Goal: Task Accomplishment & Management: Use online tool/utility

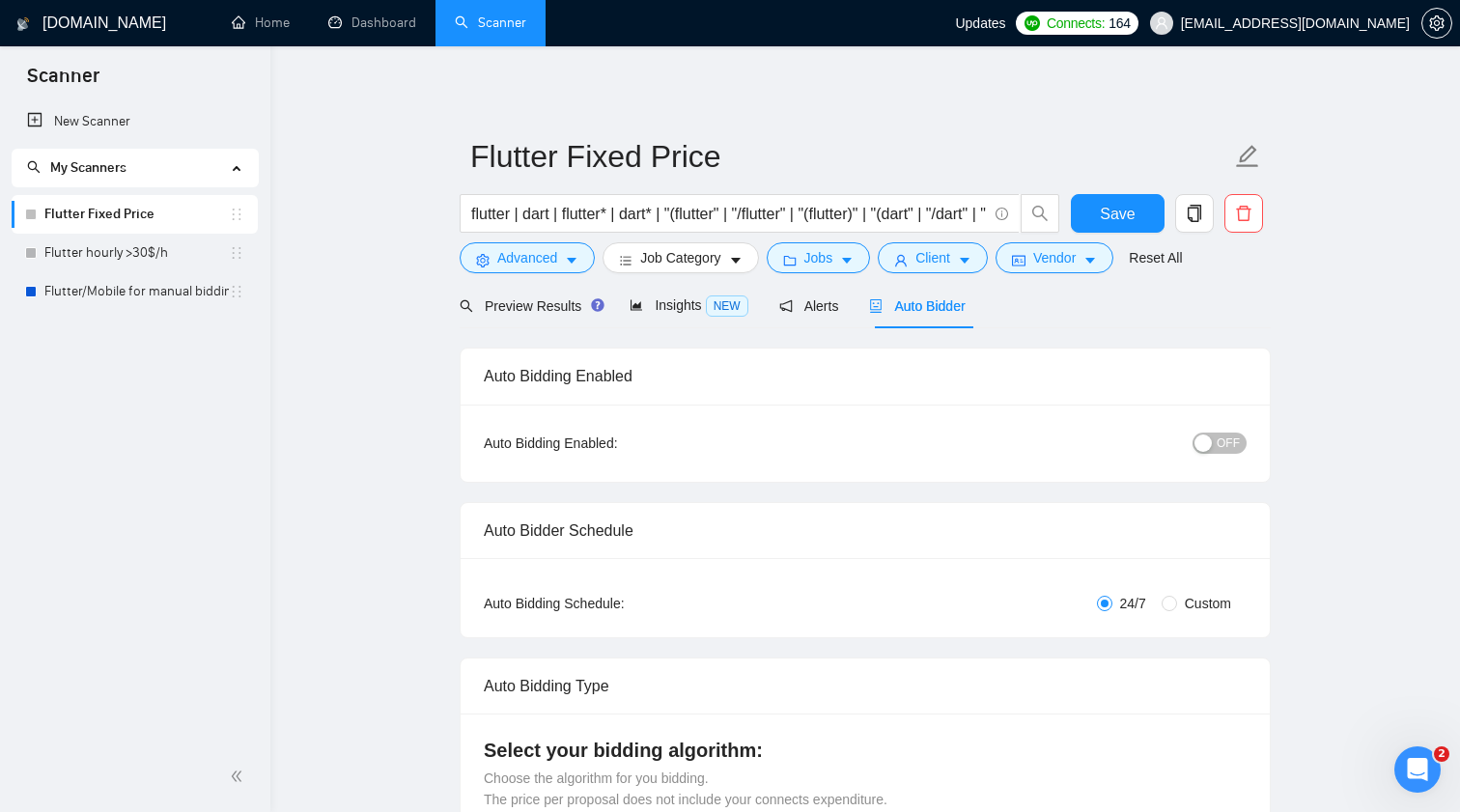
scroll to position [170, 0]
click at [138, 252] on link "Flutter hourly >30$/h" at bounding box center [136, 253] width 184 height 39
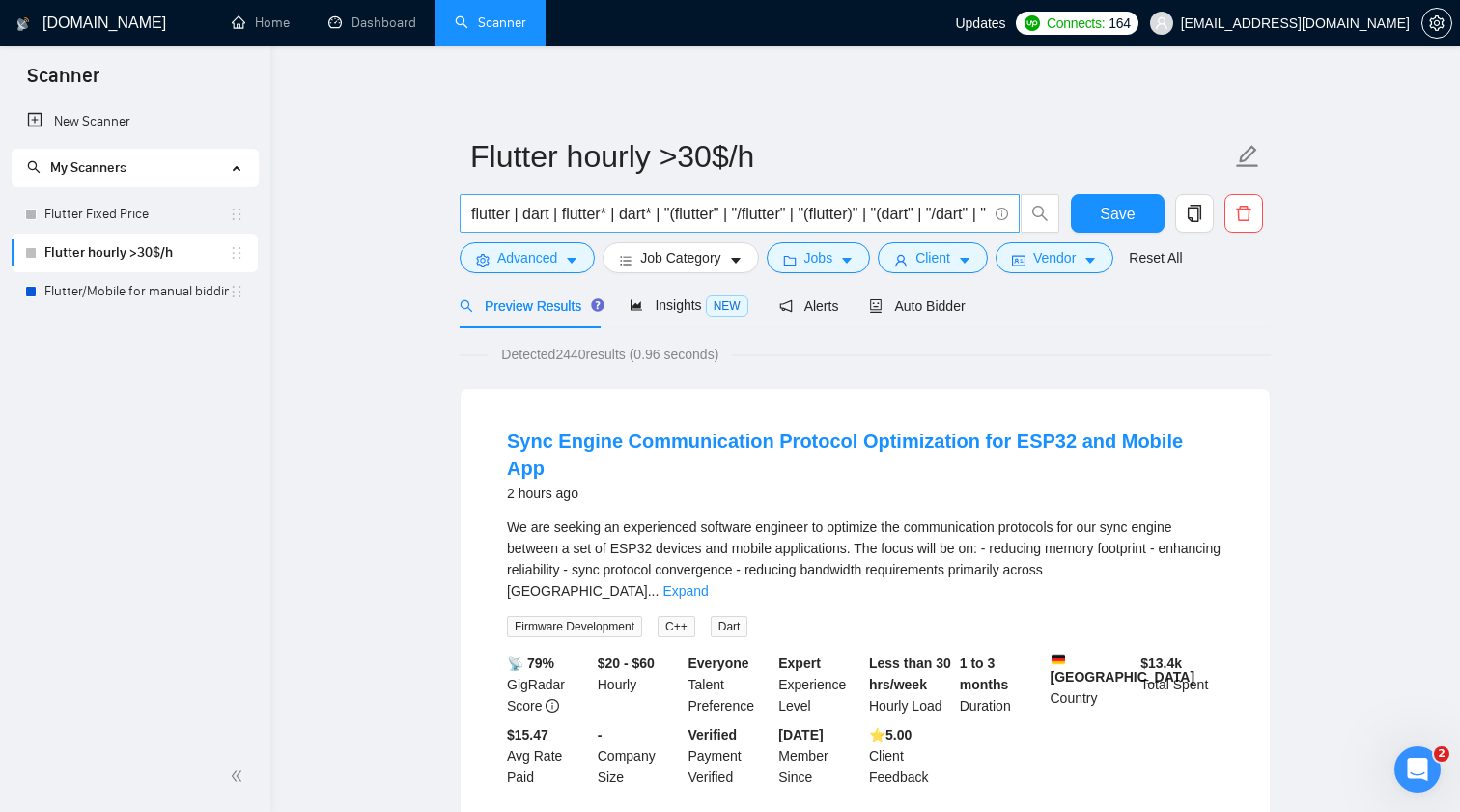
click at [488, 209] on input "flutter | dart | flutter* | dart* | "(flutter" | "/flutter" | "(flutter)" | "(d…" at bounding box center [729, 214] width 516 height 24
click at [640, 214] on input "flutter | dart | flutter* | dart* | "(flutter" | "/flutter" | "(flutter)" | "(d…" at bounding box center [729, 214] width 516 height 24
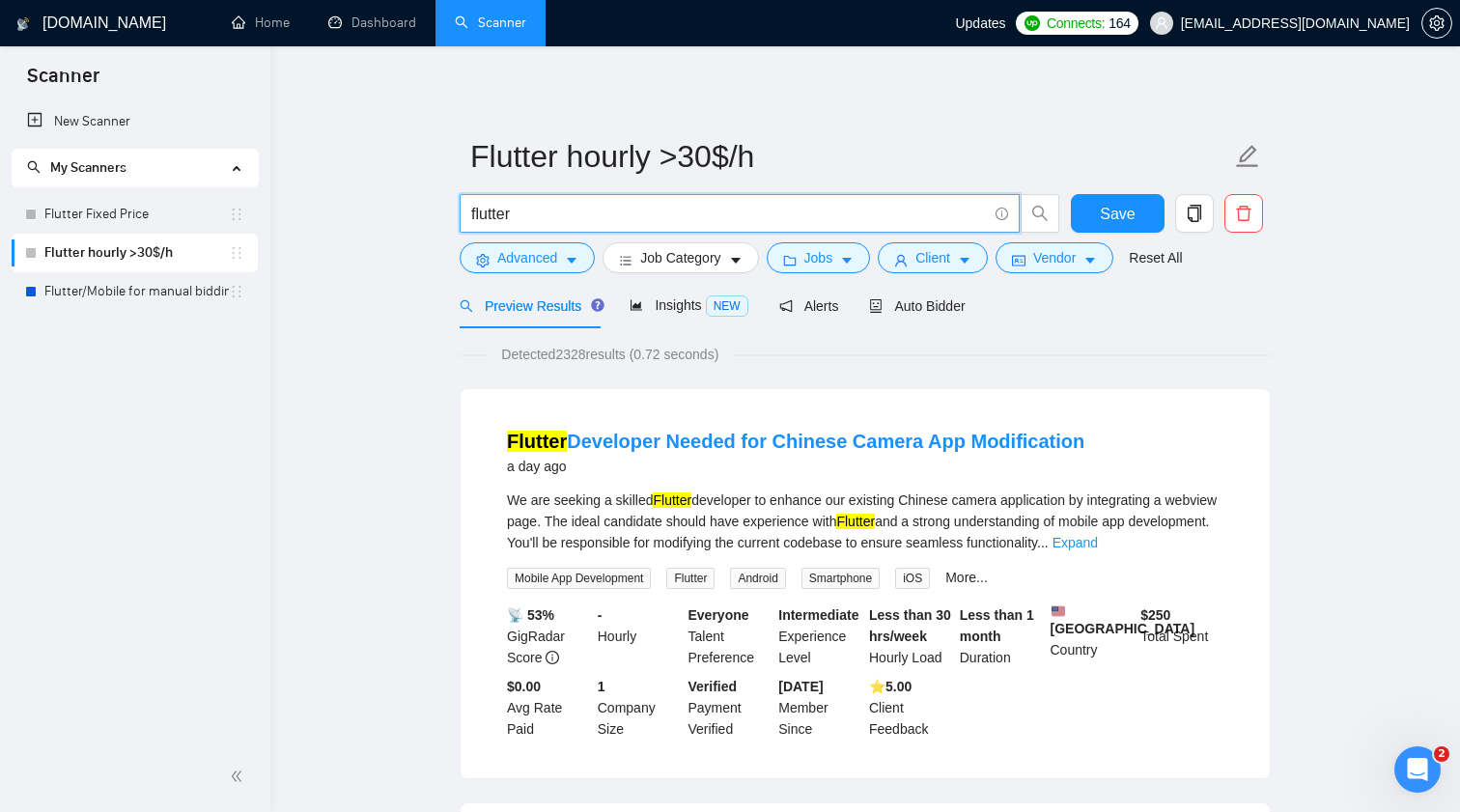
type input "flutter | dart | flutter* | dart* | "(flutter" | "/flutter" | "(flutter)" | "(d…"
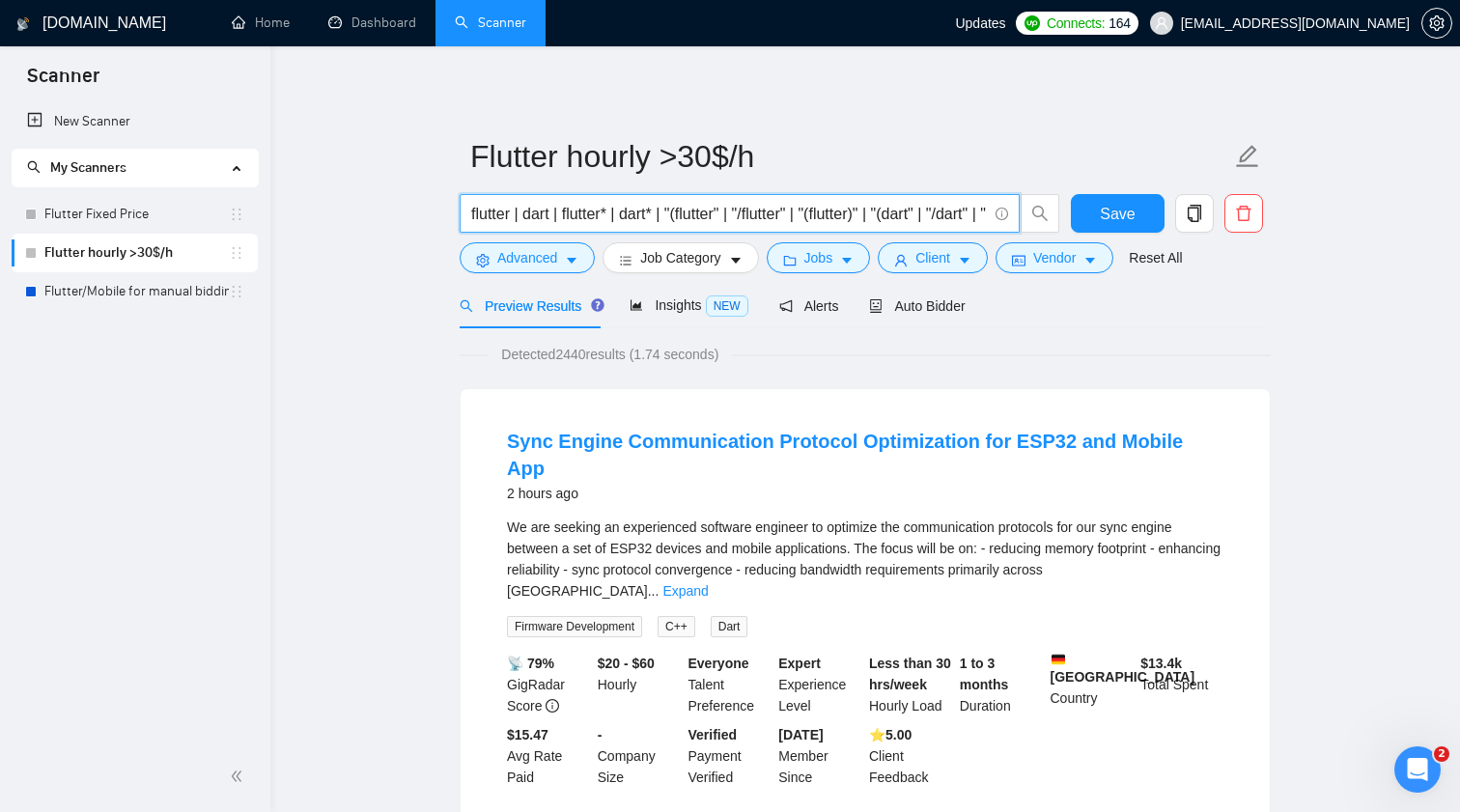
click at [628, 215] on input "flutter | dart | flutter* | dart* | "(flutter" | "/flutter" | "(flutter)" | "(d…" at bounding box center [729, 214] width 516 height 24
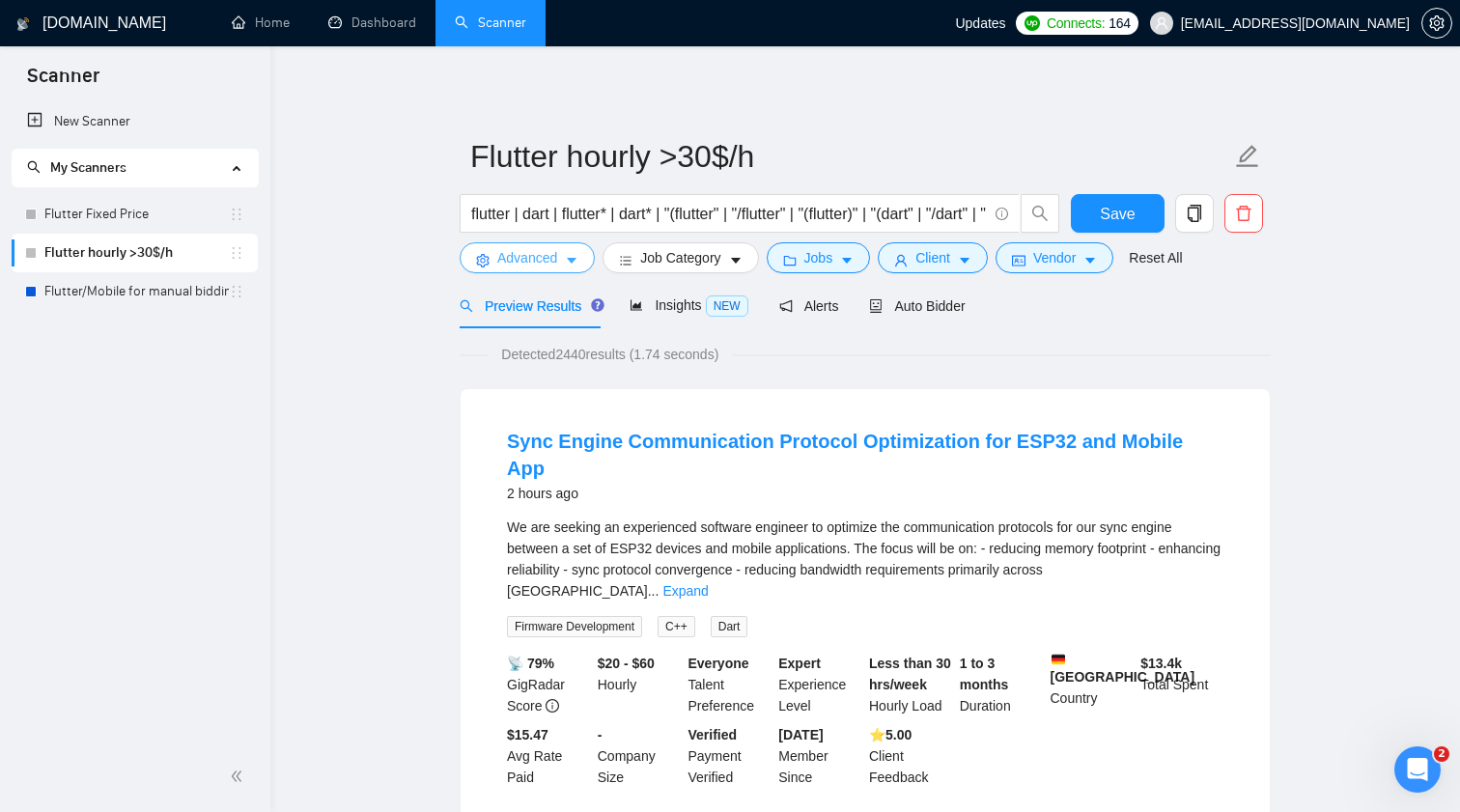
click at [563, 249] on button "Advanced" at bounding box center [527, 257] width 135 height 31
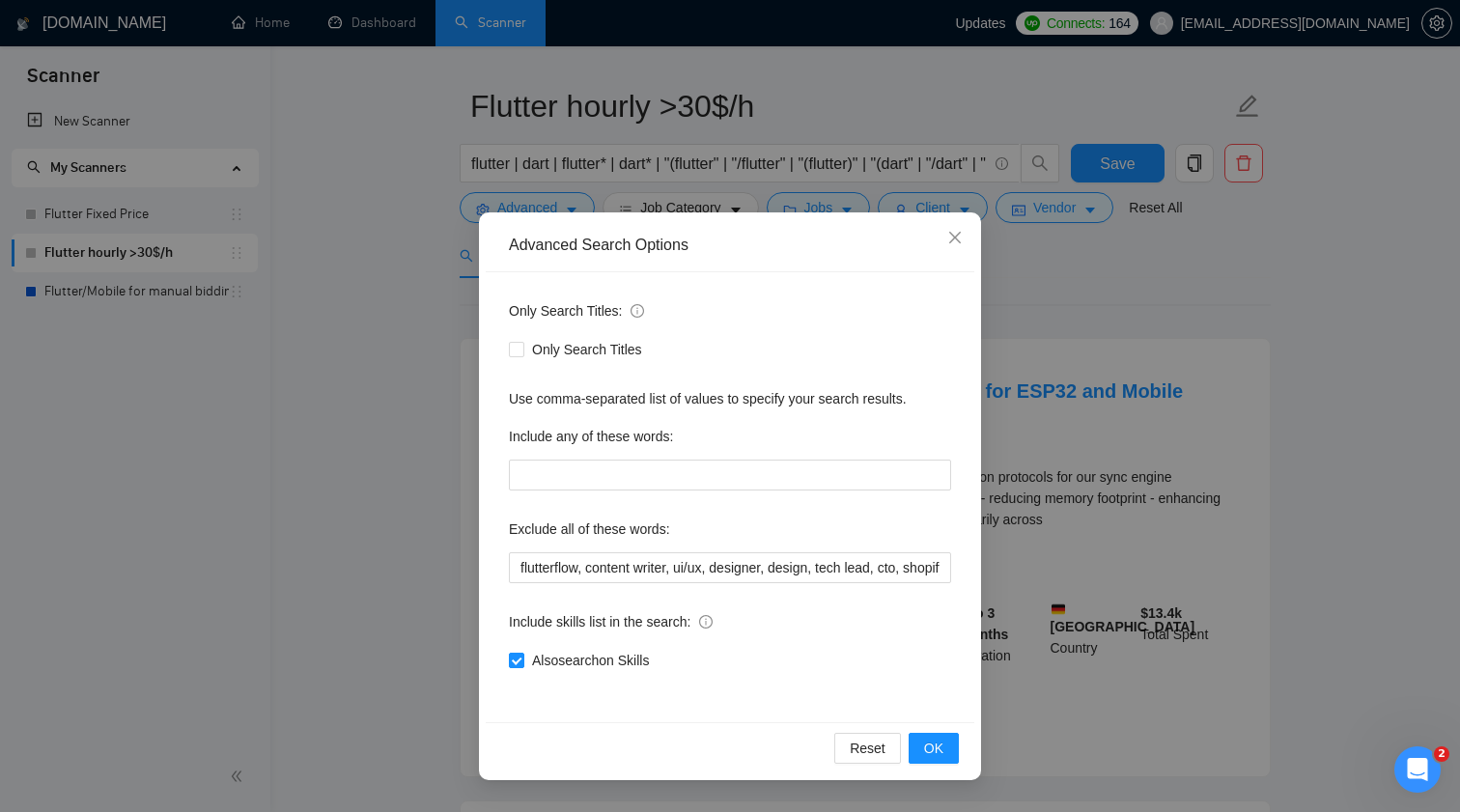
scroll to position [71, 0]
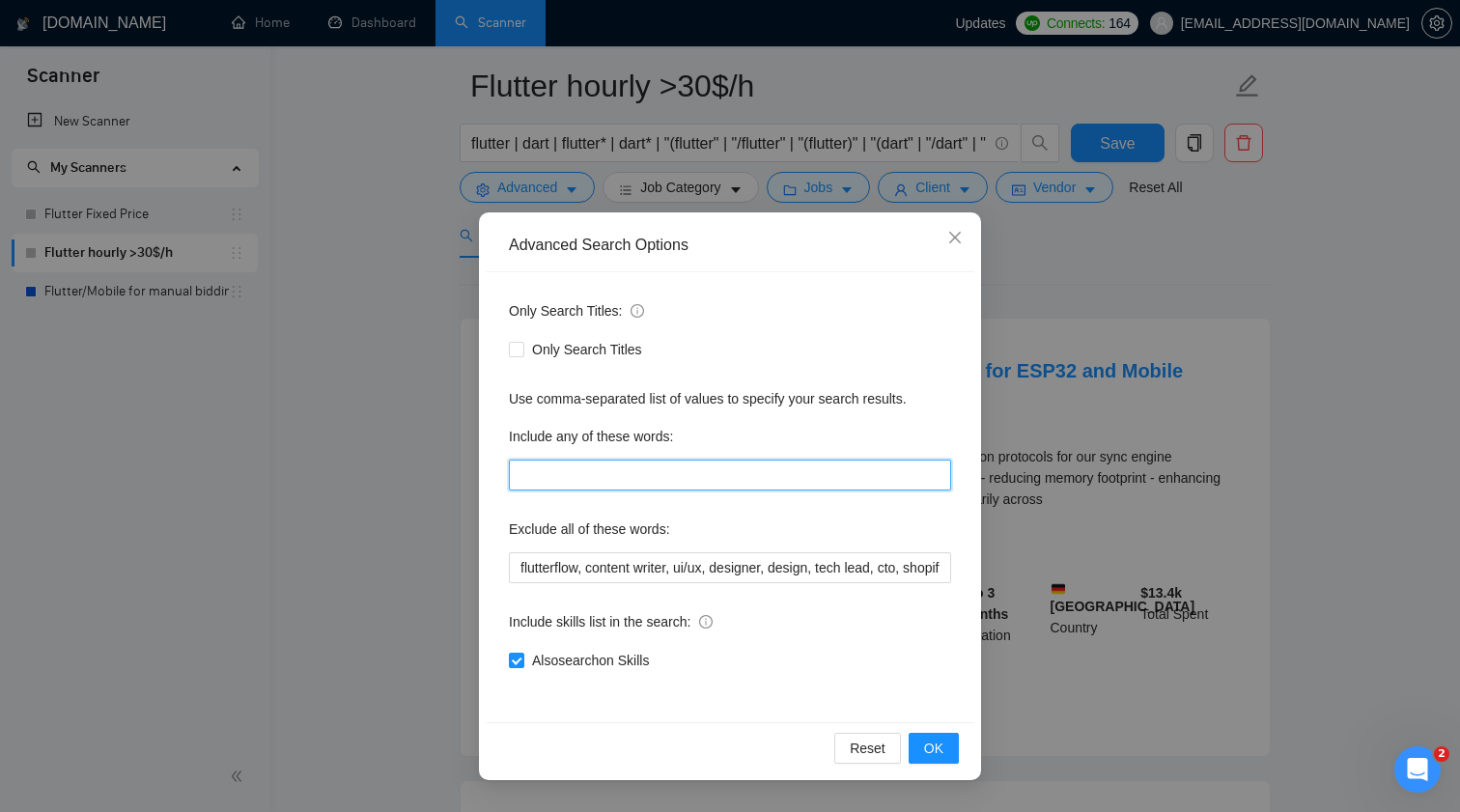
click at [615, 475] on input "text" at bounding box center [730, 475] width 442 height 31
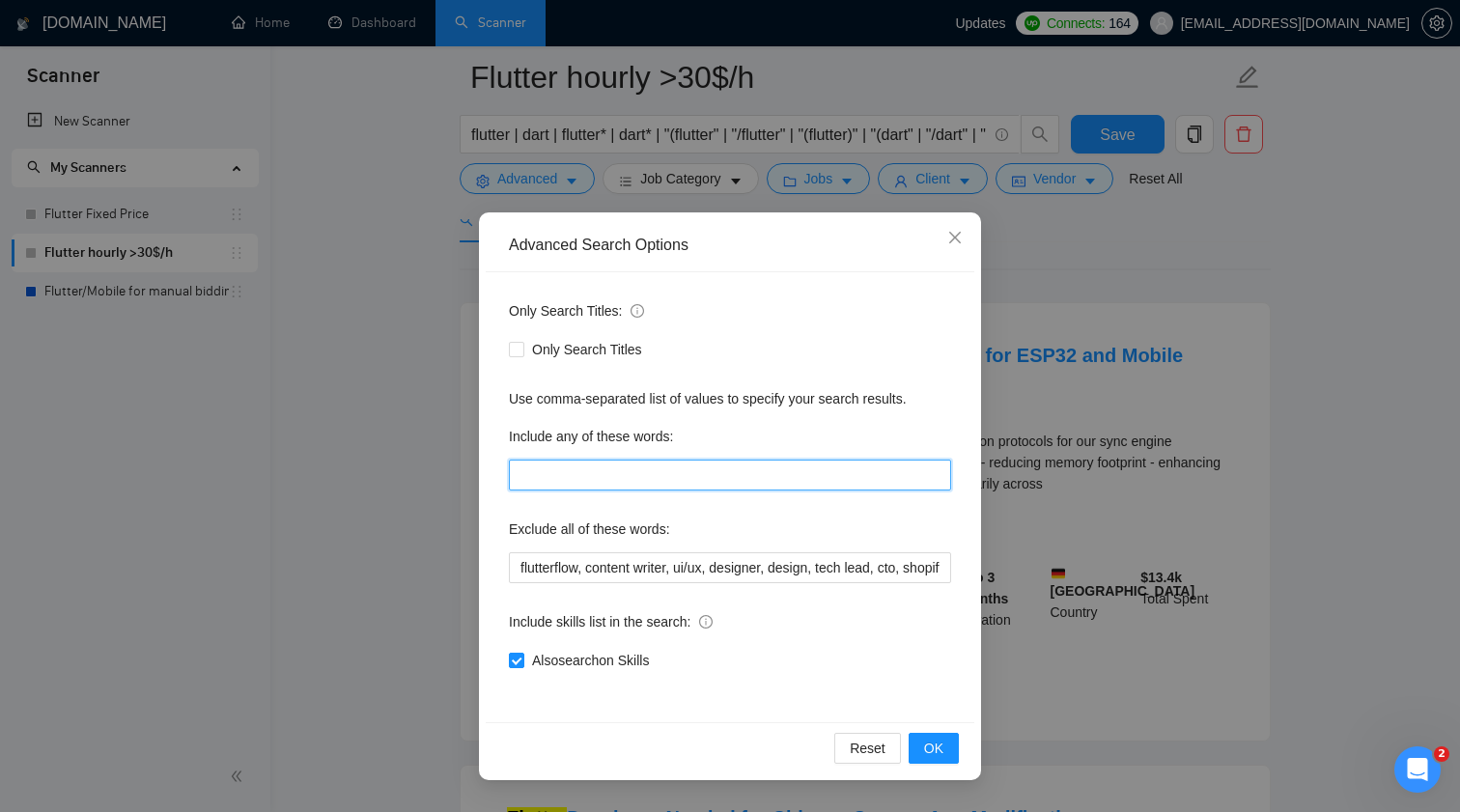
scroll to position [61, 0]
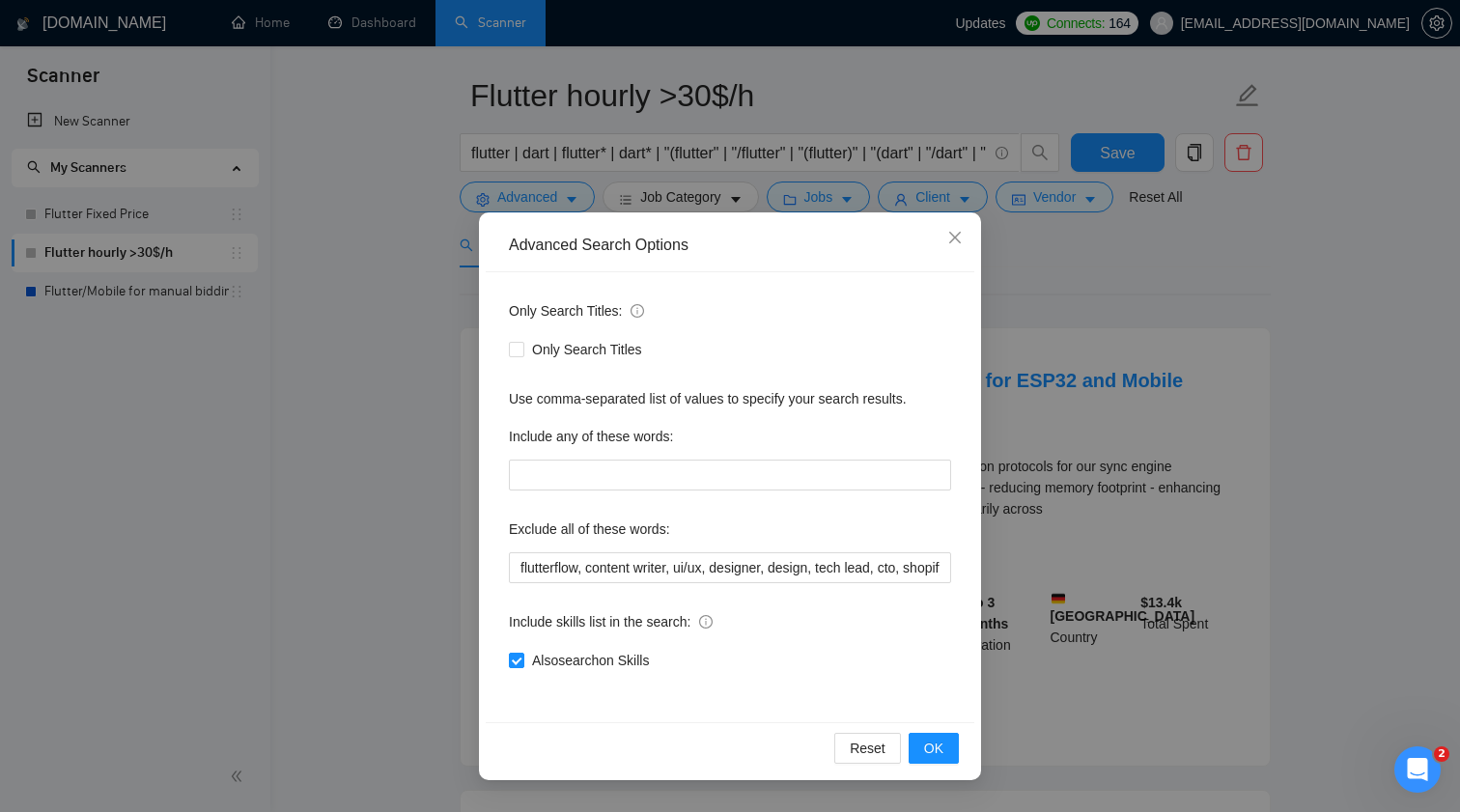
click at [616, 435] on label "Include any of these words:" at bounding box center [590, 436] width 164 height 31
click at [623, 435] on label "Include any of these words:" at bounding box center [590, 436] width 164 height 31
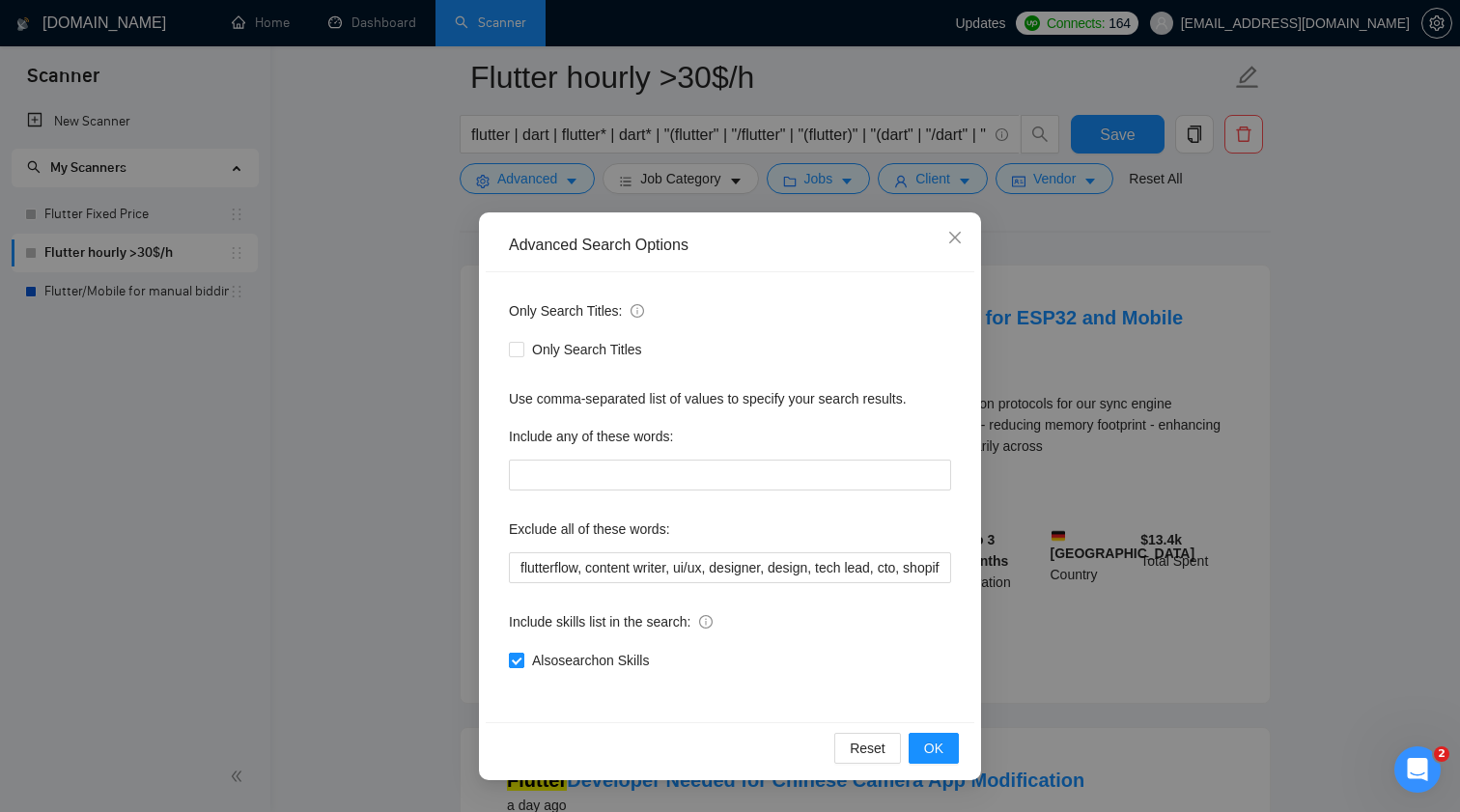
scroll to position [159, 0]
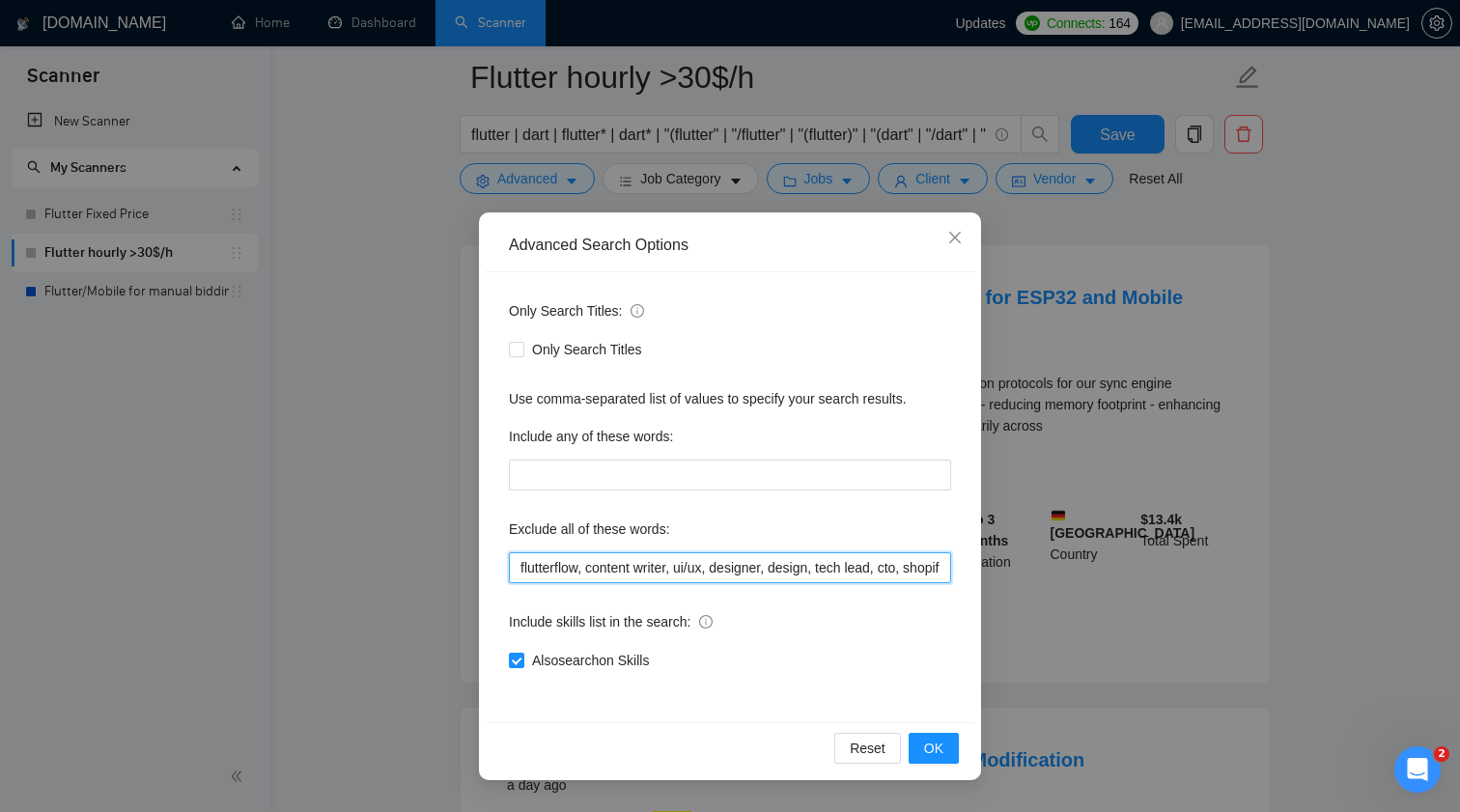
click at [564, 565] on input "flutterflow, content writer, ui/ux, designer, design, tech lead, cto, shopify, …" at bounding box center [730, 567] width 442 height 31
click at [953, 242] on icon "close" at bounding box center [955, 238] width 16 height 16
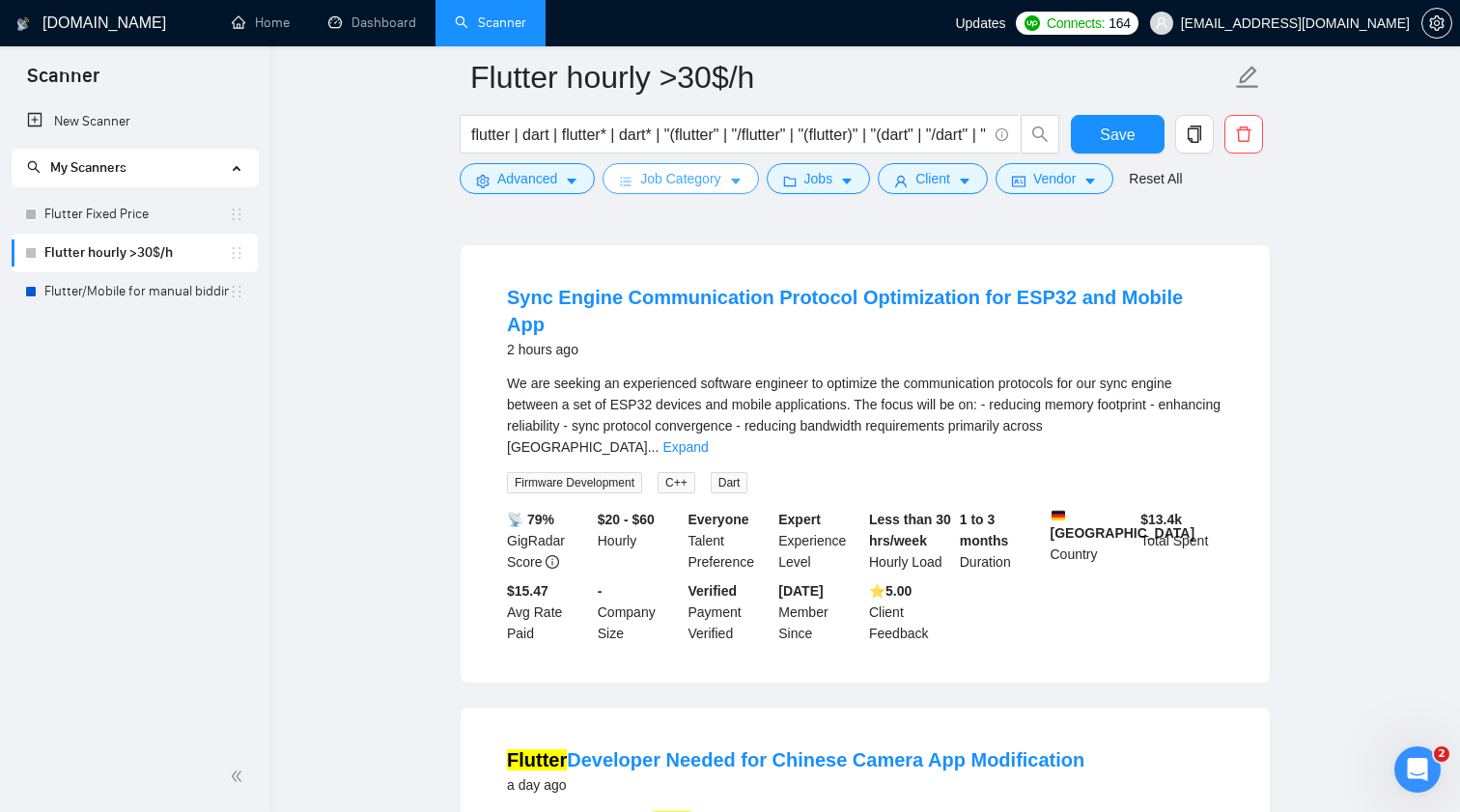
click at [700, 189] on span "Job Category" at bounding box center [680, 178] width 81 height 21
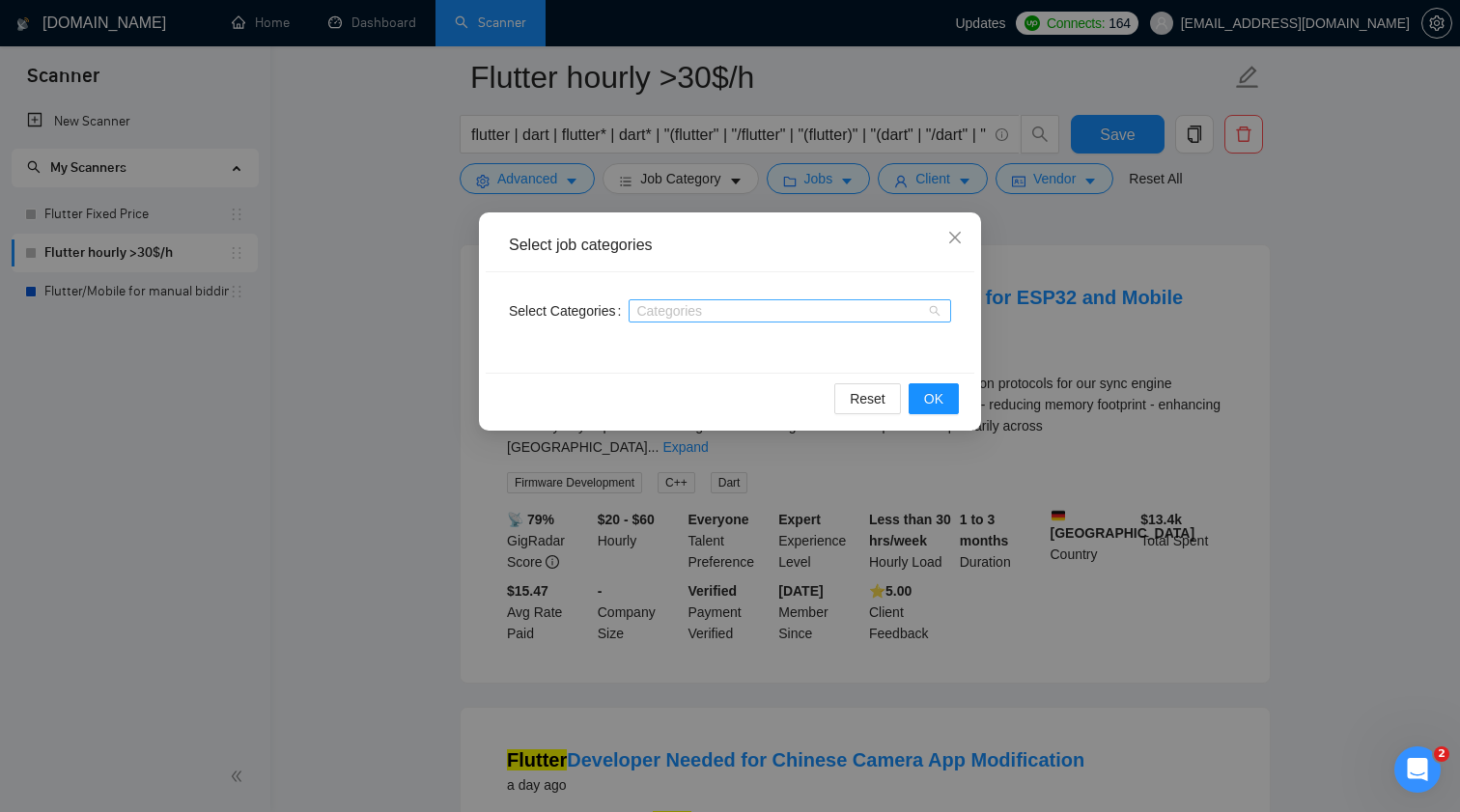
click at [703, 310] on div at bounding box center [779, 311] width 294 height 16
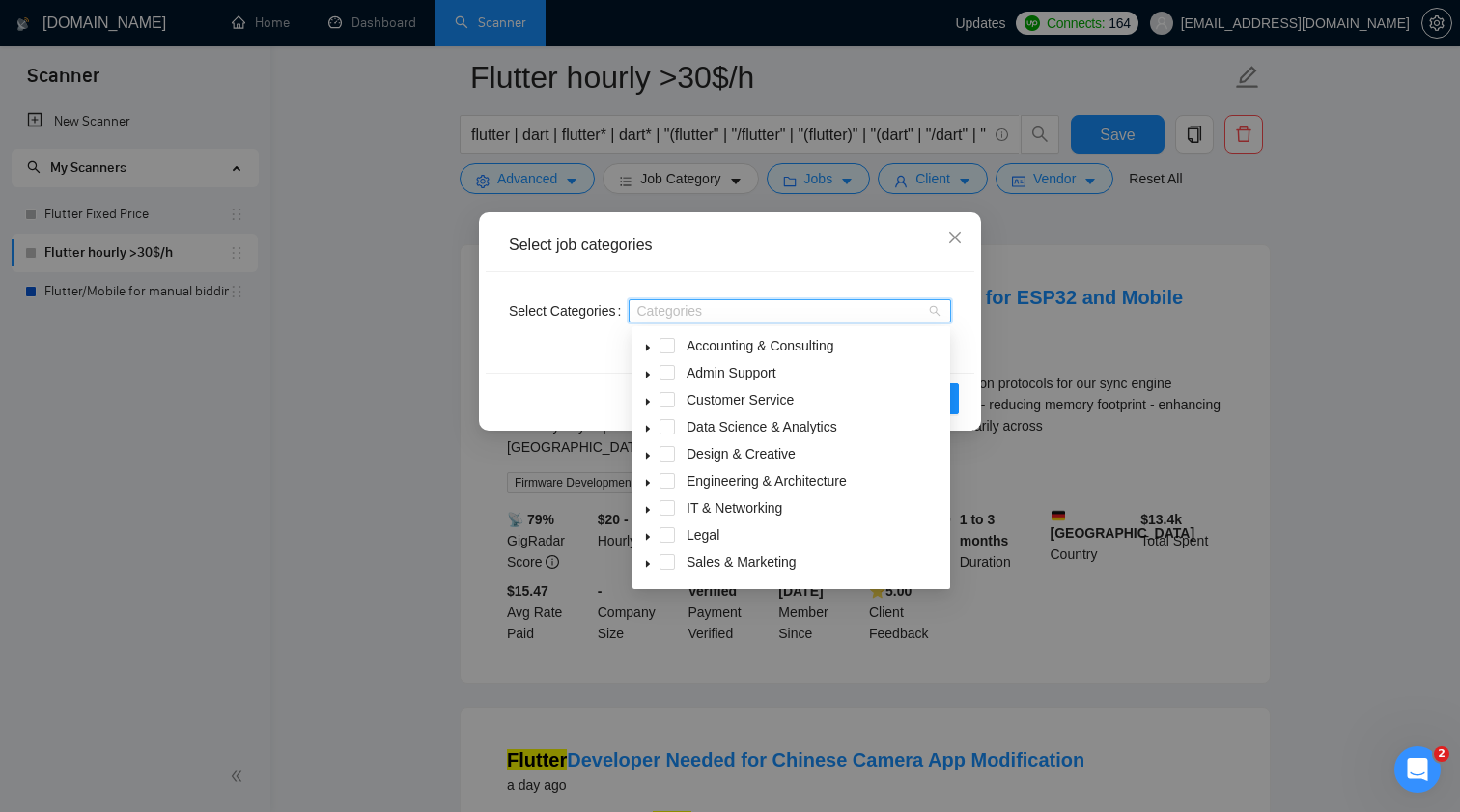
click at [650, 340] on span at bounding box center [647, 345] width 23 height 23
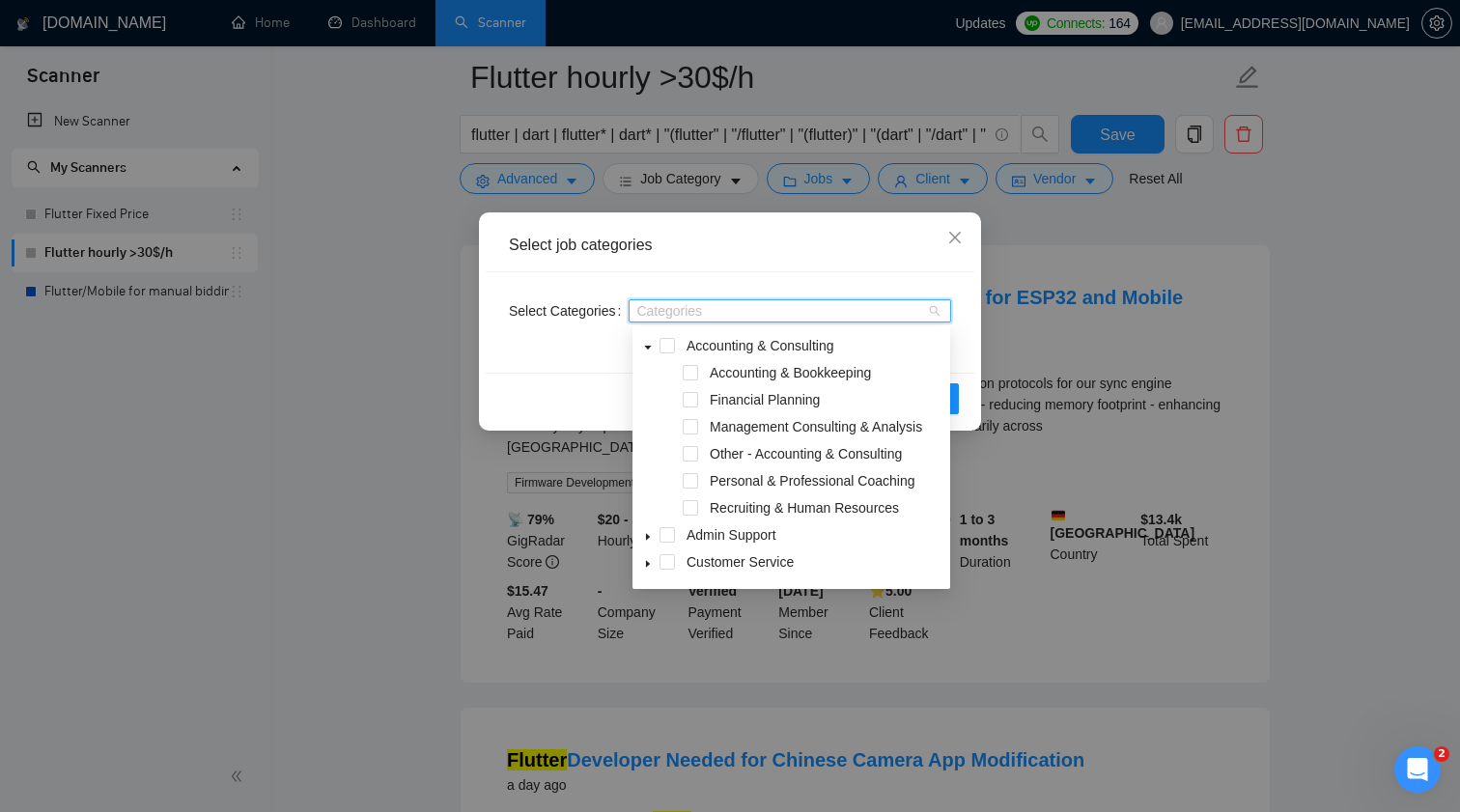
click at [650, 340] on span at bounding box center [647, 345] width 23 height 23
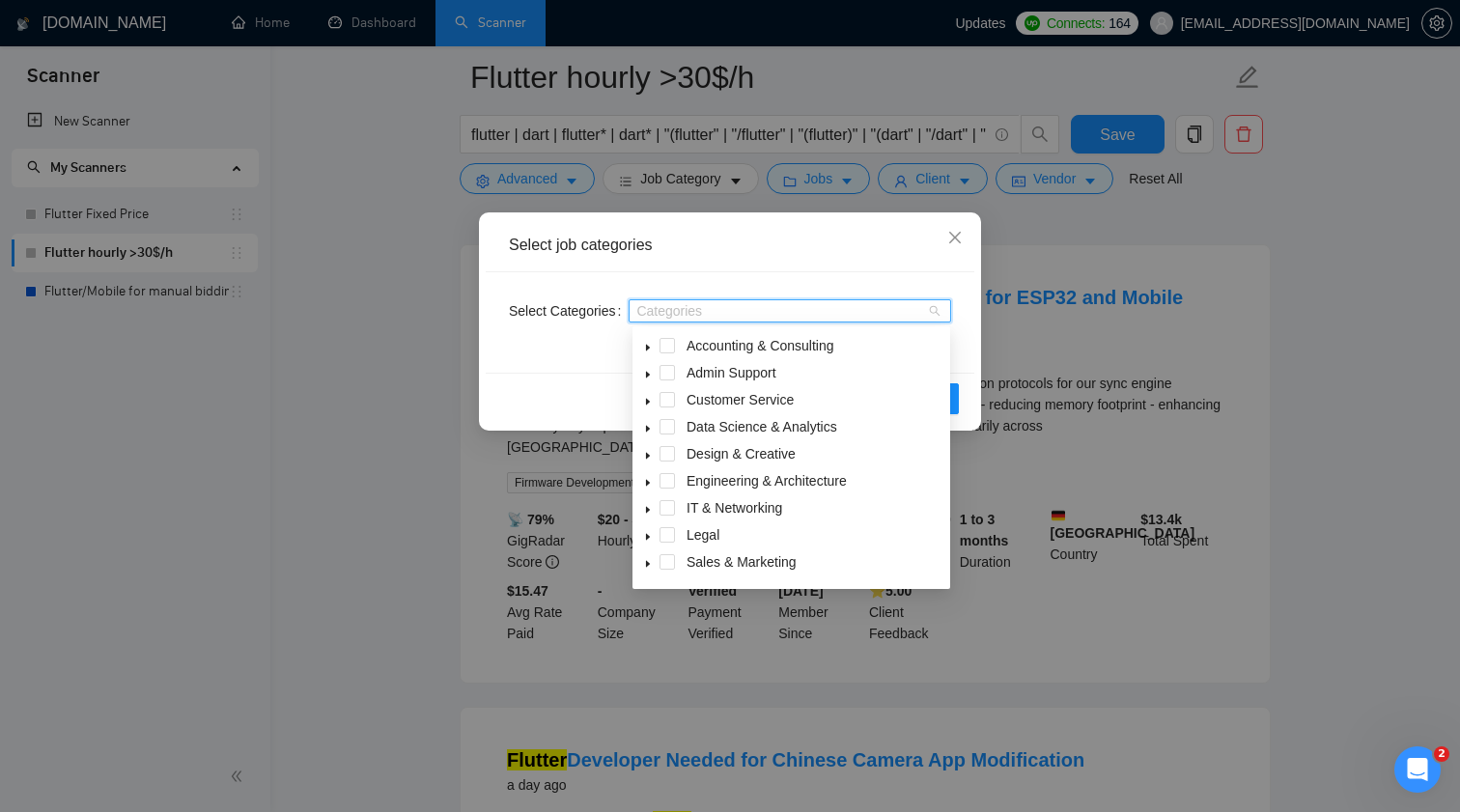
click at [649, 372] on icon "caret-down" at bounding box center [648, 375] width 10 height 10
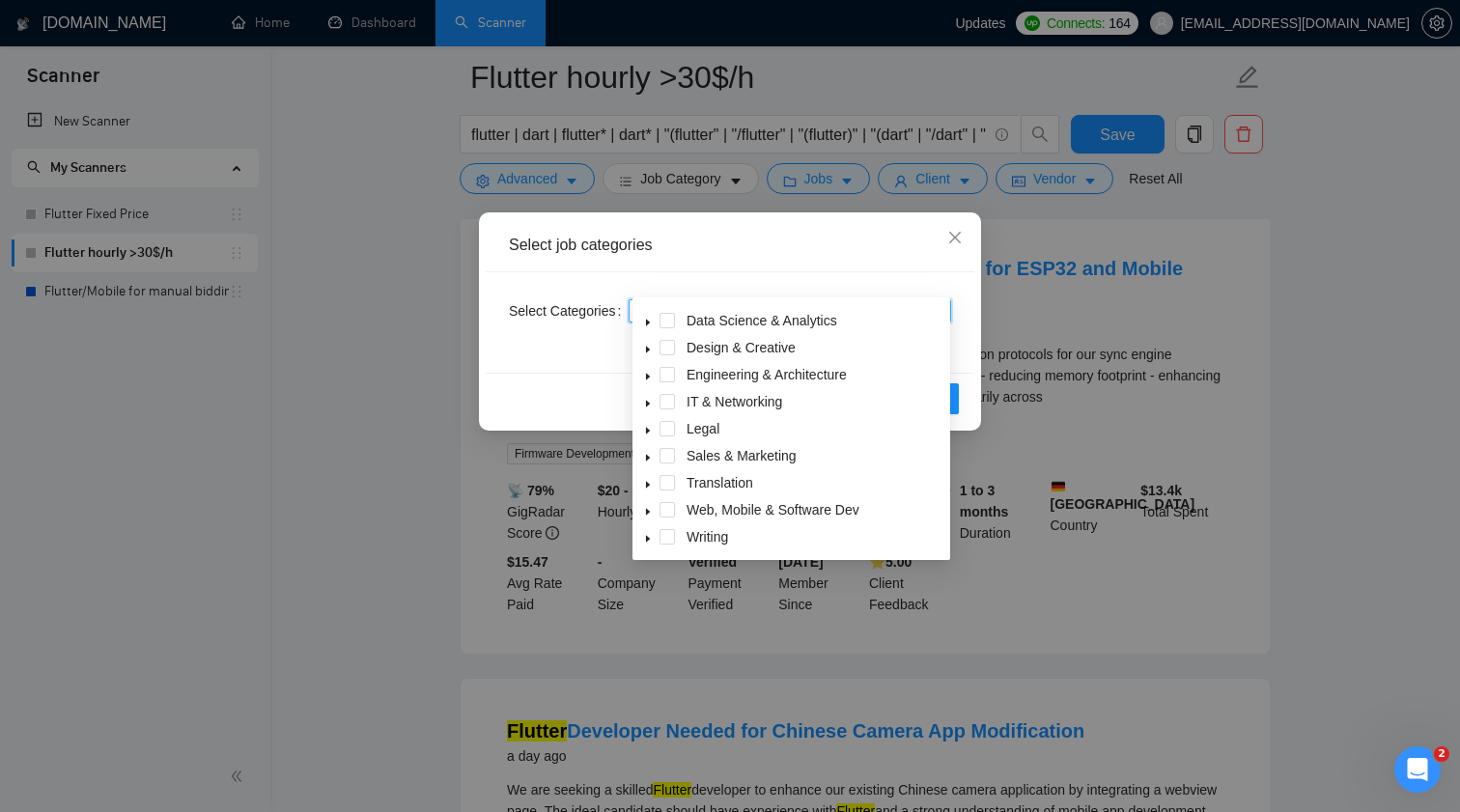
scroll to position [205, 0]
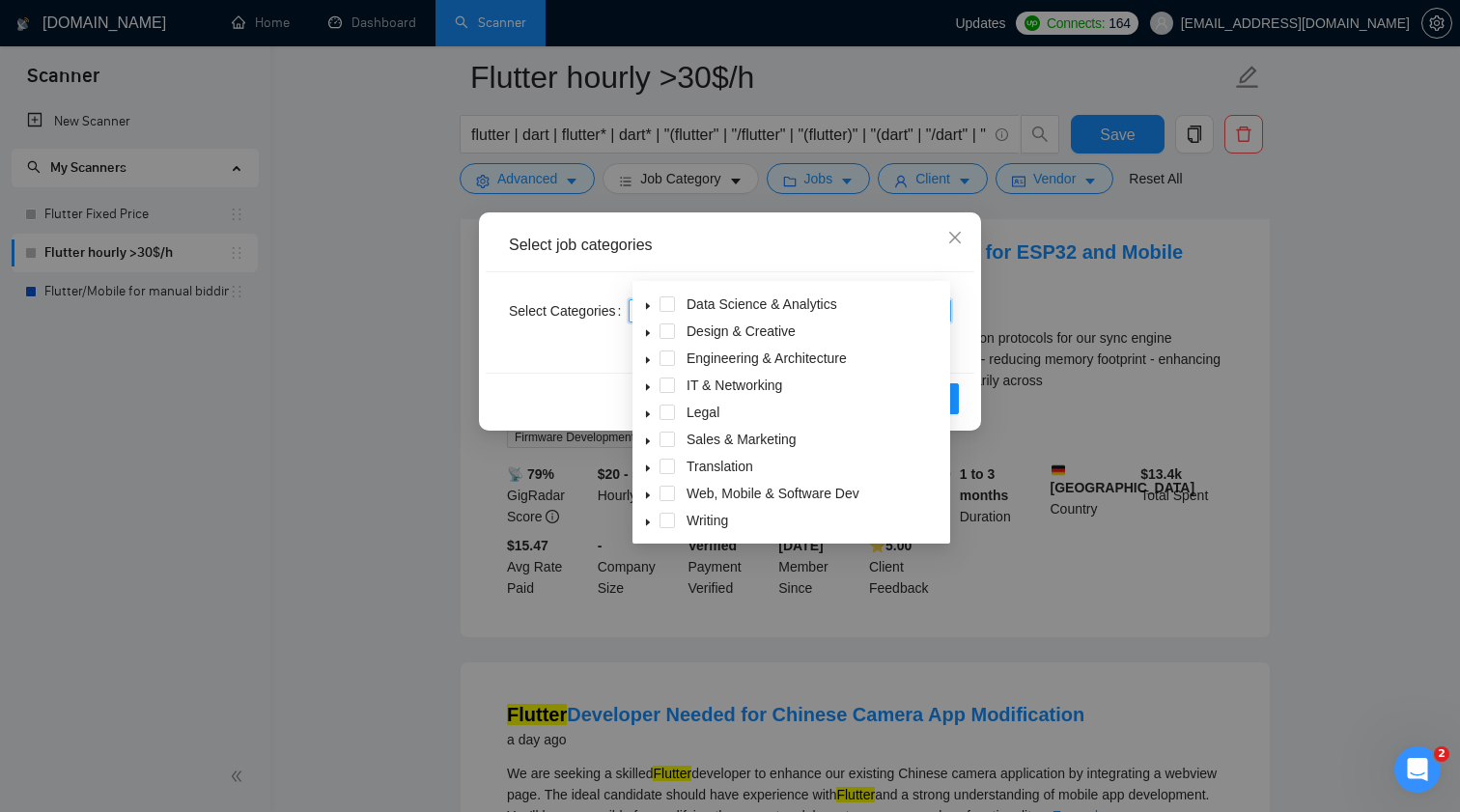
click at [643, 523] on icon "caret-down" at bounding box center [648, 522] width 10 height 10
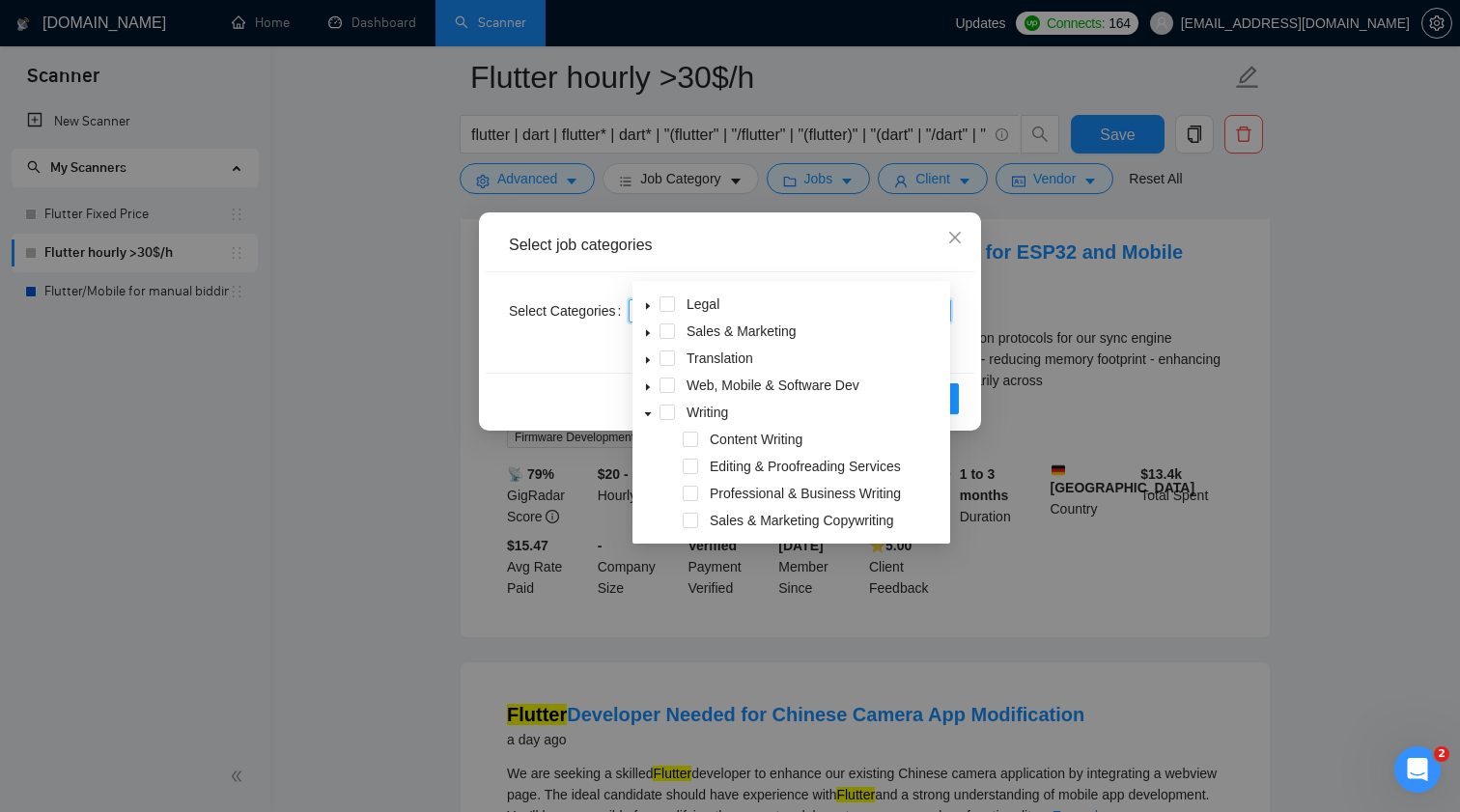
click at [645, 418] on icon "caret-down" at bounding box center [648, 414] width 10 height 10
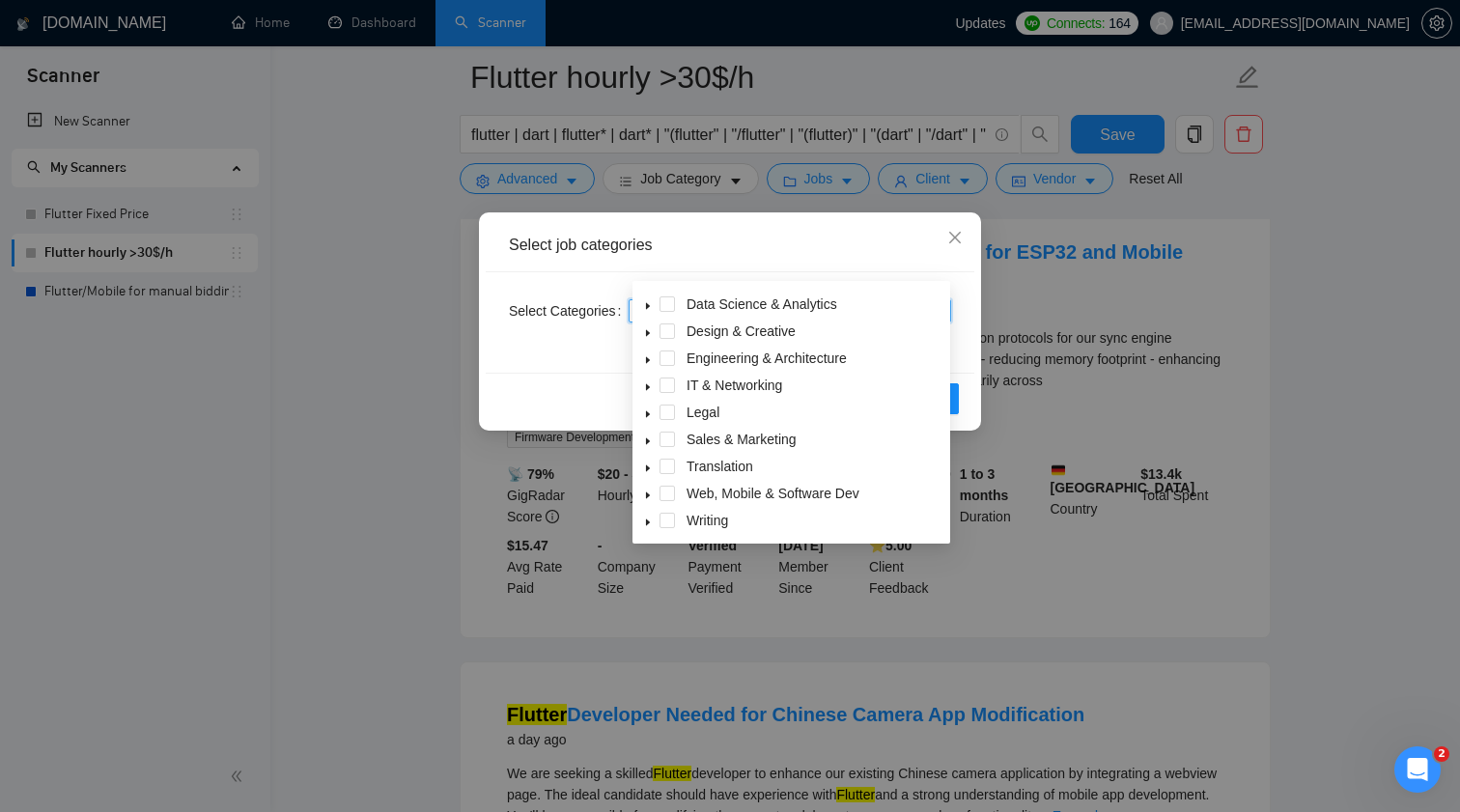
click at [650, 495] on icon "caret-down" at bounding box center [648, 496] width 10 height 10
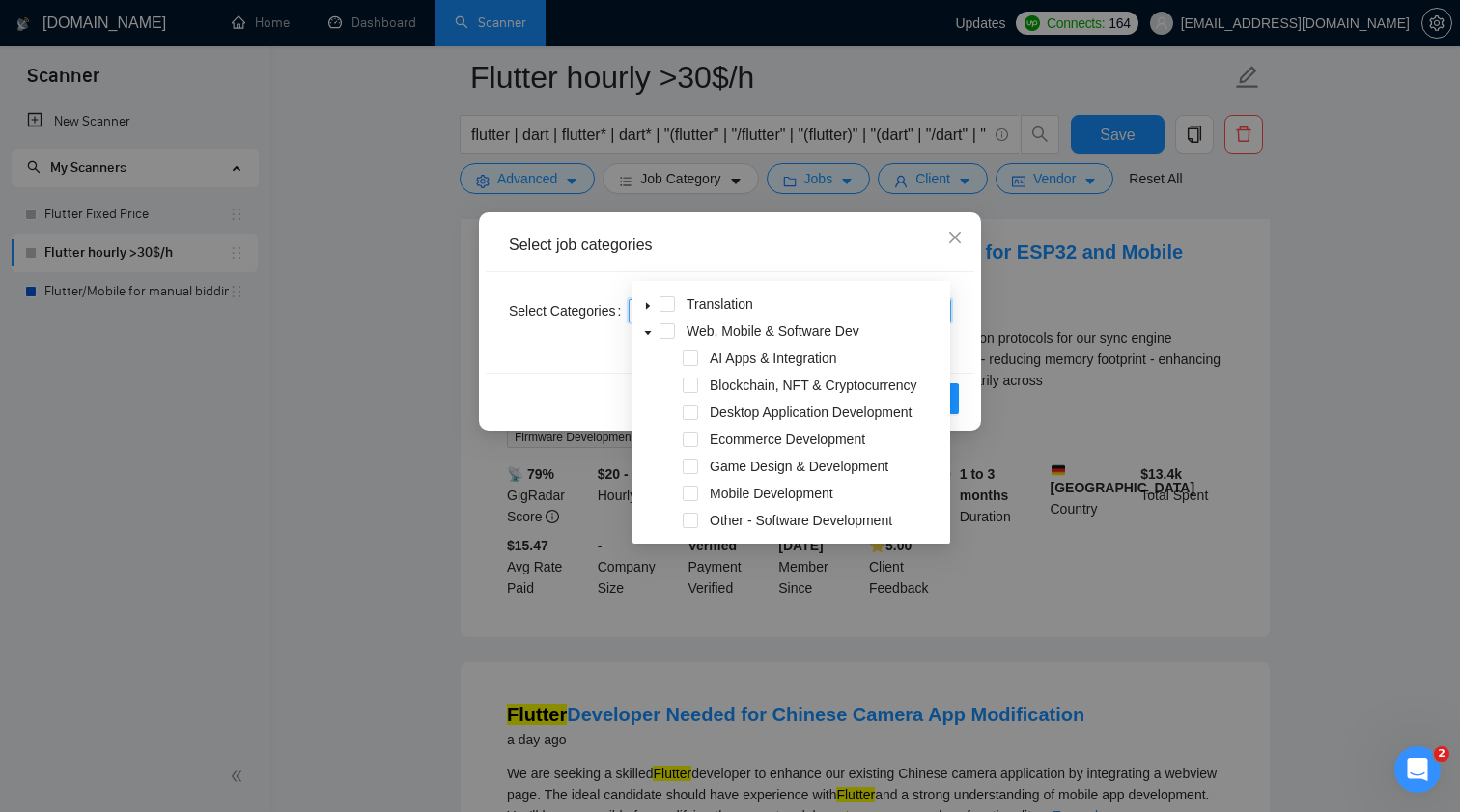
scroll to position [238, 0]
click at [953, 231] on icon "close" at bounding box center [955, 238] width 16 height 16
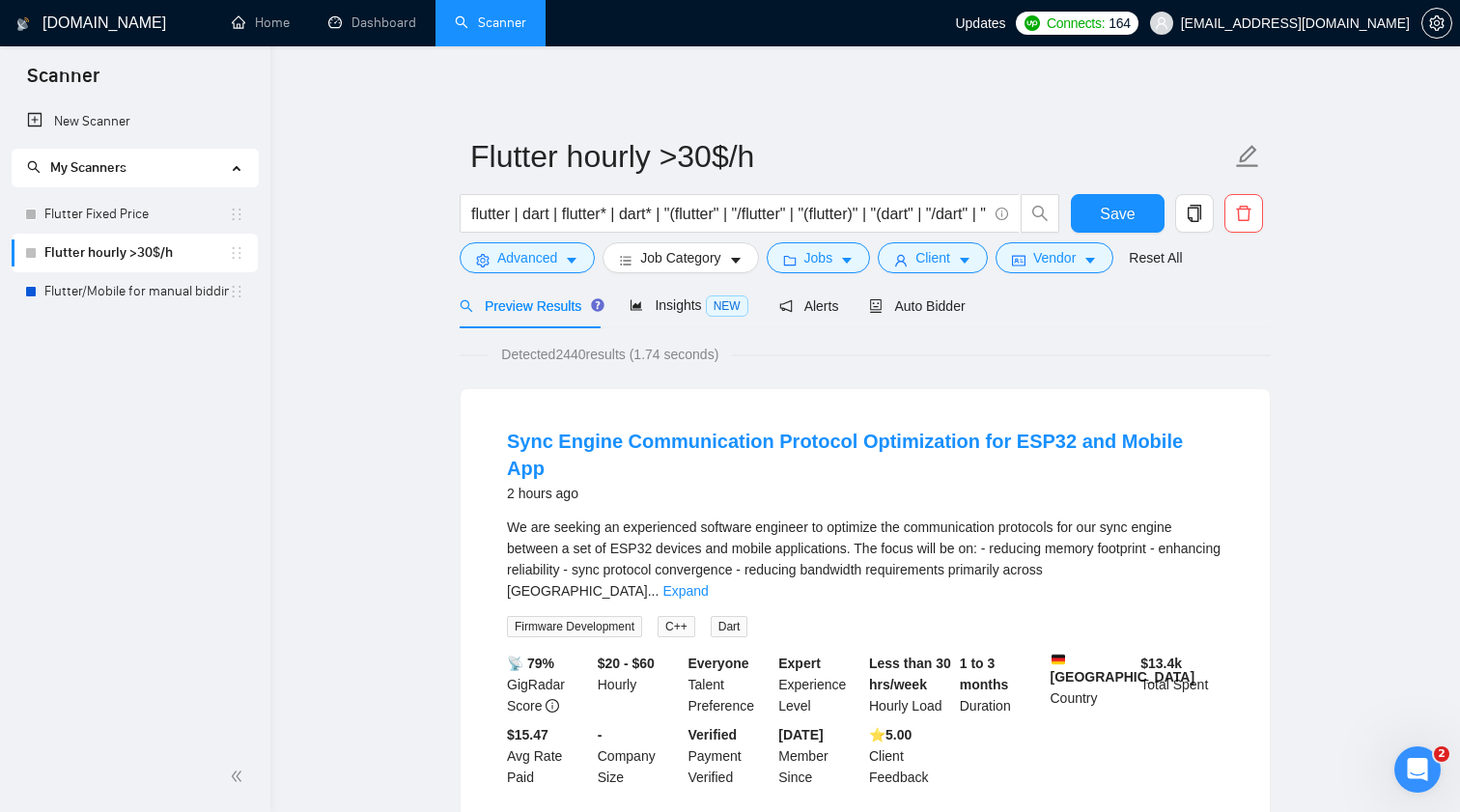
scroll to position [0, 0]
click at [577, 360] on span "Detected 2440 results (1.74 seconds)" at bounding box center [609, 353] width 244 height 21
click at [730, 261] on button "Job Category" at bounding box center [680, 257] width 155 height 31
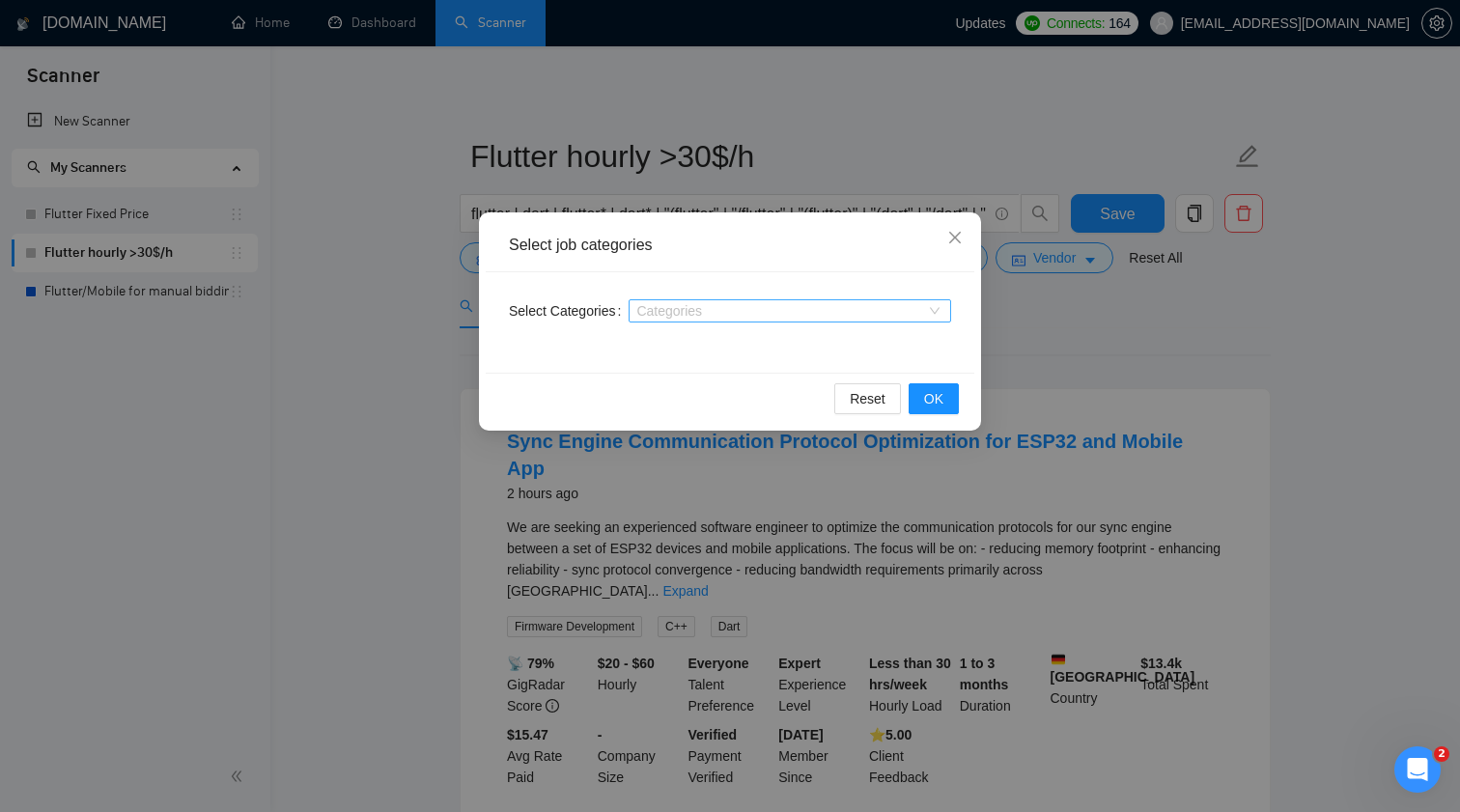
click at [749, 302] on div "Categories" at bounding box center [789, 310] width 322 height 23
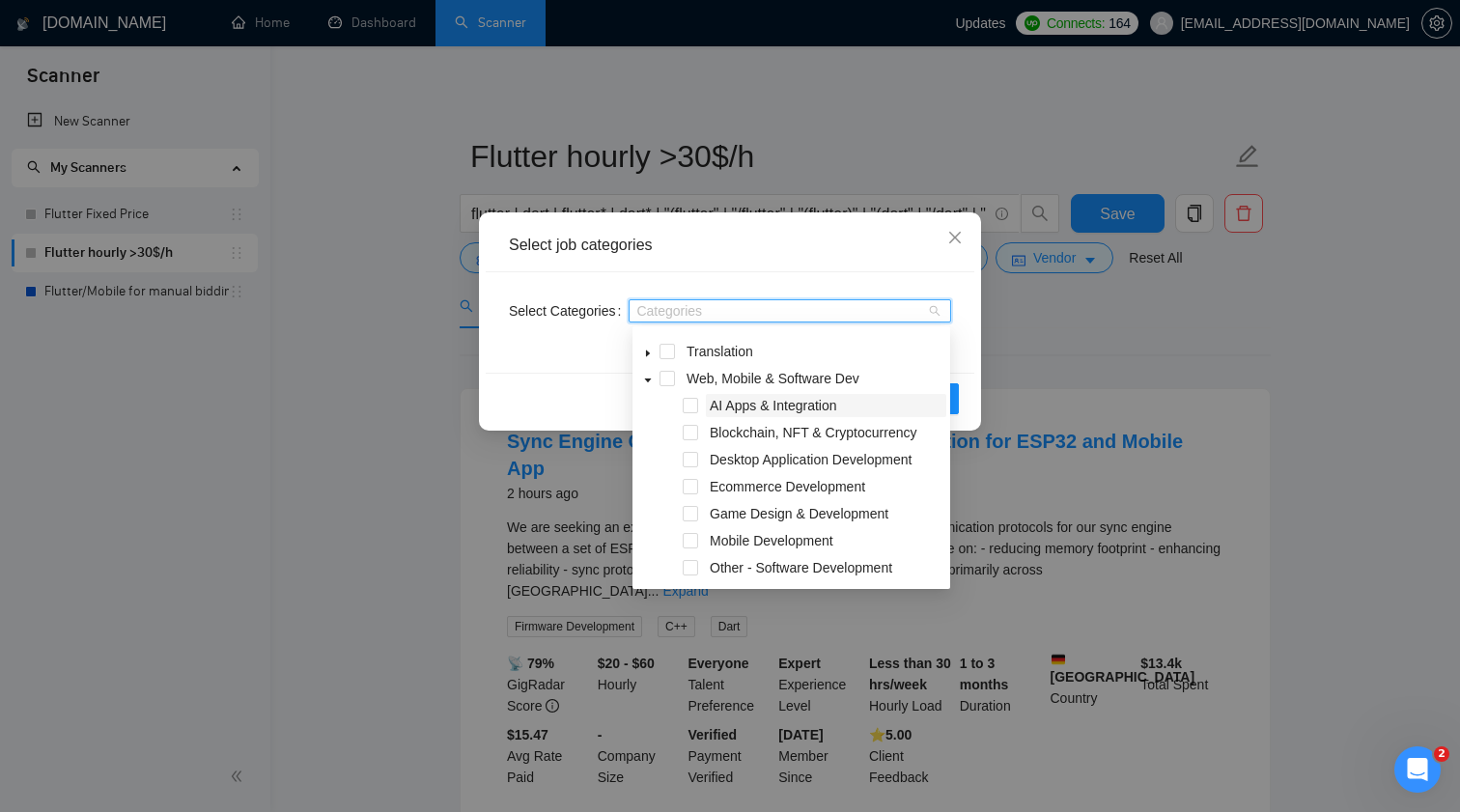
click at [777, 405] on span "AI Apps & Integration" at bounding box center [773, 406] width 127 height 16
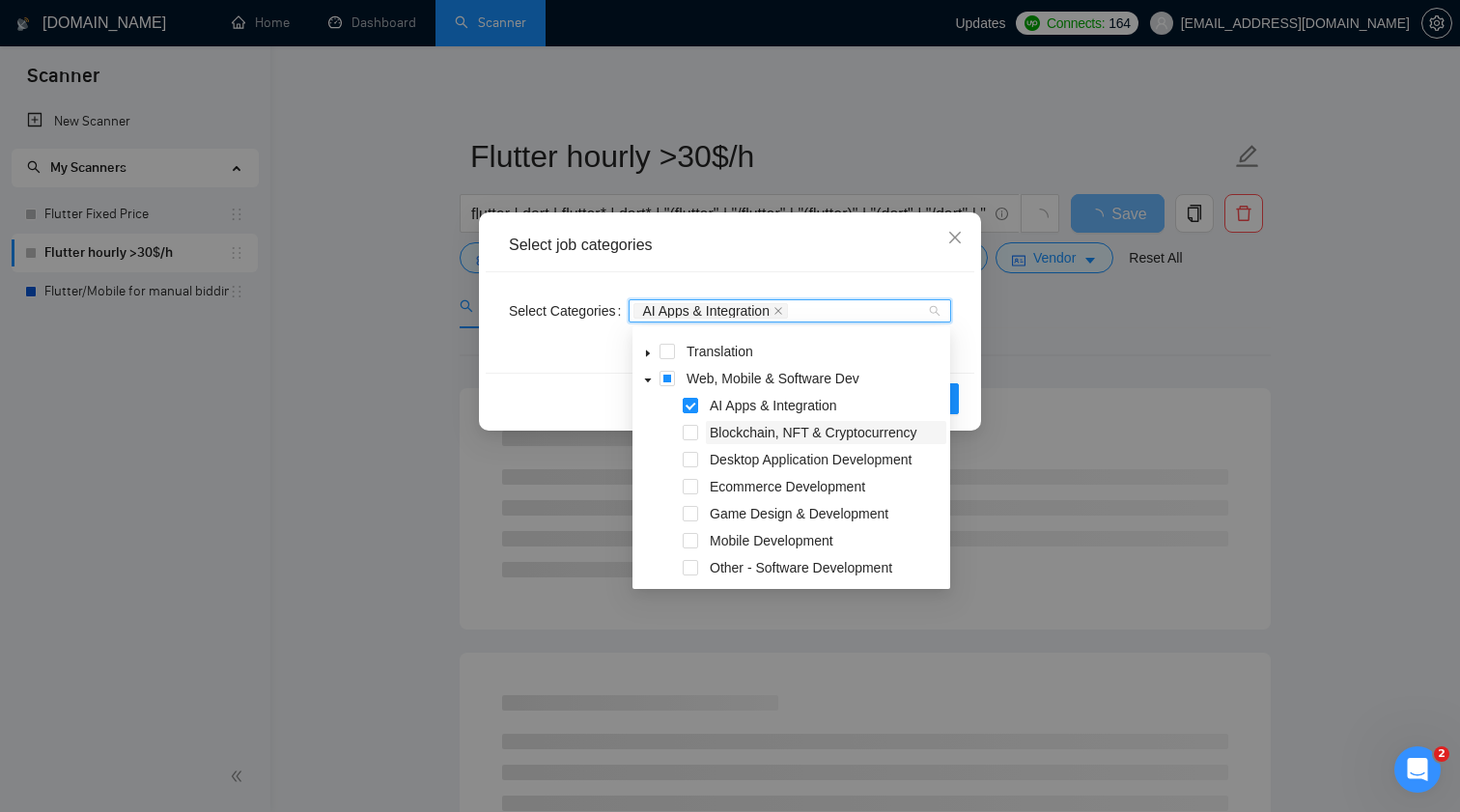
click at [777, 437] on span "Blockchain, NFT & Cryptocurrency" at bounding box center [813, 433] width 207 height 16
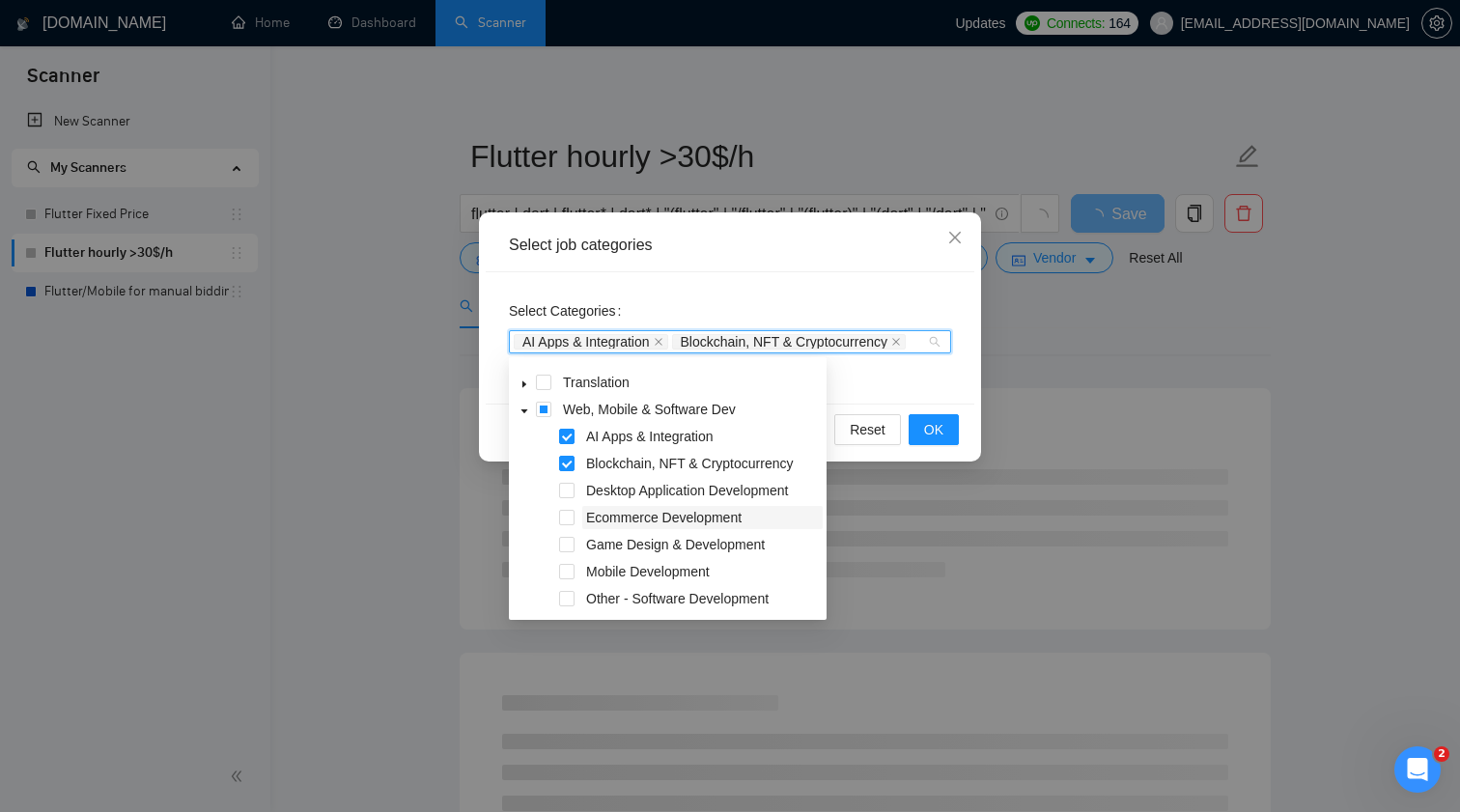
click at [749, 524] on span "Ecommerce Development" at bounding box center [703, 516] width 241 height 23
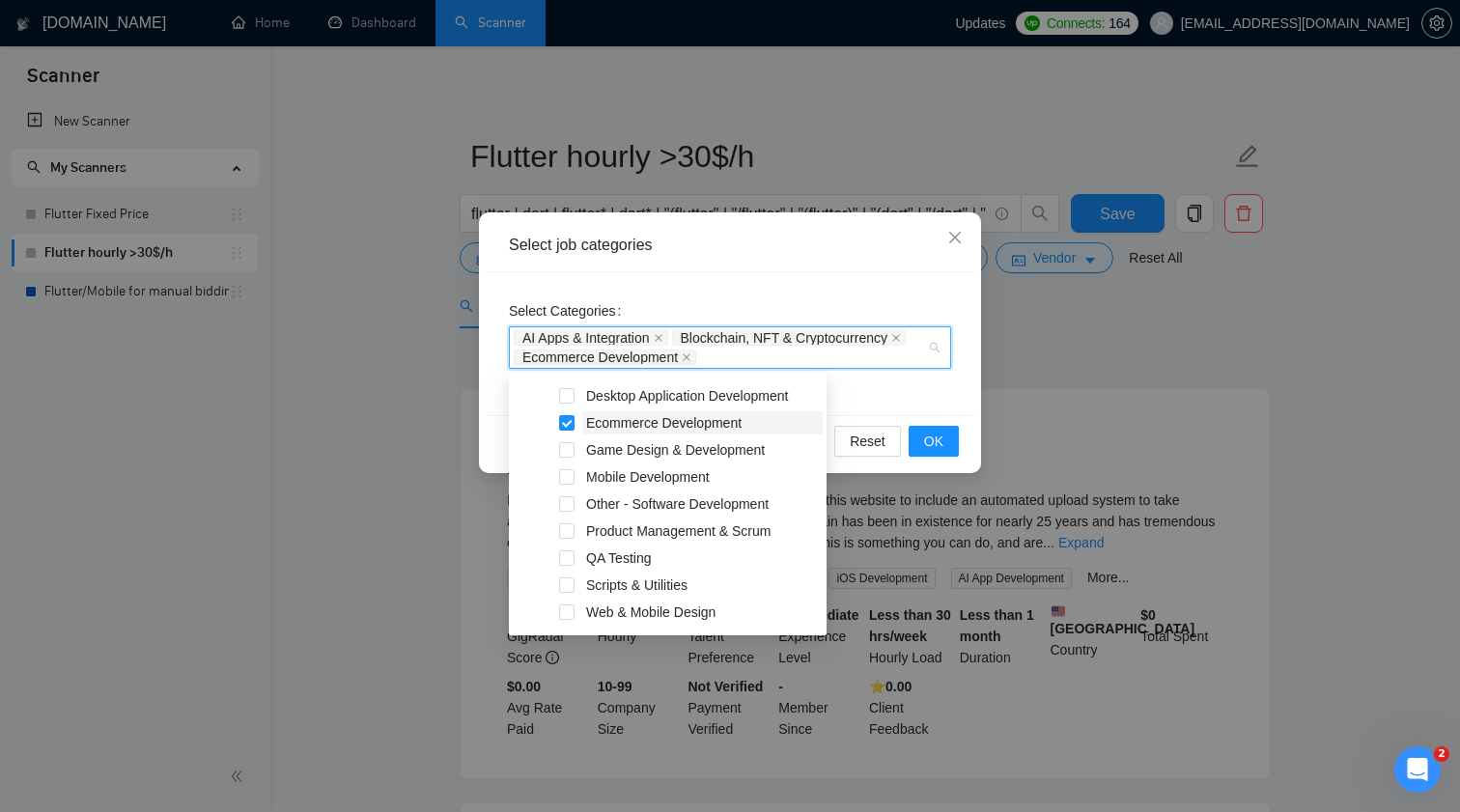
scroll to position [349, 0]
click at [671, 479] on span "Mobile Development" at bounding box center [648, 476] width 123 height 16
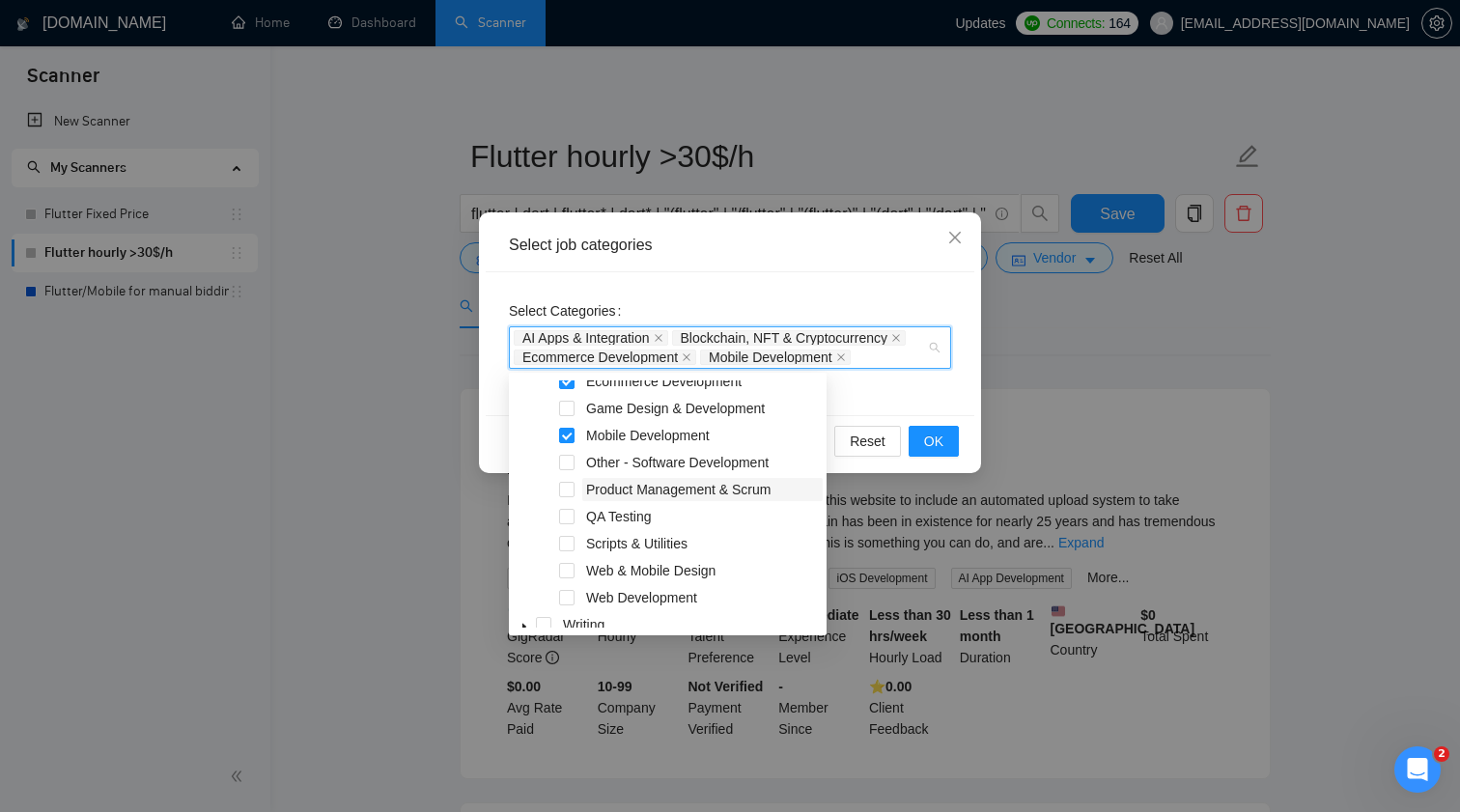
scroll to position [402, 0]
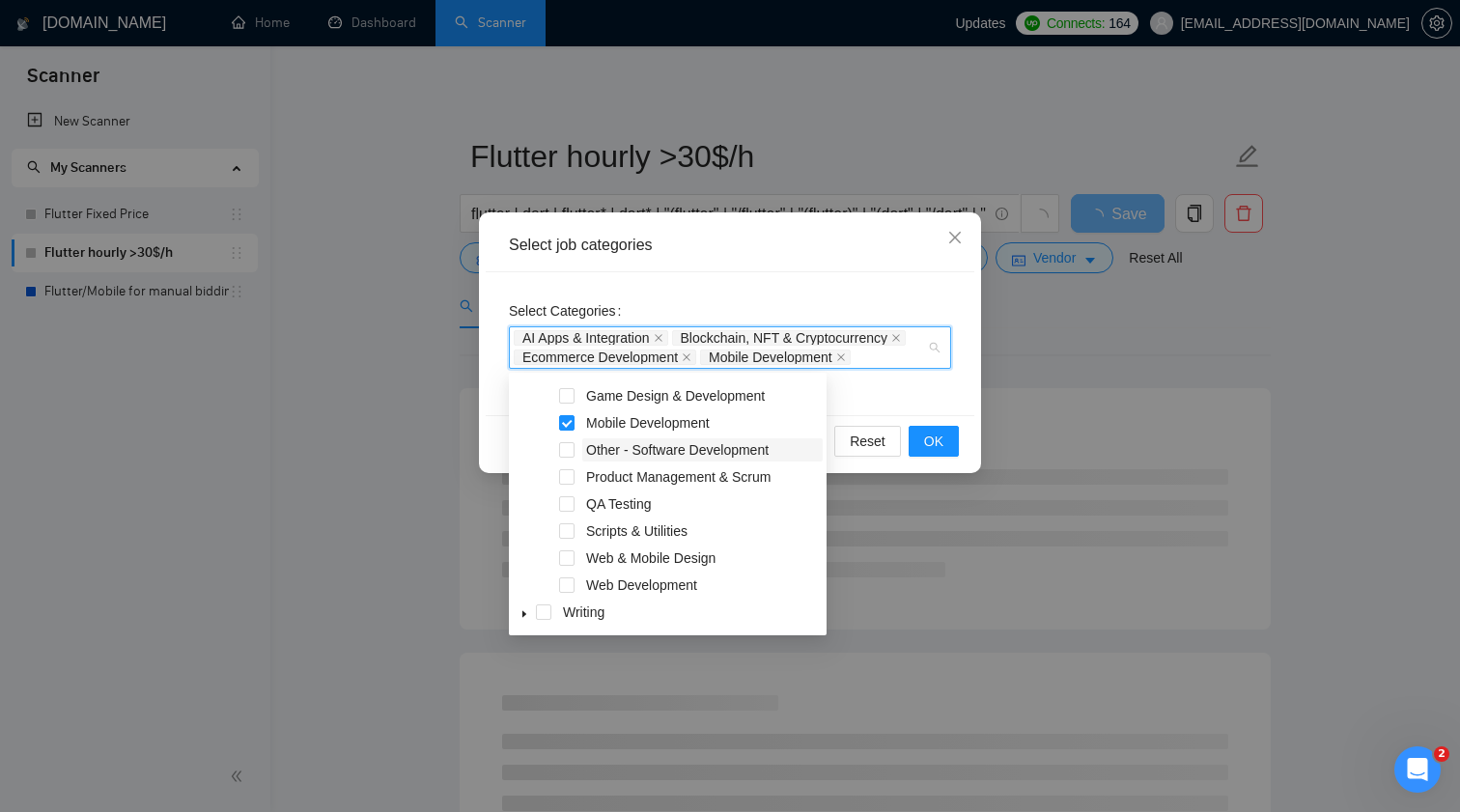
click at [729, 449] on span "Other - Software Development" at bounding box center [677, 450] width 182 height 16
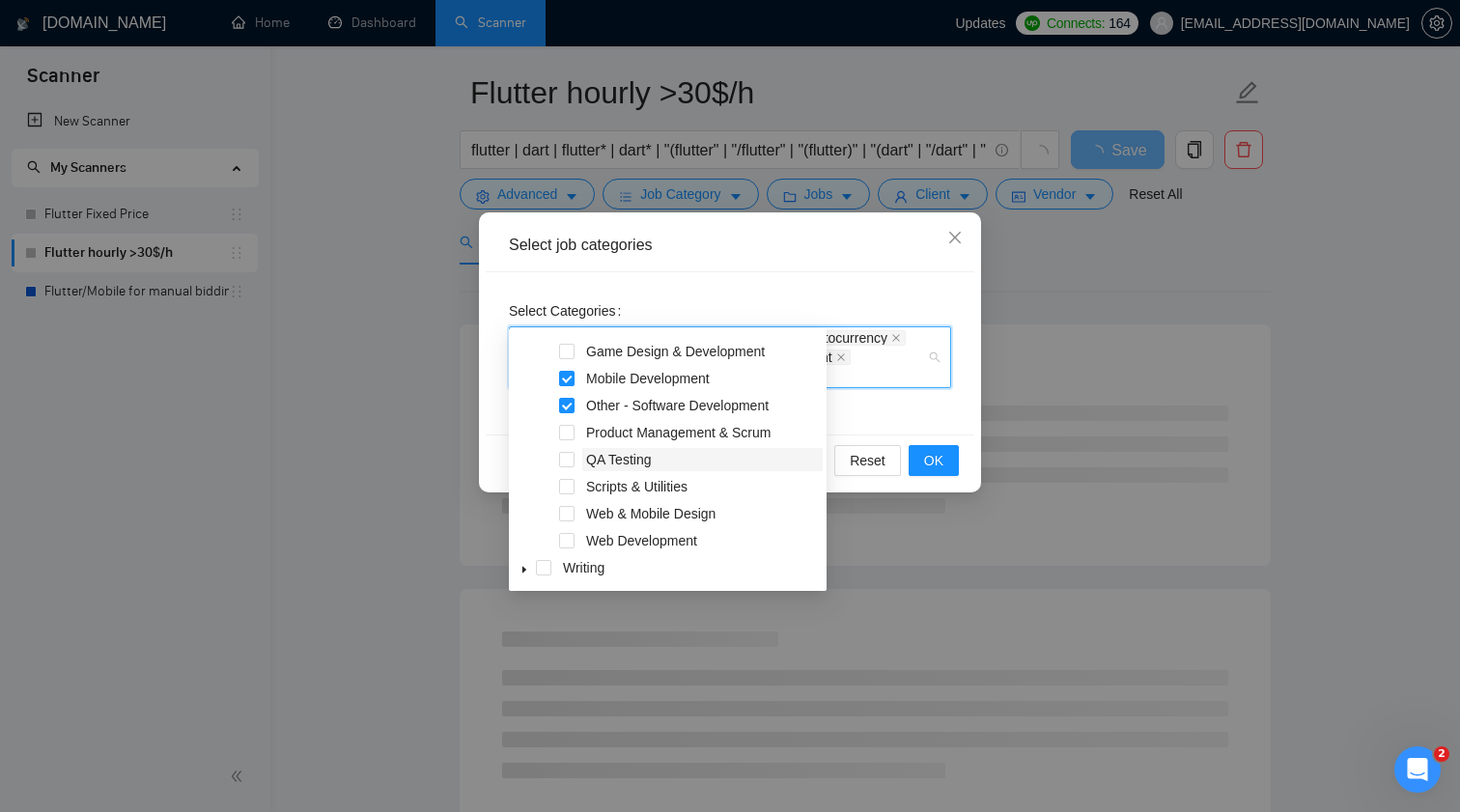
scroll to position [70, 0]
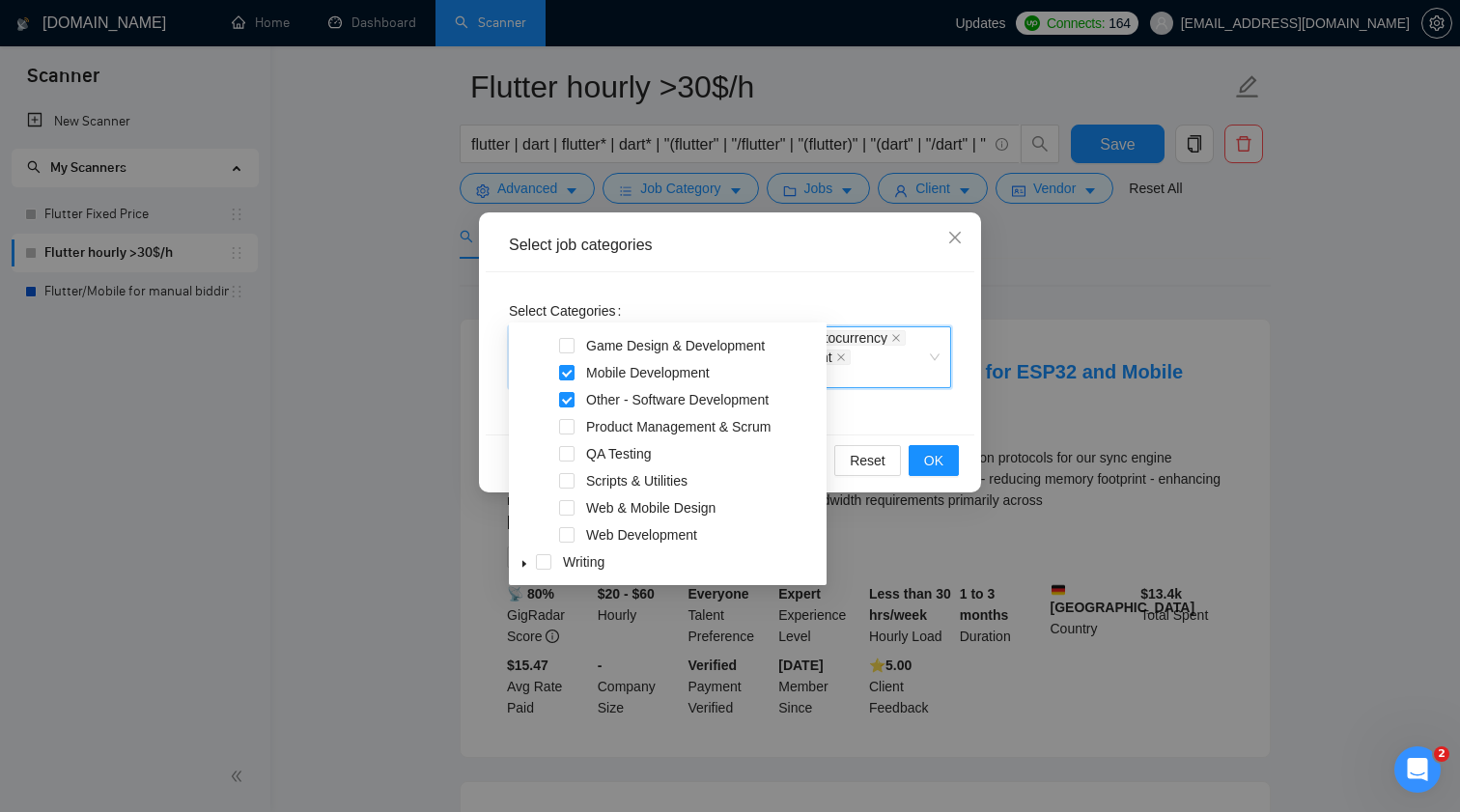
click at [941, 422] on div "Select Categories AI Apps & Integration, Blockchain, NFT & Cryptocurrency, Ecom…" at bounding box center [730, 353] width 489 height 162
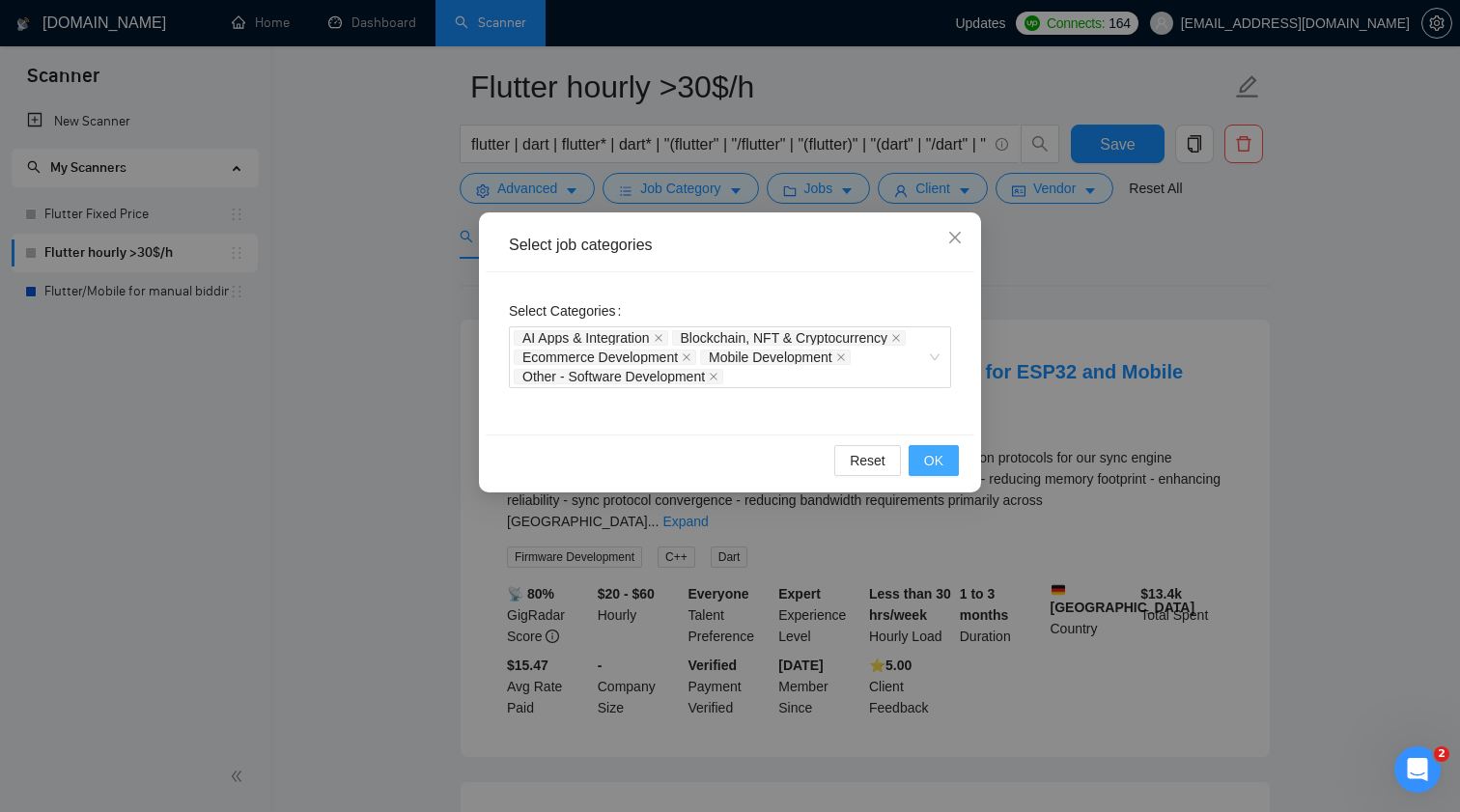
click at [949, 458] on button "OK" at bounding box center [934, 460] width 50 height 31
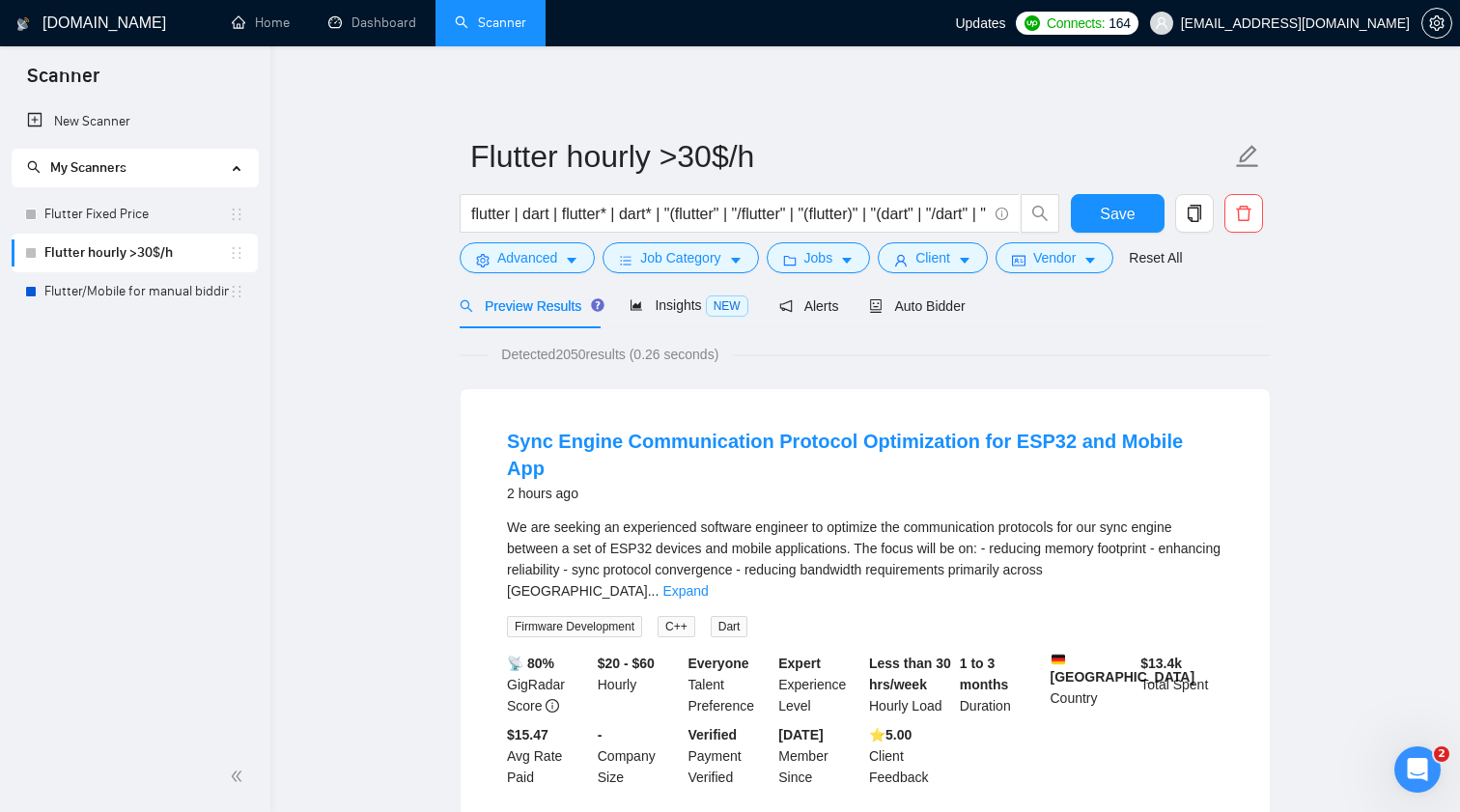
scroll to position [0, 0]
click at [729, 261] on button "Job Category" at bounding box center [680, 257] width 155 height 31
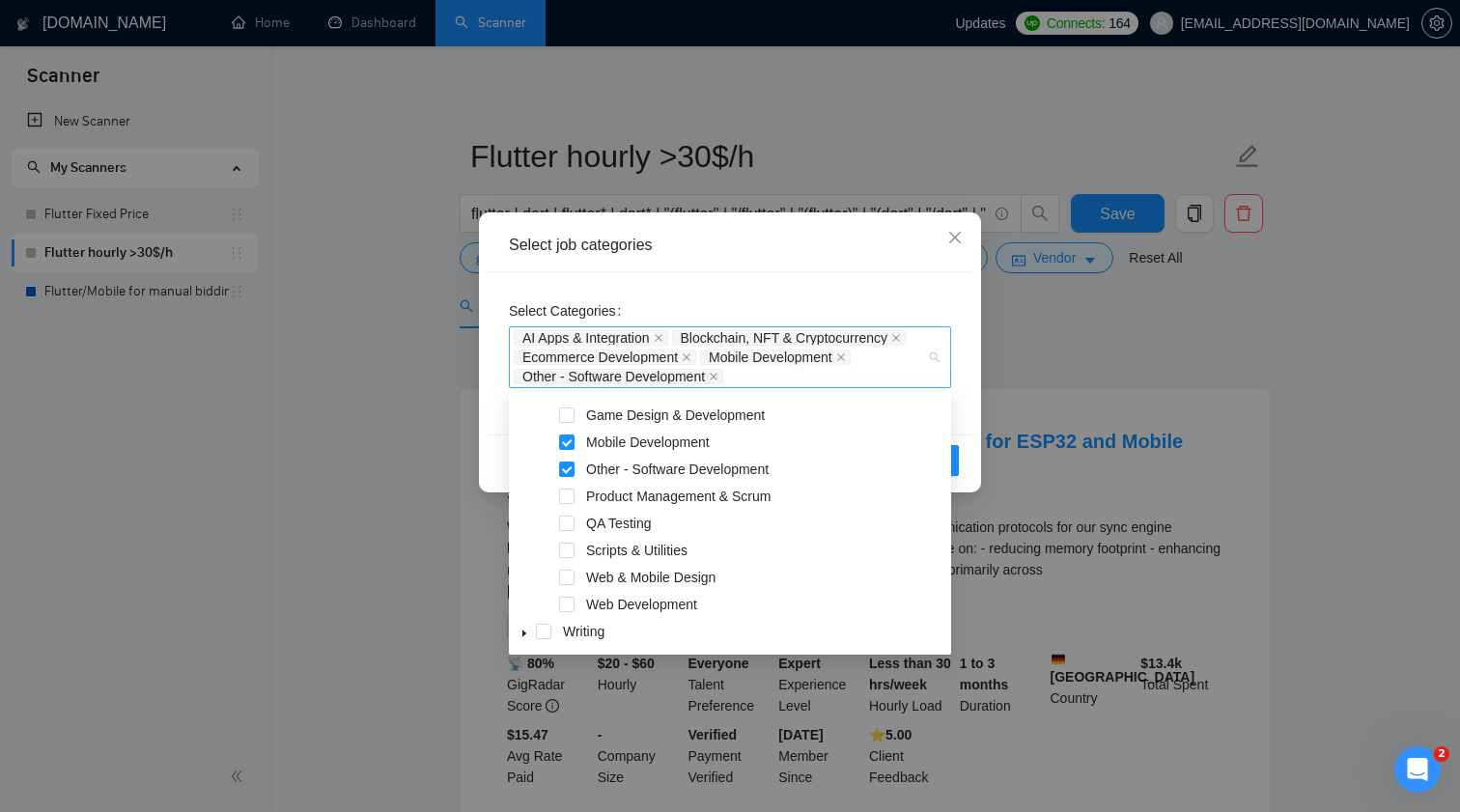
click at [658, 331] on span "AI Apps & Integration" at bounding box center [590, 338] width 154 height 16
click at [661, 338] on icon "close" at bounding box center [659, 338] width 10 height 10
click at [742, 336] on icon "close" at bounding box center [738, 338] width 8 height 8
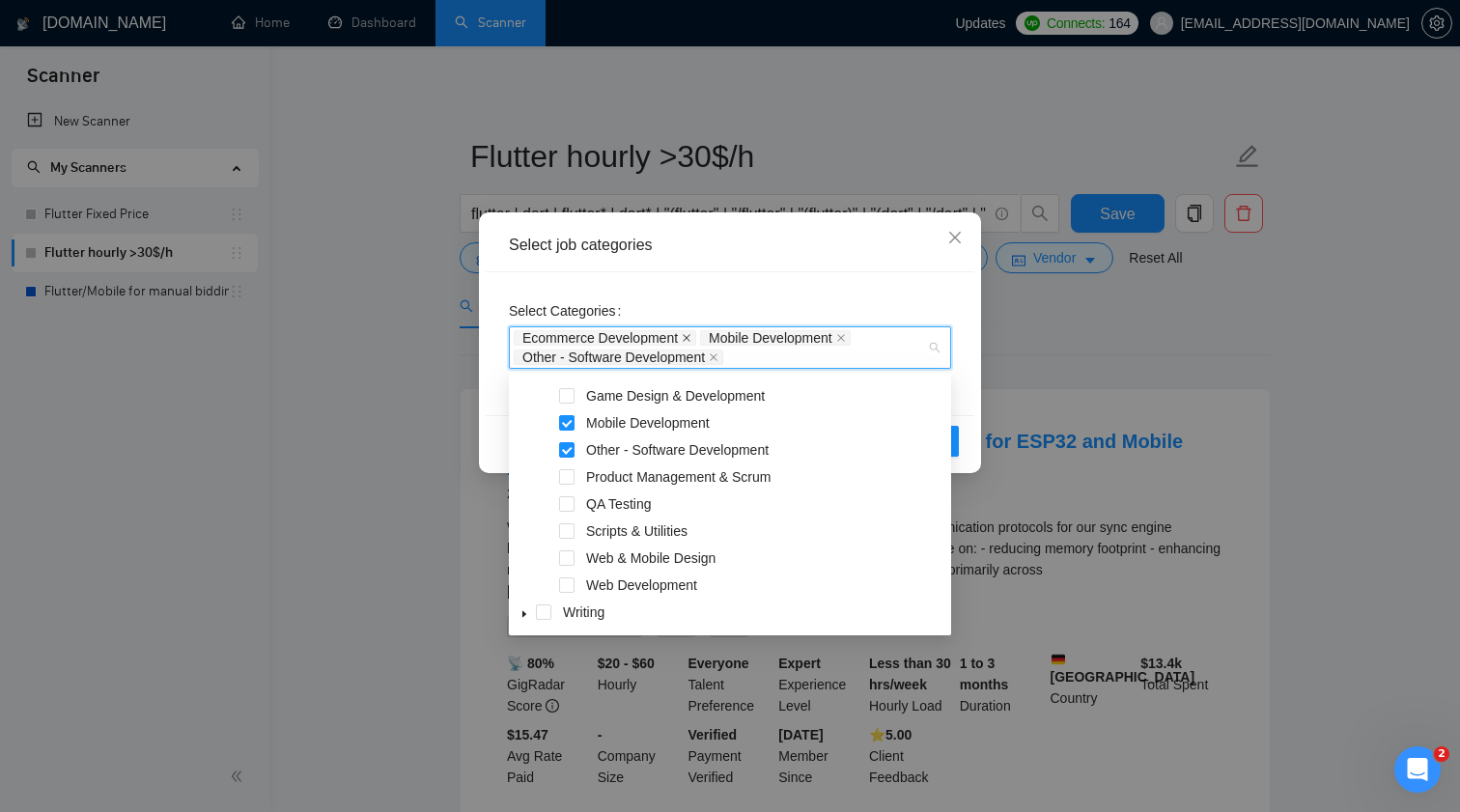
click at [692, 334] on icon "close" at bounding box center [687, 338] width 10 height 10
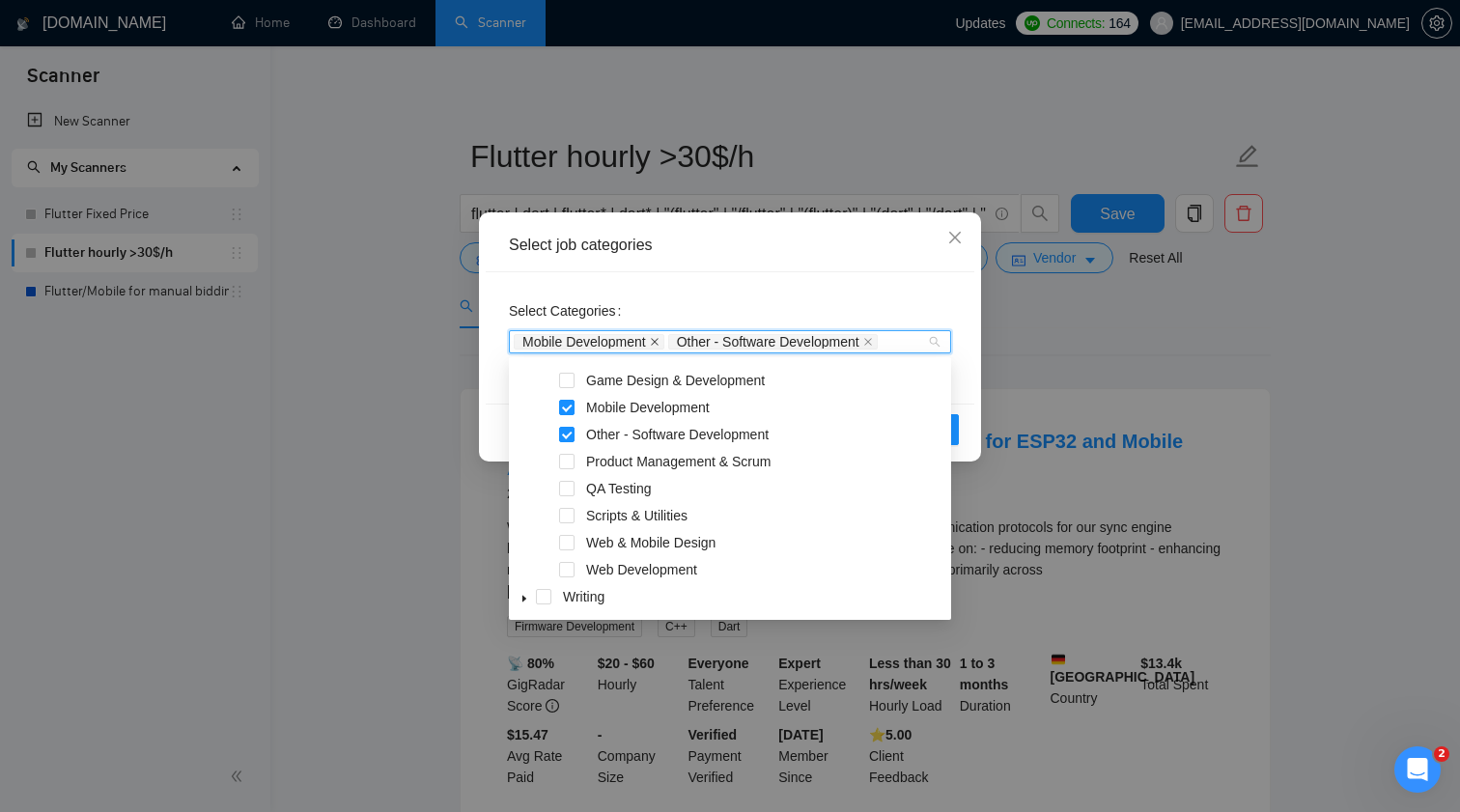
click at [659, 340] on icon "close" at bounding box center [655, 342] width 8 height 8
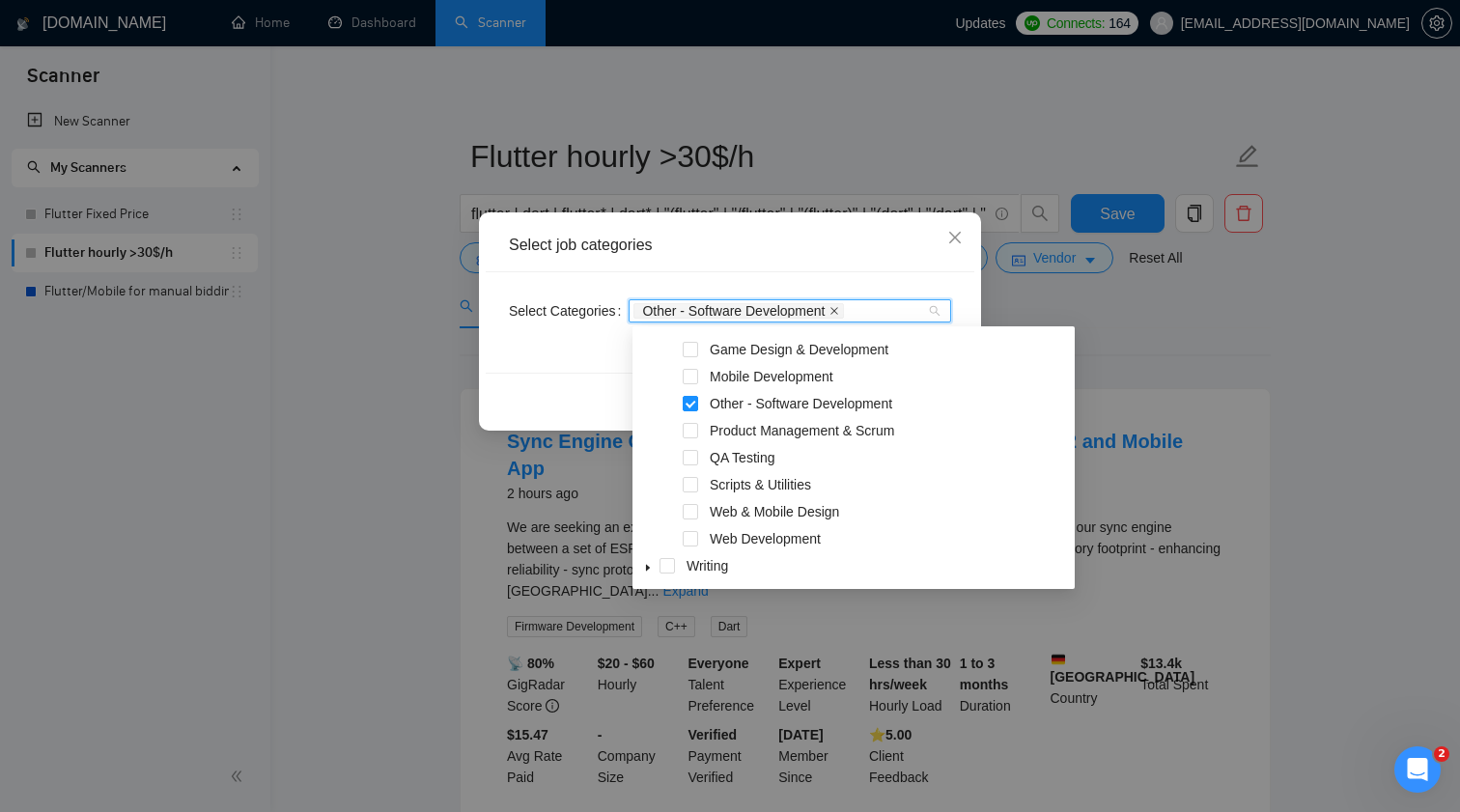
click at [839, 307] on icon "close" at bounding box center [834, 311] width 10 height 10
click at [946, 236] on span "Close" at bounding box center [954, 238] width 52 height 52
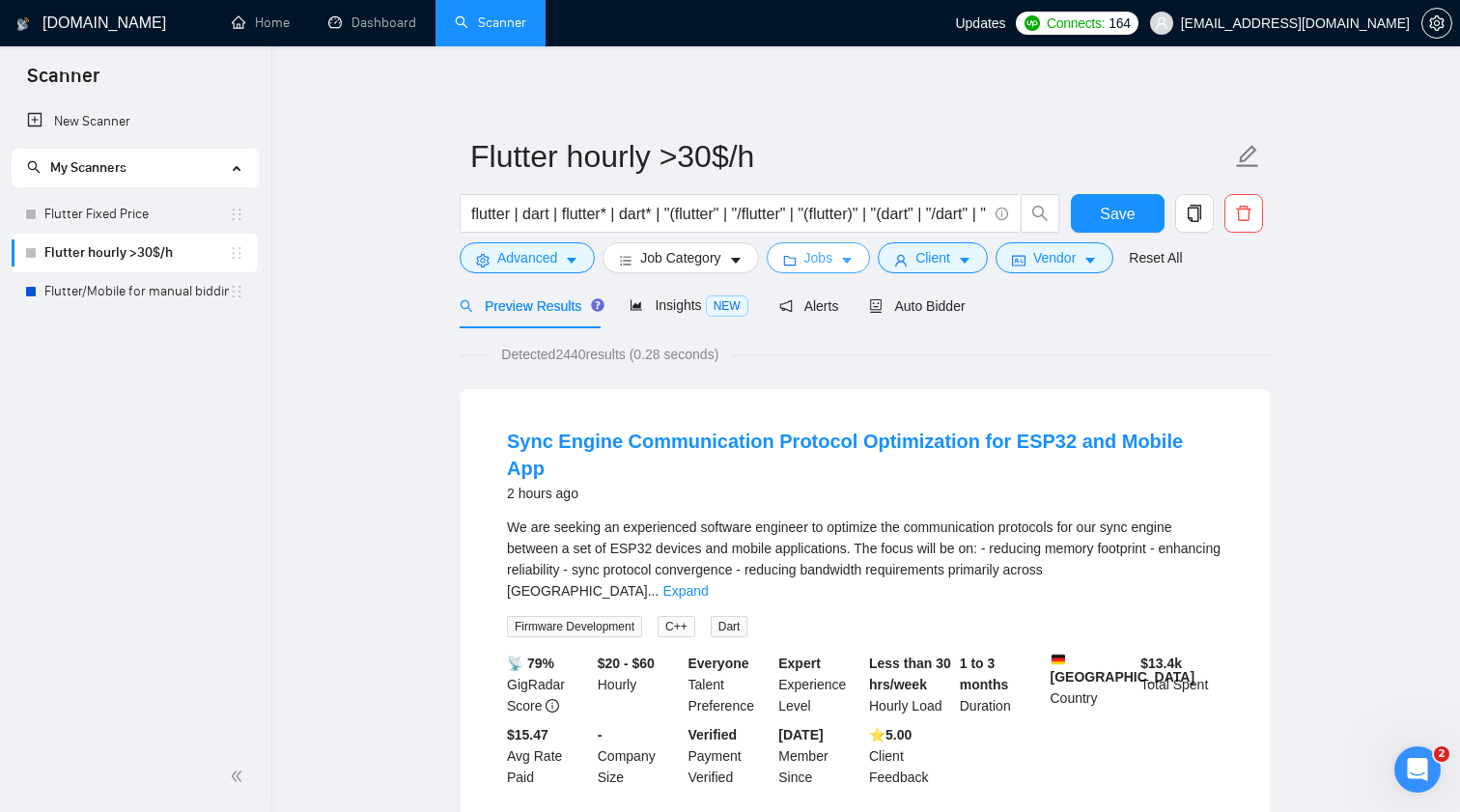
click at [867, 255] on button "Jobs" at bounding box center [818, 257] width 104 height 31
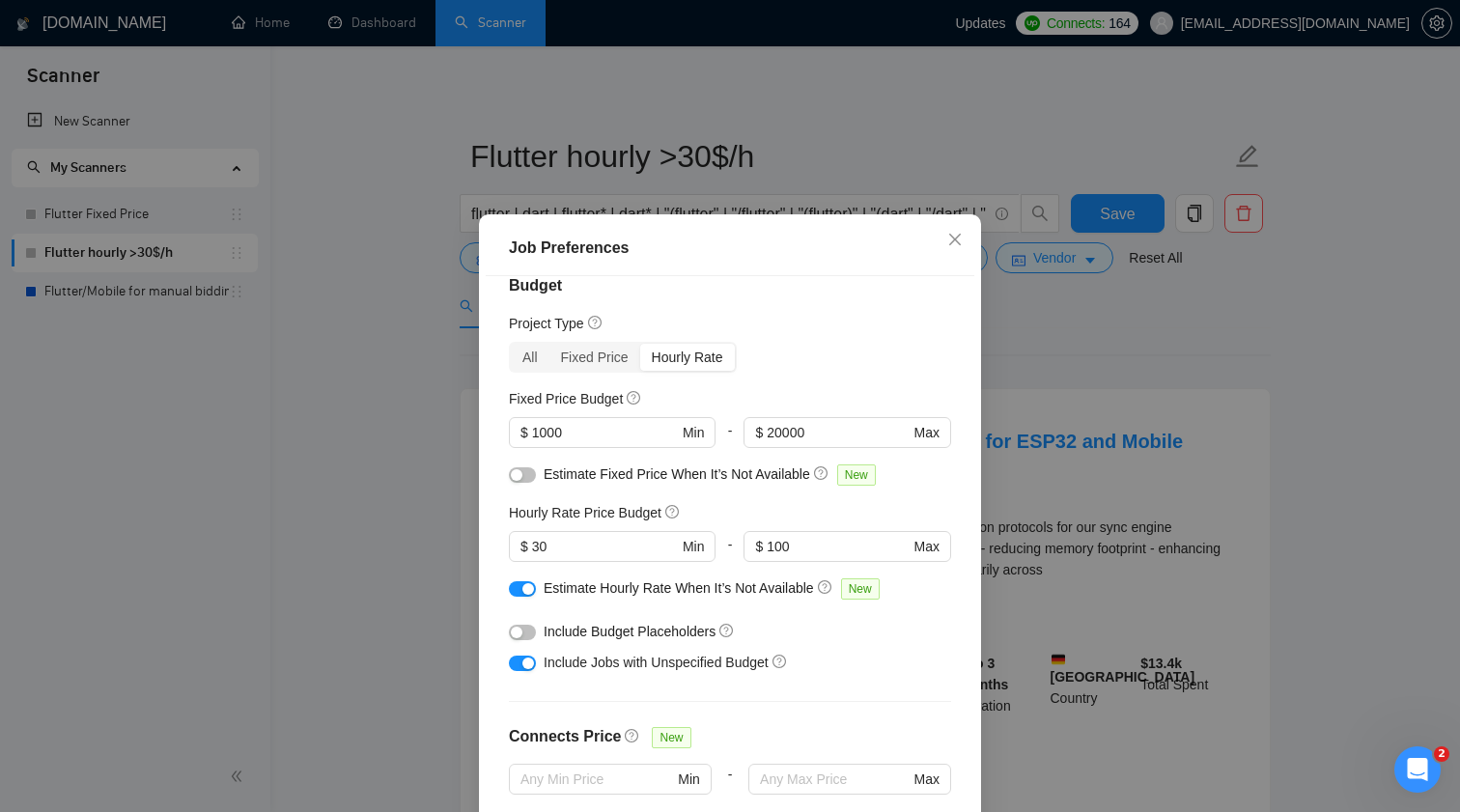
scroll to position [20, 0]
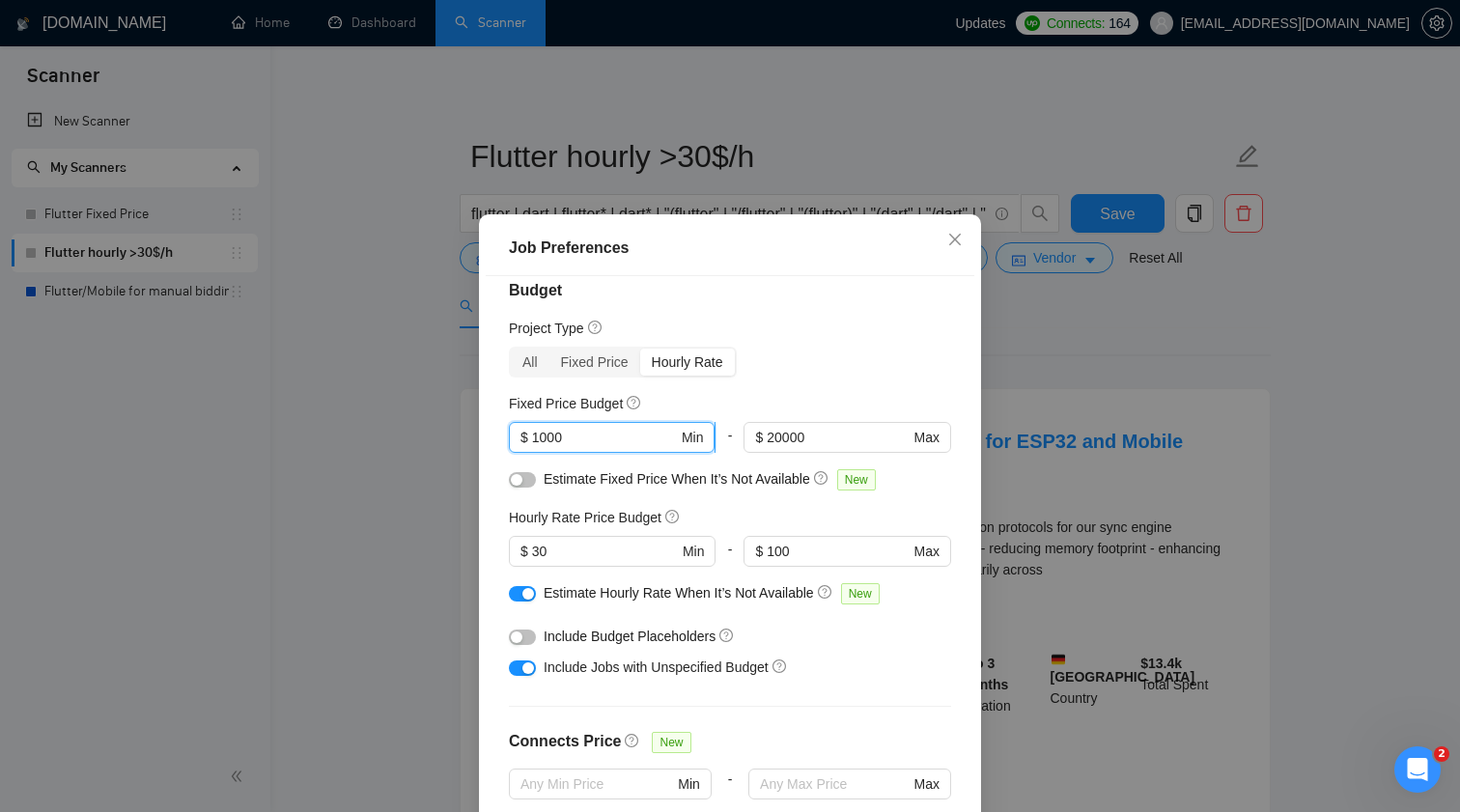
click at [608, 438] on input "1000" at bounding box center [604, 437] width 145 height 21
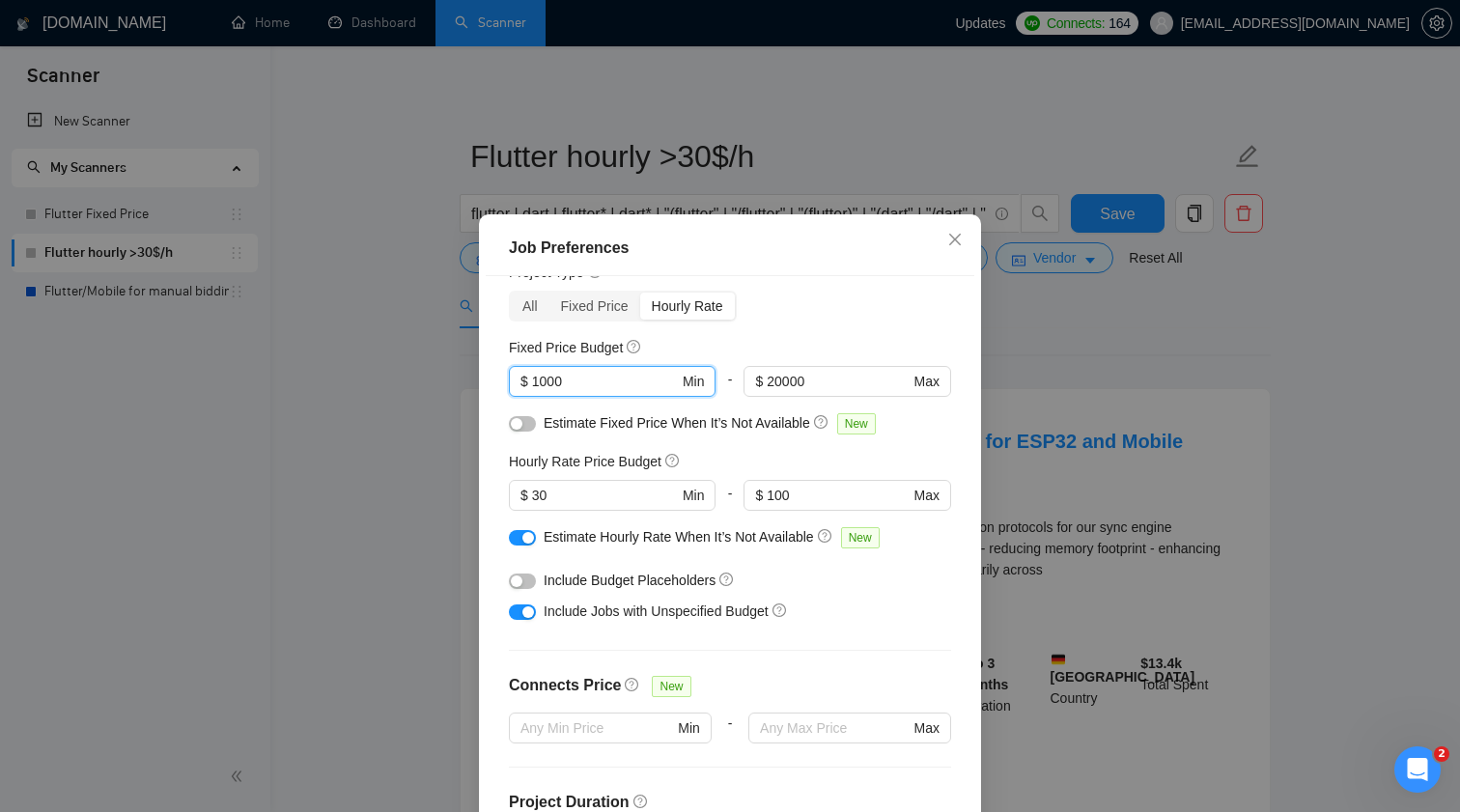
scroll to position [83, 0]
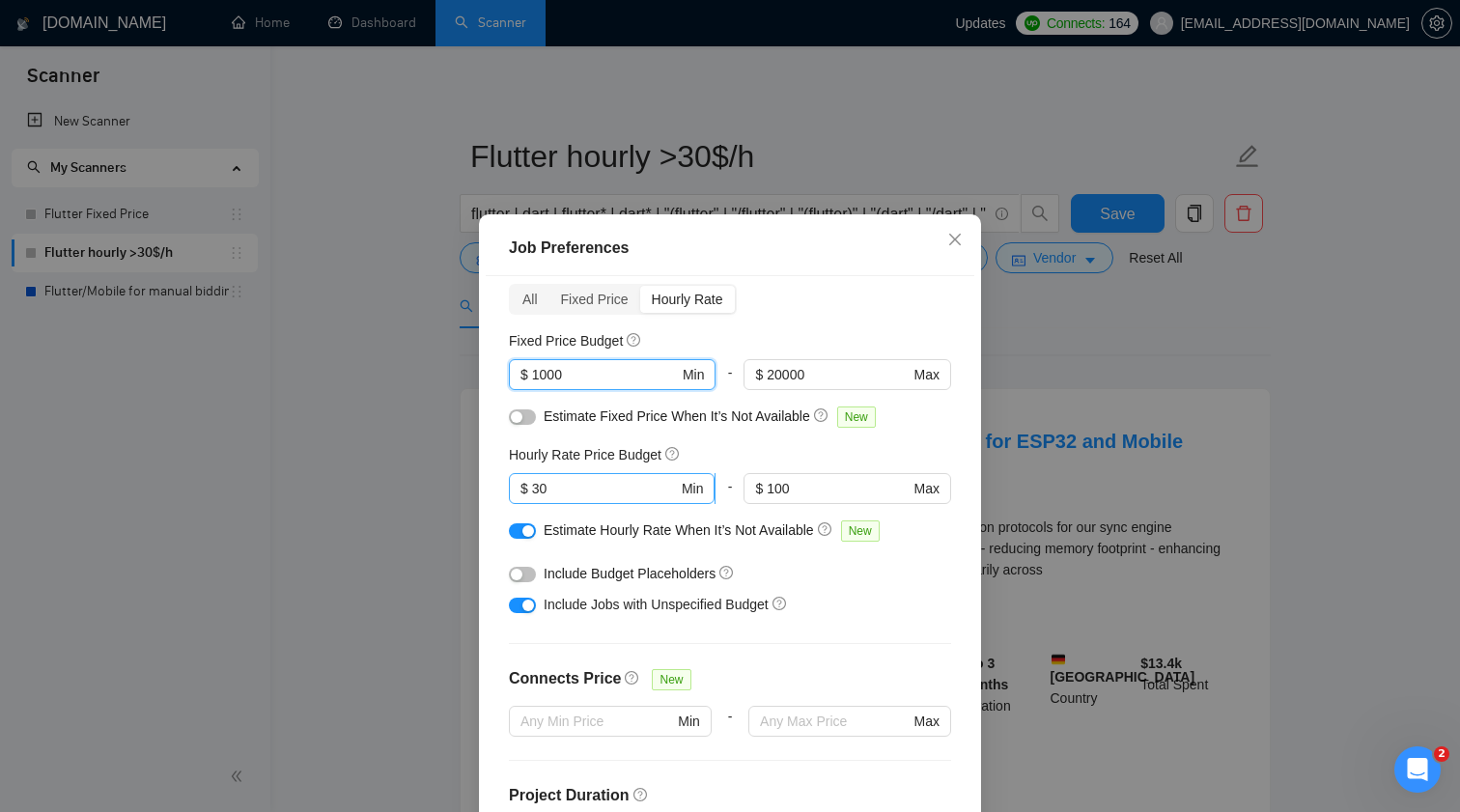
click at [594, 490] on input "30" at bounding box center [604, 488] width 145 height 21
click at [596, 450] on h5 "Hourly Rate Price Budget" at bounding box center [584, 454] width 152 height 21
click at [594, 452] on h5 "Hourly Rate Price Budget" at bounding box center [584, 454] width 152 height 21
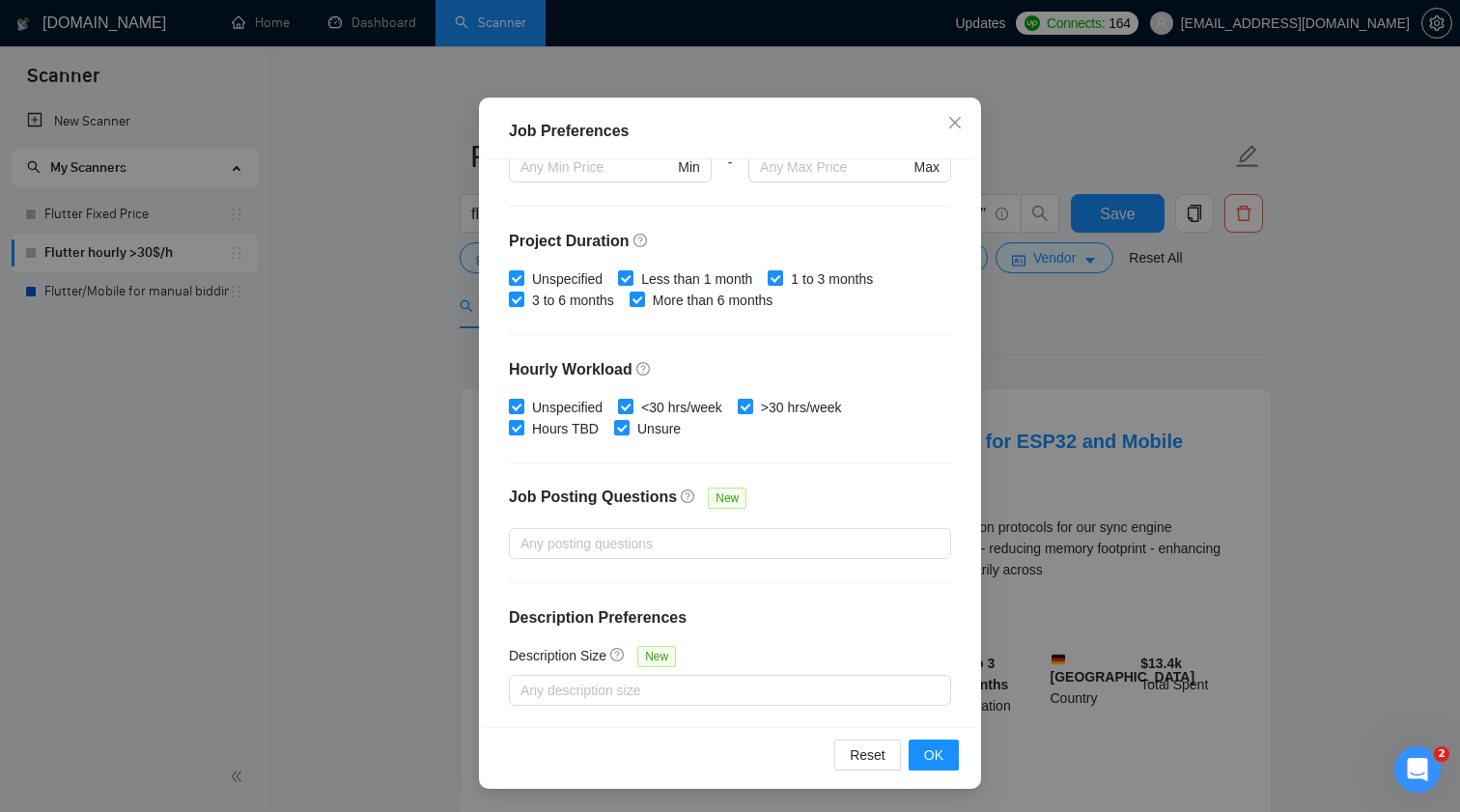
scroll to position [116, 0]
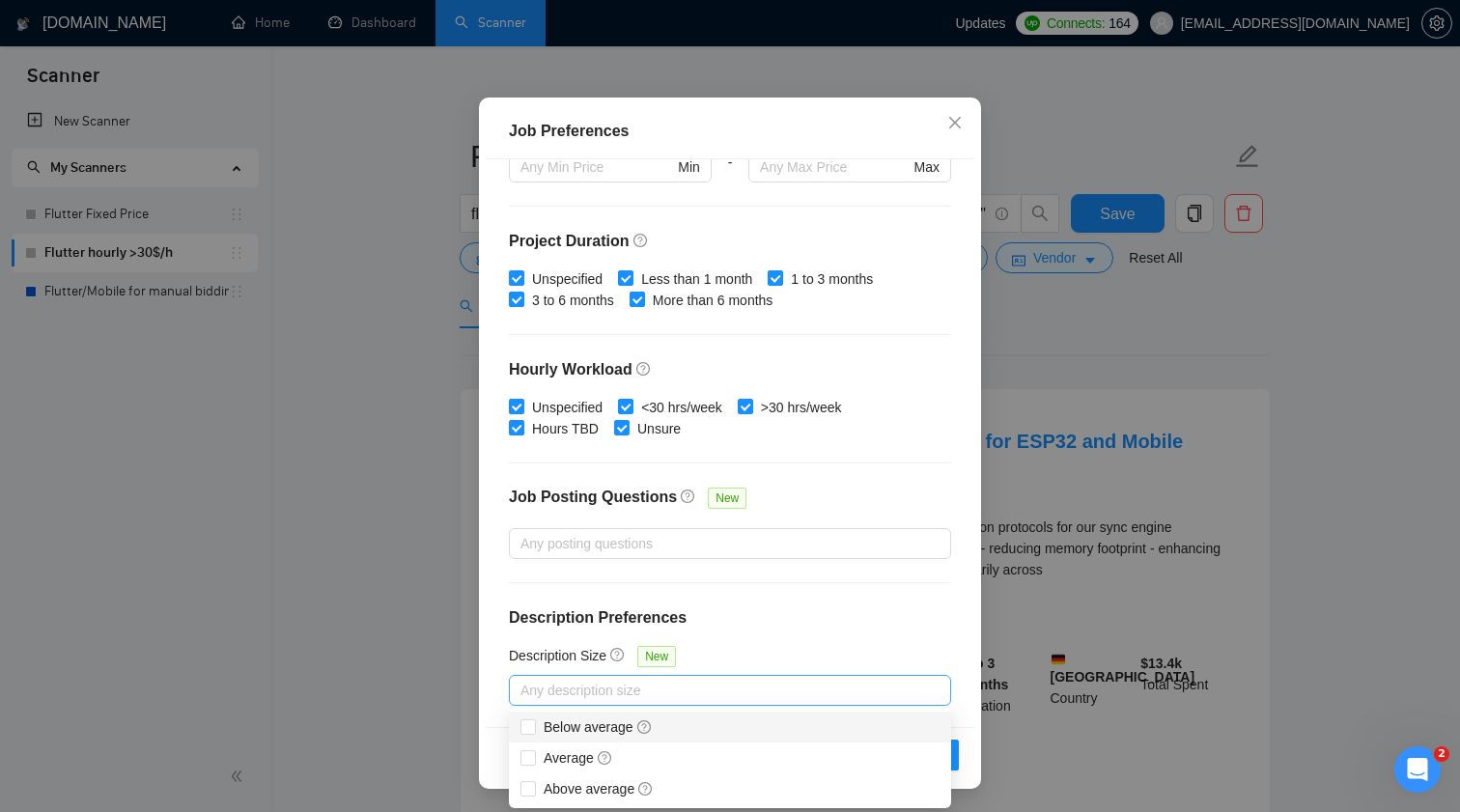
click at [651, 684] on div at bounding box center [720, 690] width 413 height 23
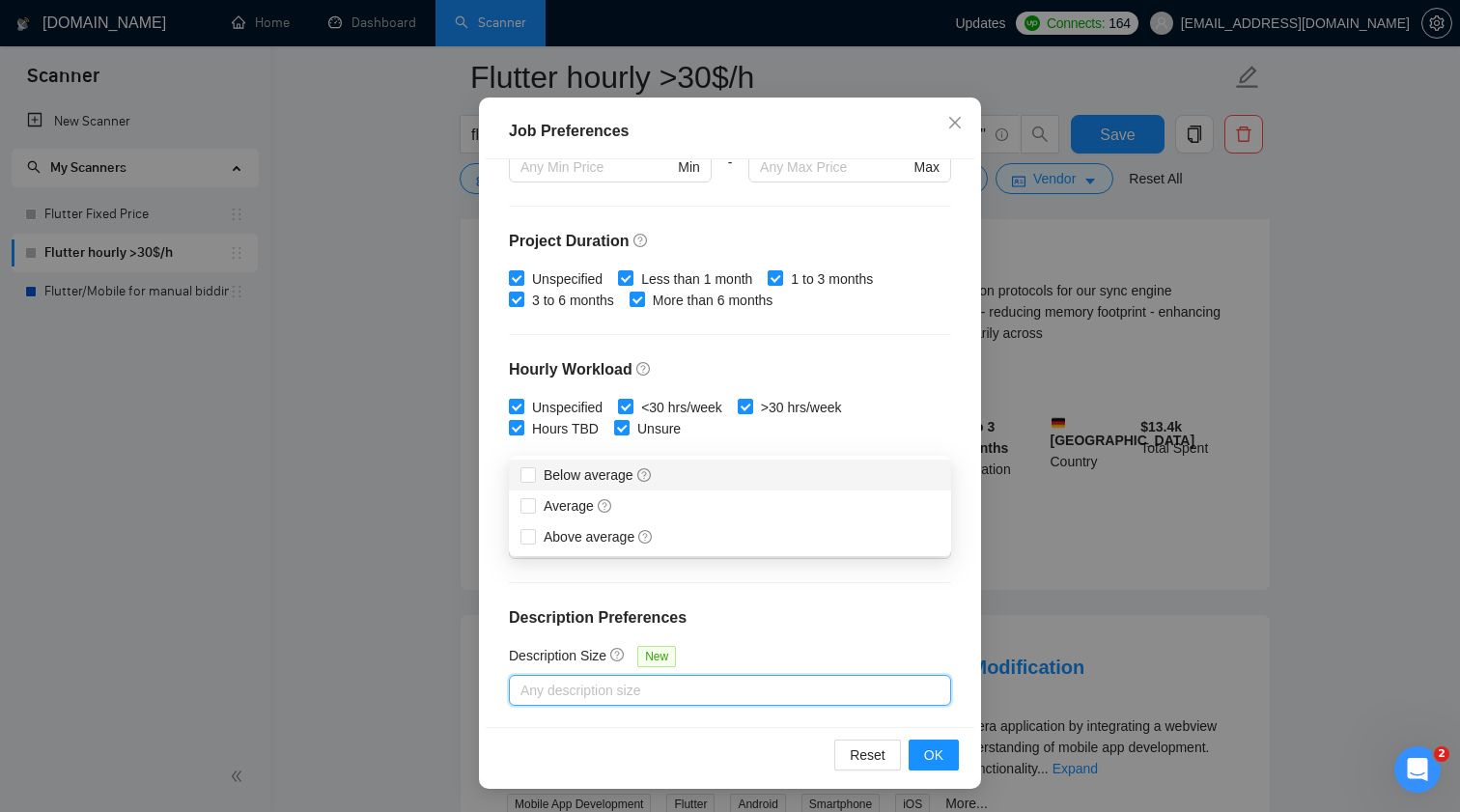
scroll to position [274, 0]
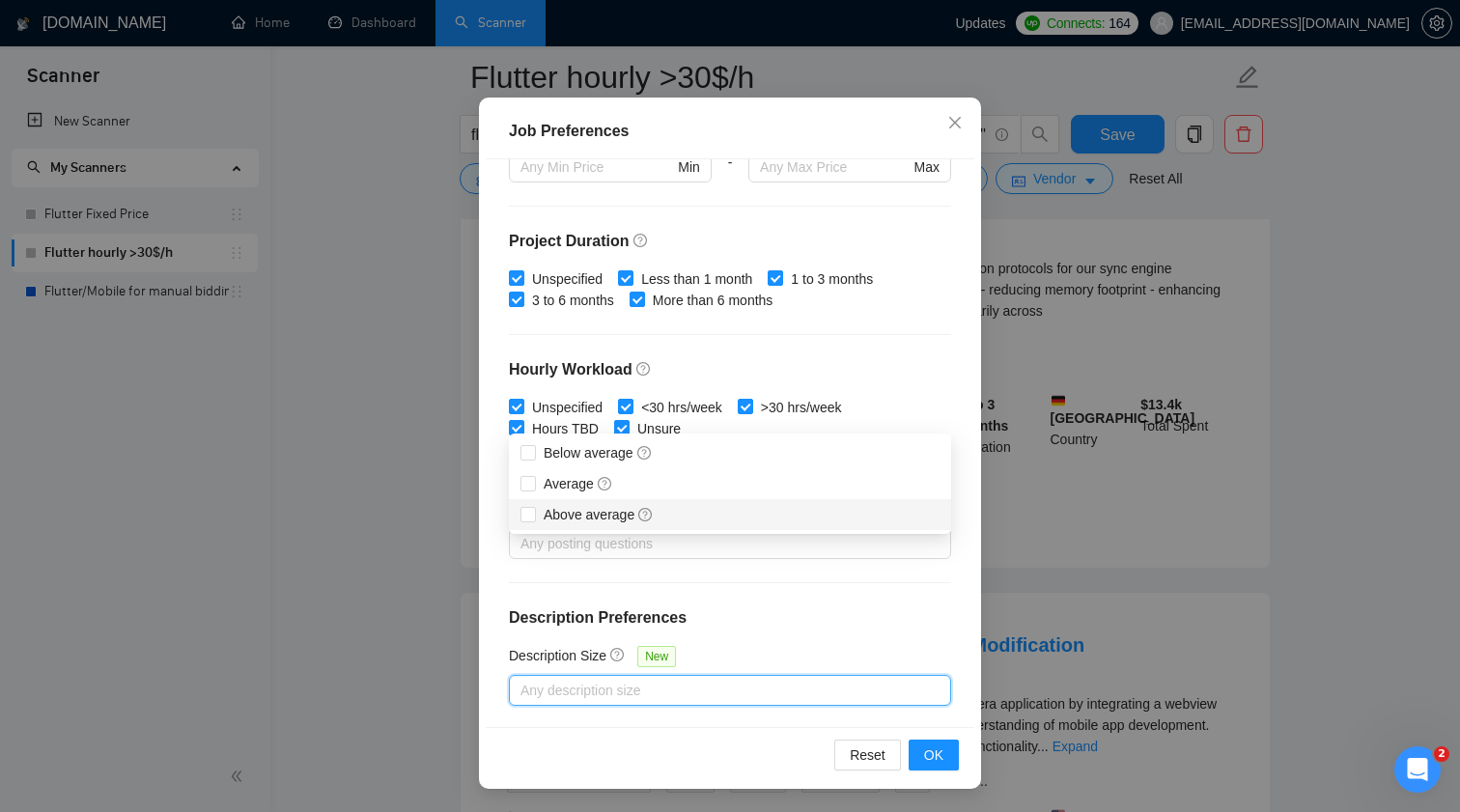
click at [752, 636] on div "Budget Project Type All Fixed Price Hourly Rate Fixed Price Budget $ 1000 Min -…" at bounding box center [730, 443] width 489 height 568
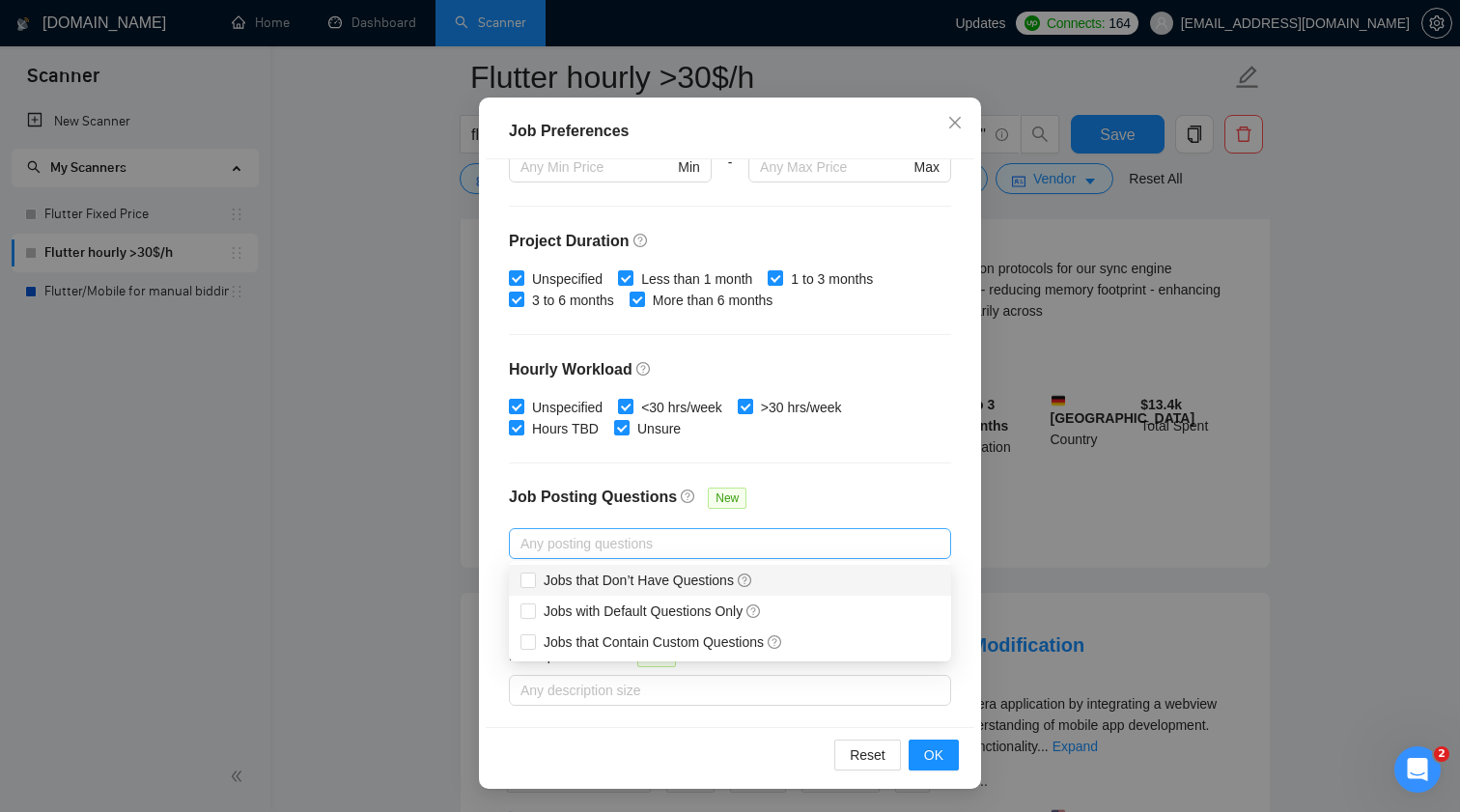
click at [685, 548] on div at bounding box center [720, 542] width 413 height 23
click at [765, 481] on div "Budget Project Type All Fixed Price Hourly Rate Fixed Price Budget $ 1000 Min -…" at bounding box center [730, 443] width 489 height 568
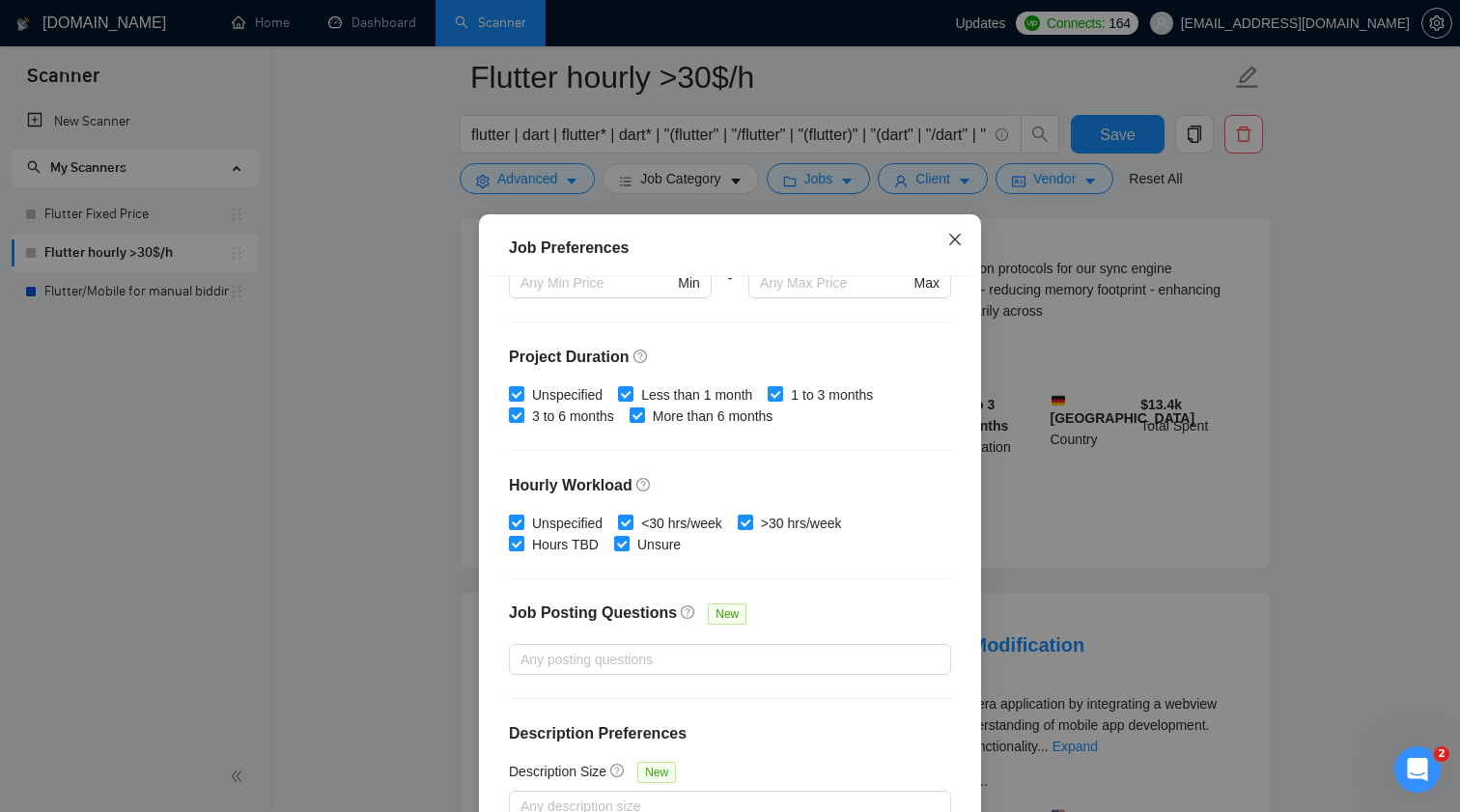
scroll to position [520, 0]
click at [956, 229] on span "Close" at bounding box center [954, 240] width 52 height 52
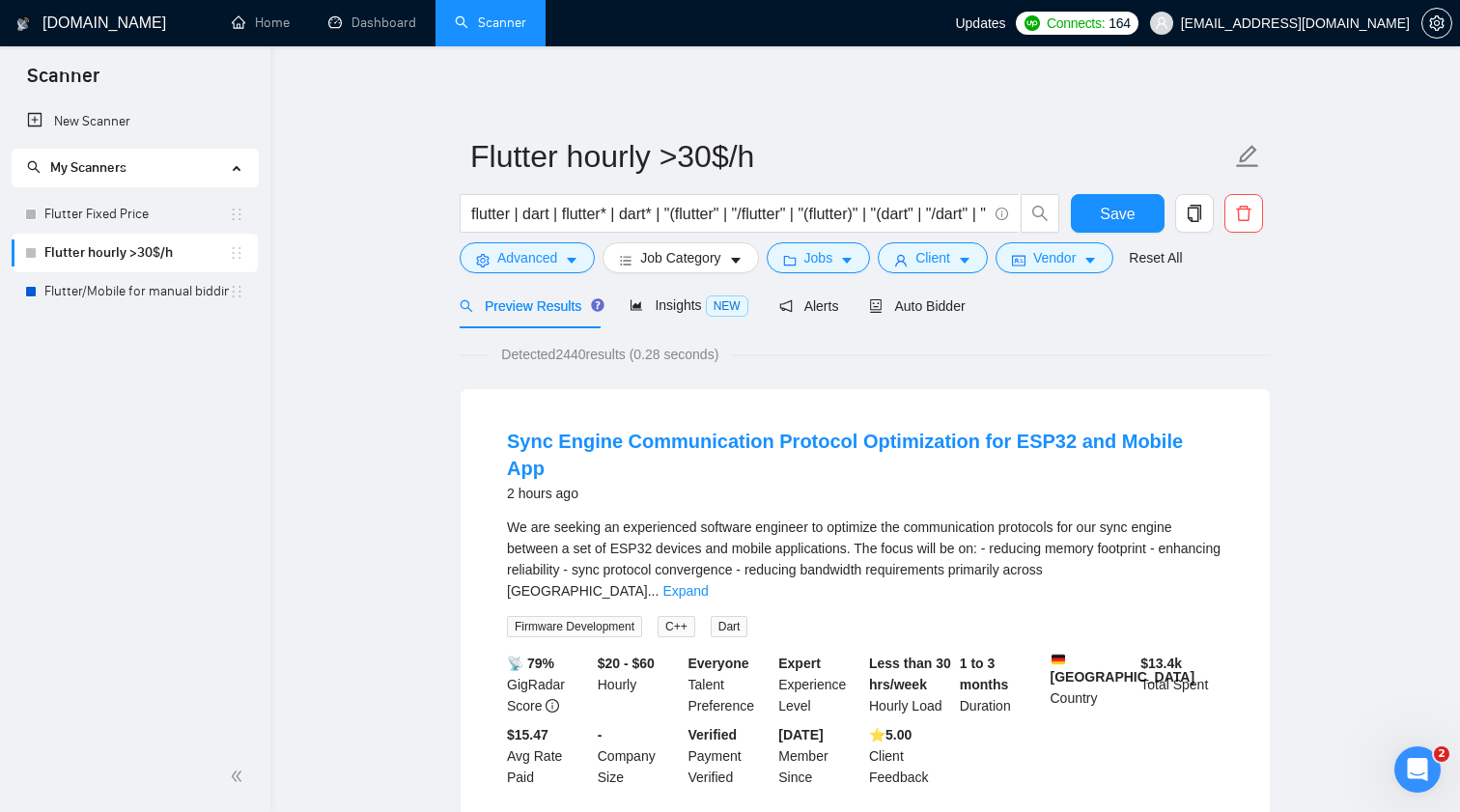
scroll to position [0, 0]
click at [982, 263] on button "Client" at bounding box center [933, 257] width 110 height 31
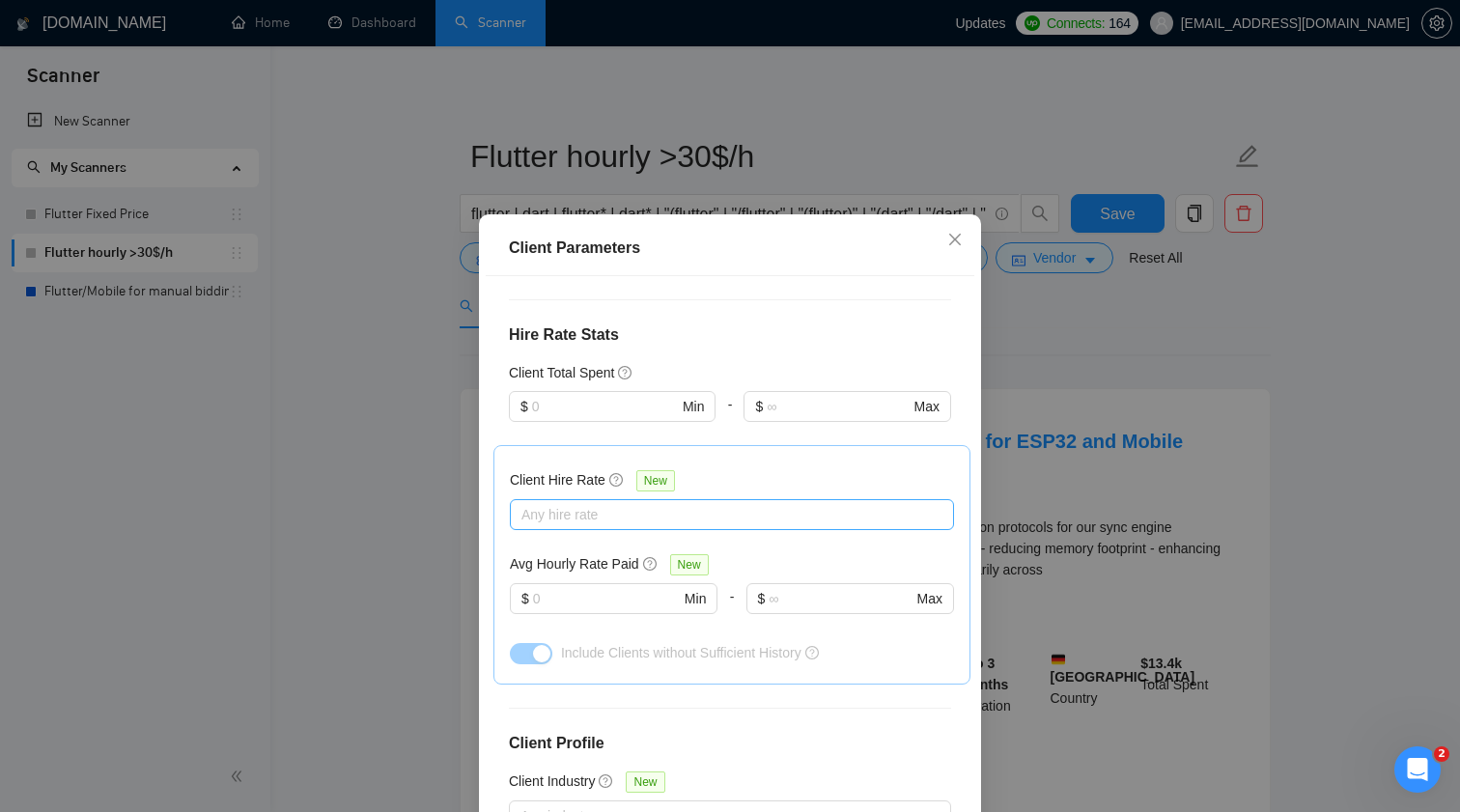
scroll to position [469, 0]
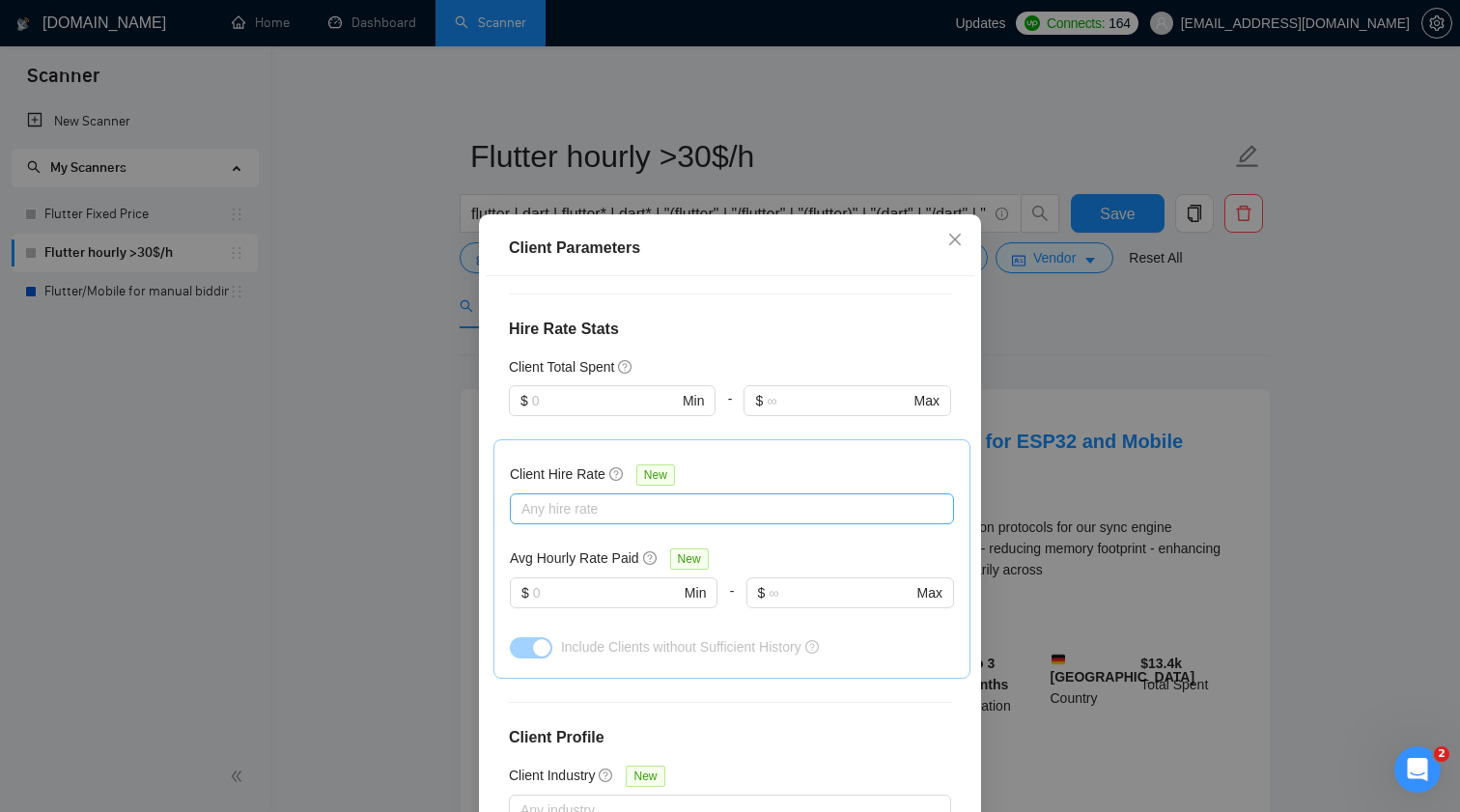
click at [635, 498] on div at bounding box center [722, 508] width 415 height 23
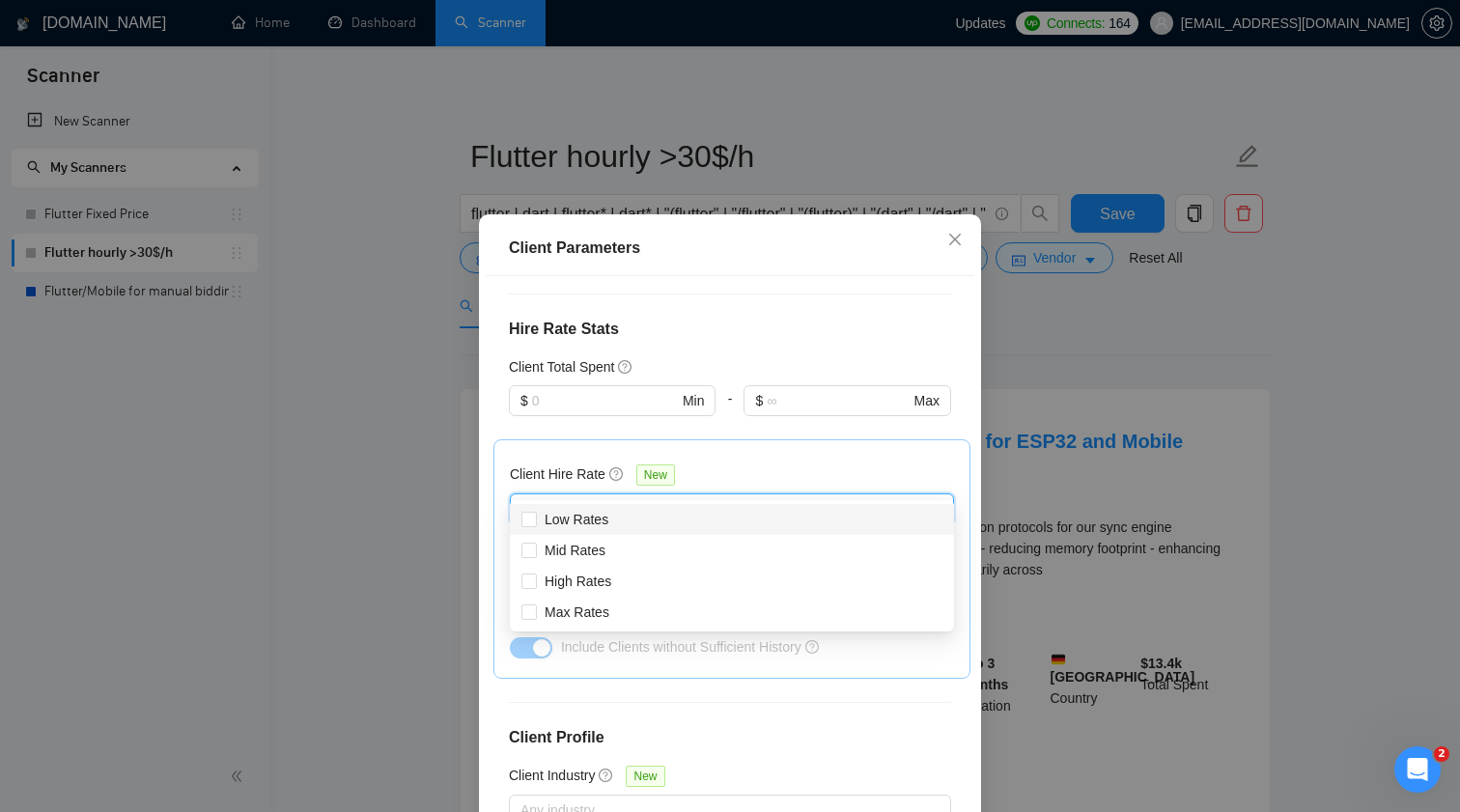
click at [634, 498] on div at bounding box center [722, 508] width 415 height 23
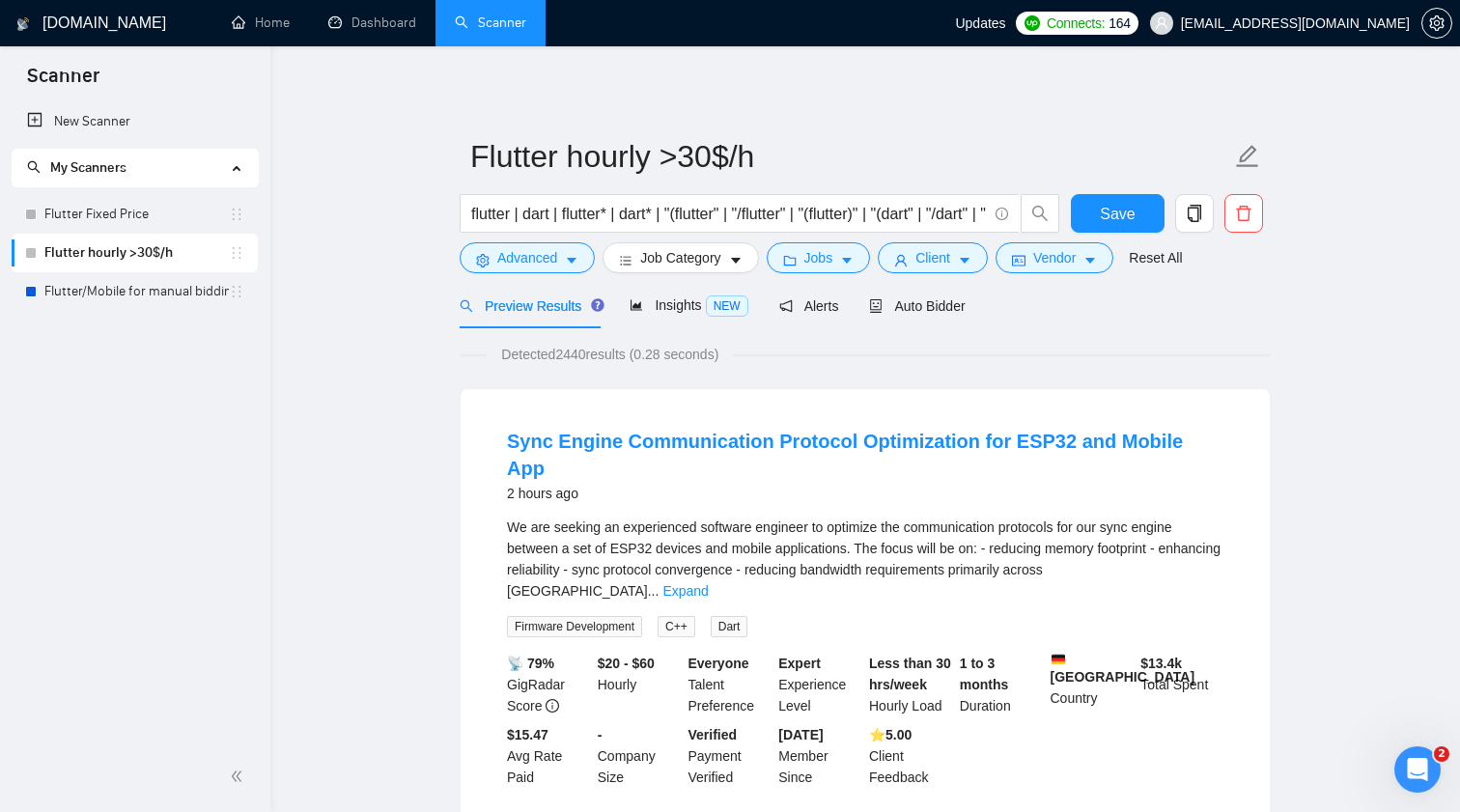
scroll to position [0, 0]
click at [1092, 253] on button "Vendor" at bounding box center [1054, 257] width 117 height 31
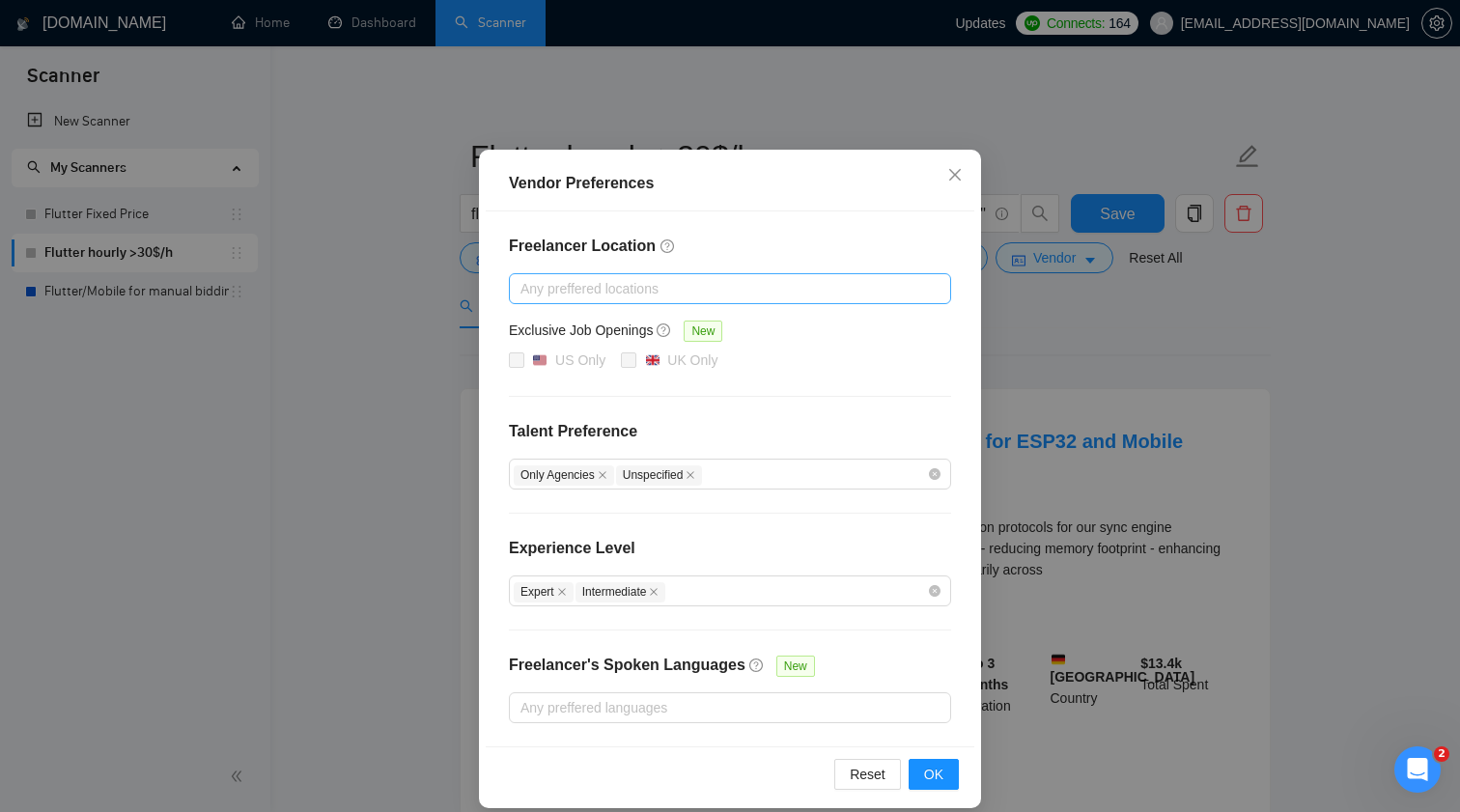
scroll to position [65, 0]
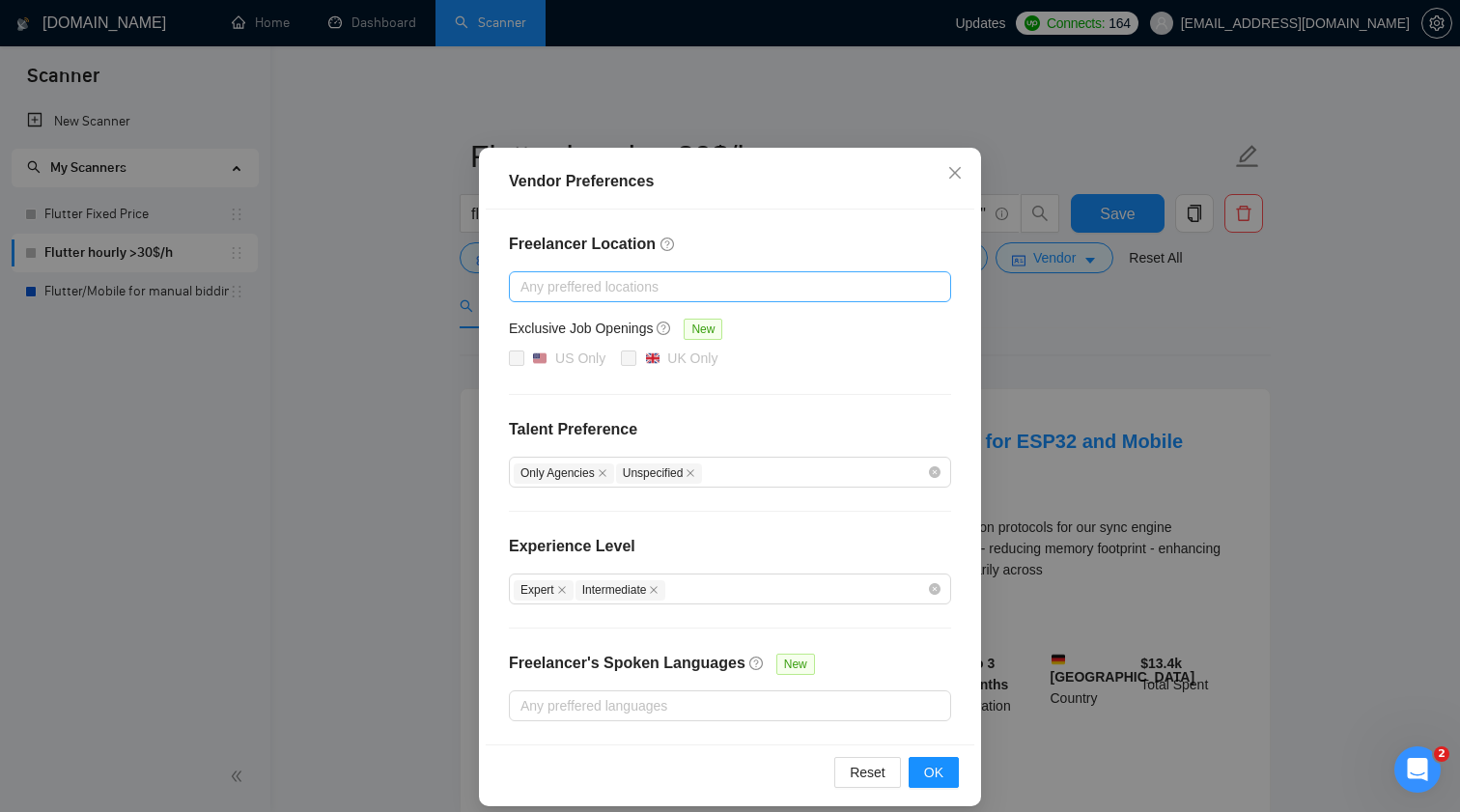
click at [756, 294] on div at bounding box center [720, 286] width 413 height 23
click at [761, 251] on h4 "Freelancer Location" at bounding box center [730, 244] width 442 height 23
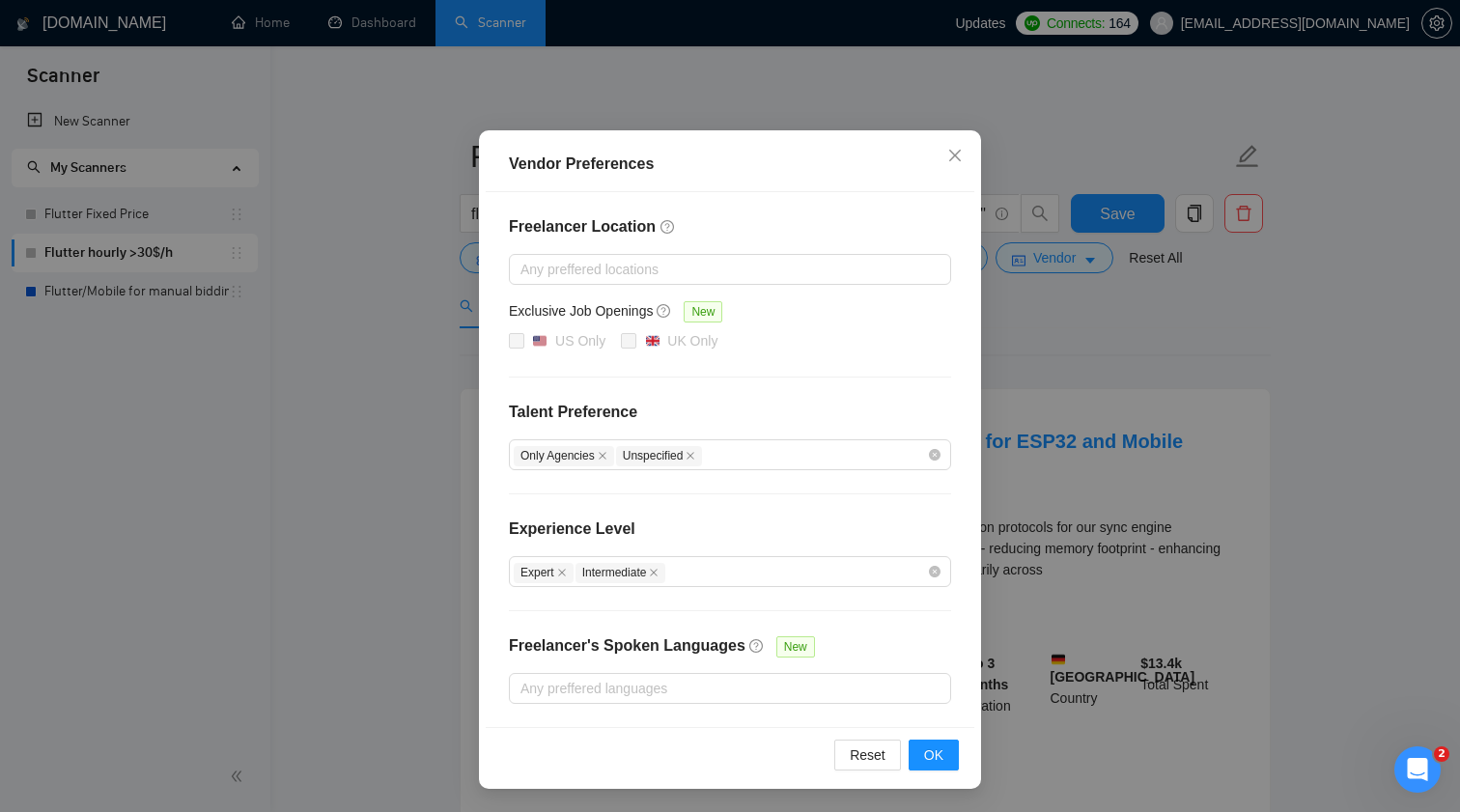
scroll to position [82, 0]
click at [614, 410] on h4 "Talent Preference" at bounding box center [730, 412] width 442 height 23
click at [616, 410] on h4 "Talent Preference" at bounding box center [730, 412] width 442 height 23
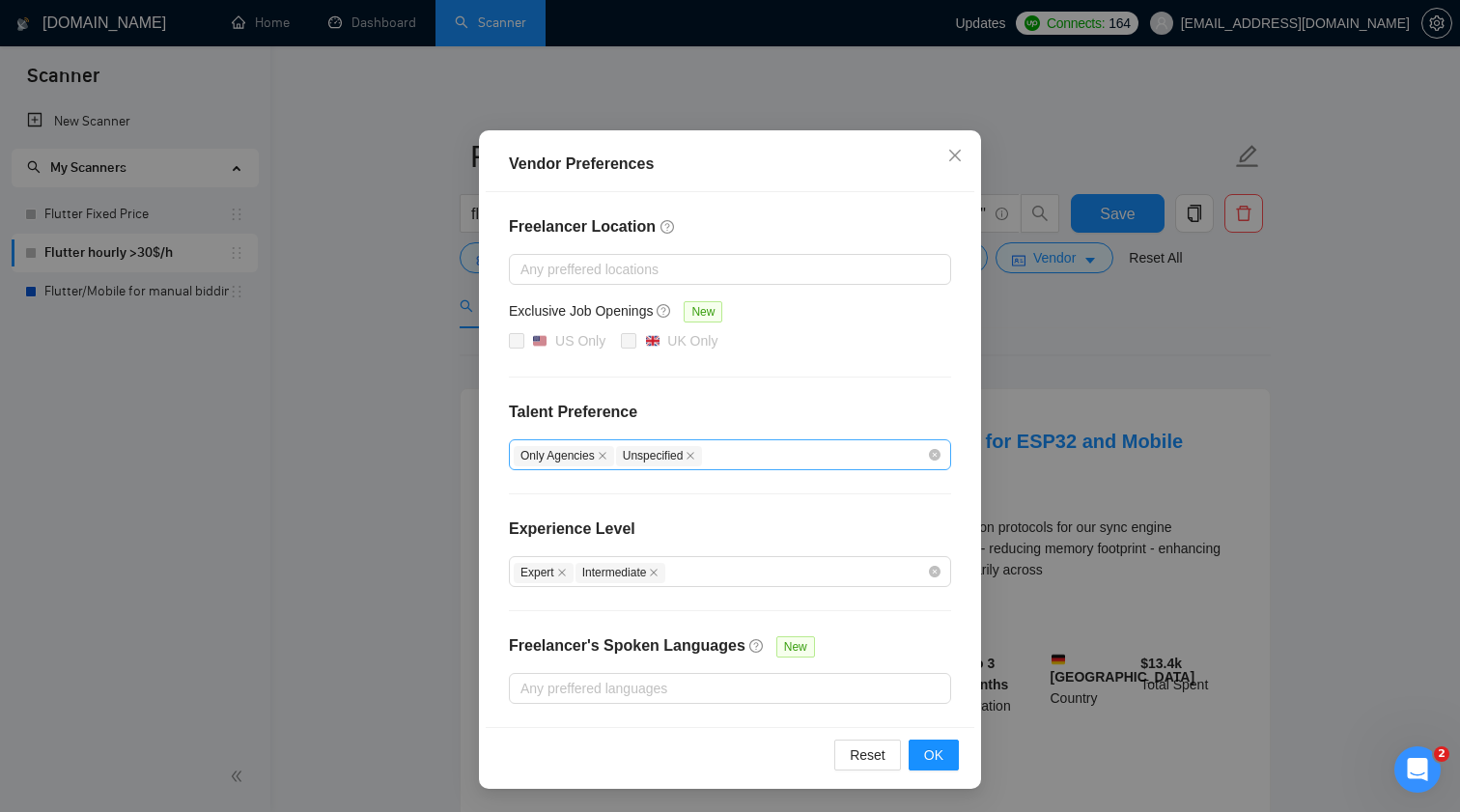
click at [741, 464] on div "Only Agencies Unspecified" at bounding box center [720, 454] width 413 height 23
click at [722, 419] on h4 "Talent Preference" at bounding box center [730, 412] width 442 height 23
click at [713, 571] on div "Expert Intermediate" at bounding box center [720, 571] width 413 height 23
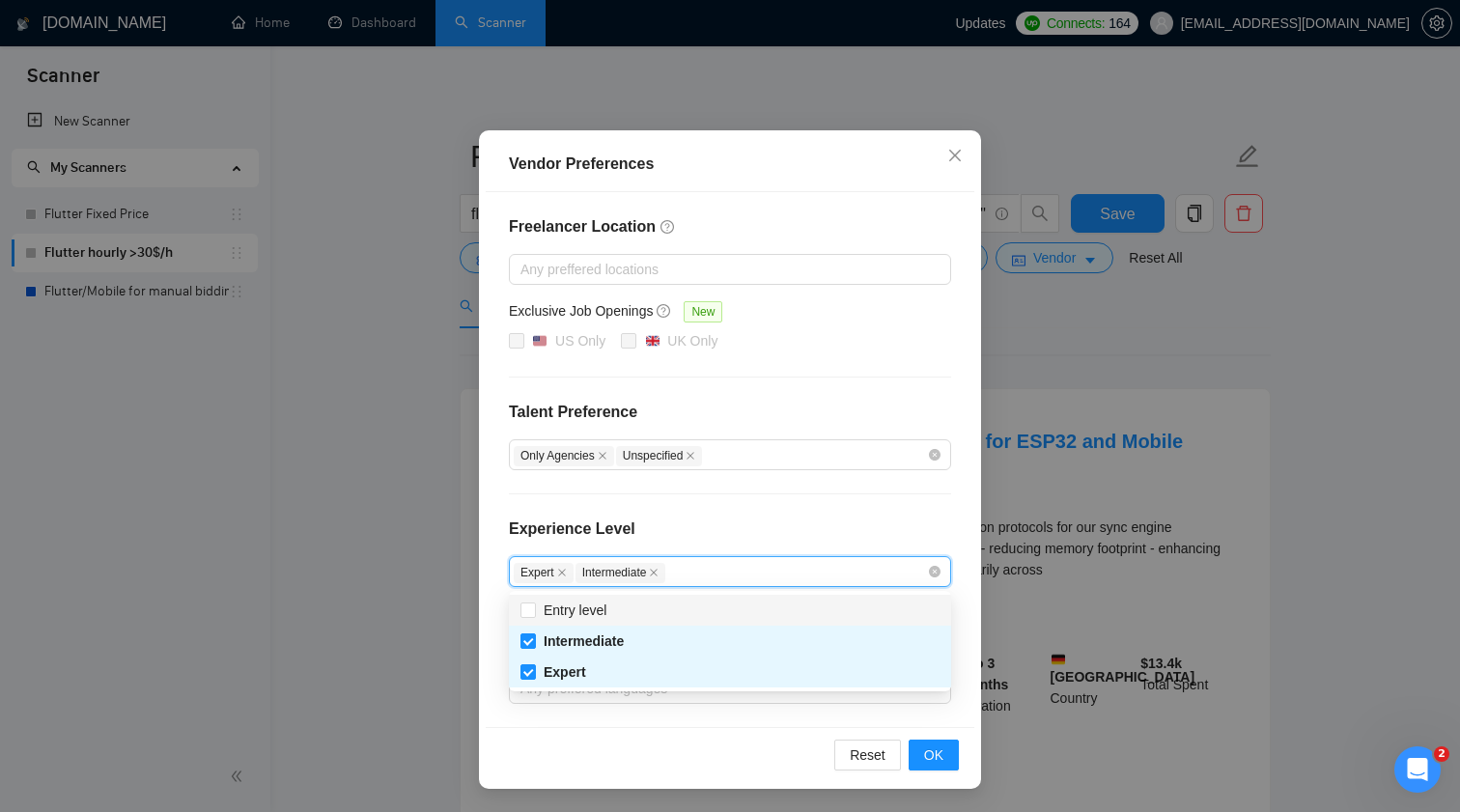
click at [708, 538] on div "Experience Level" at bounding box center [730, 536] width 442 height 39
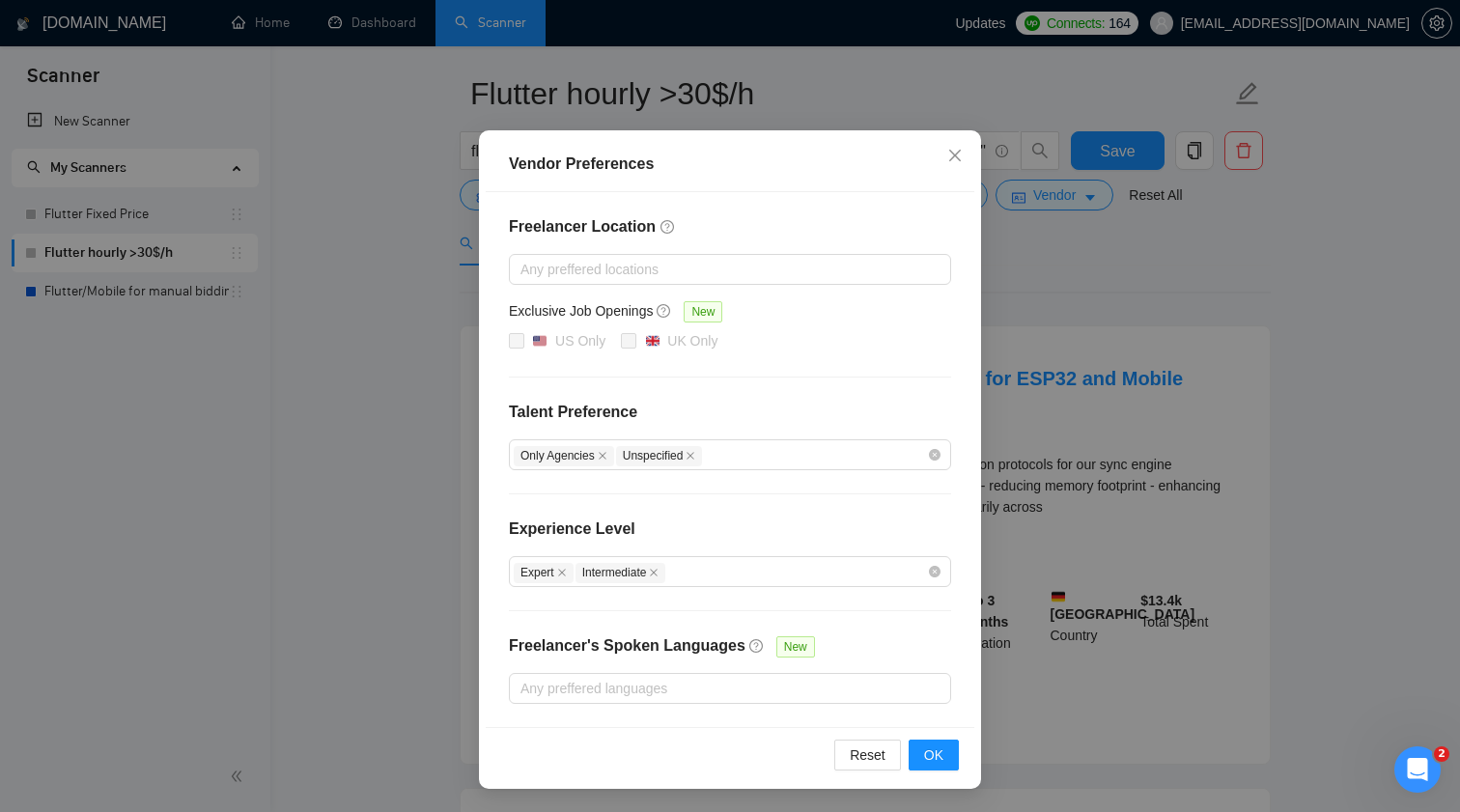
scroll to position [64, 0]
click at [701, 685] on div at bounding box center [720, 688] width 413 height 23
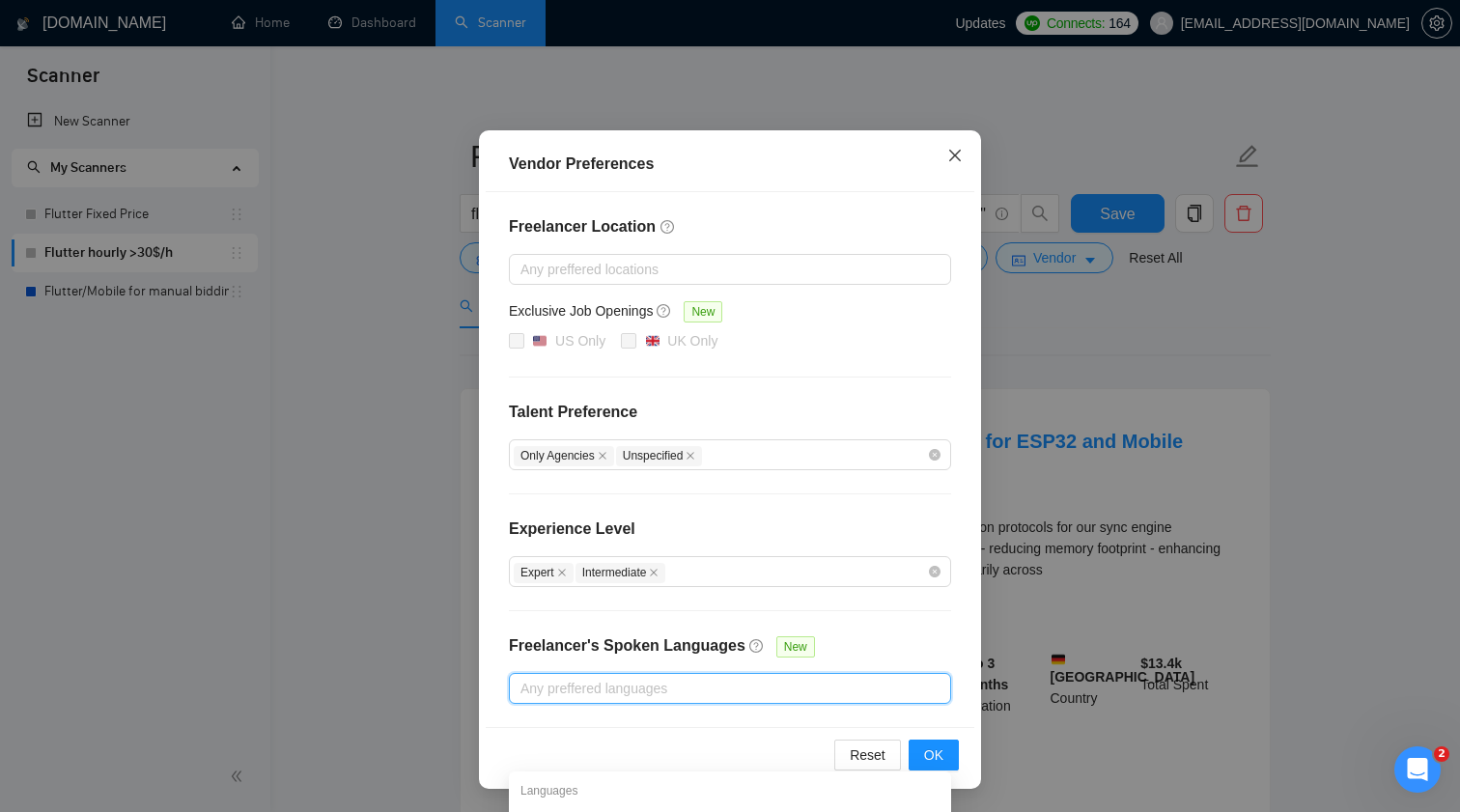
scroll to position [0, 0]
click at [963, 151] on span "Close" at bounding box center [954, 156] width 52 height 52
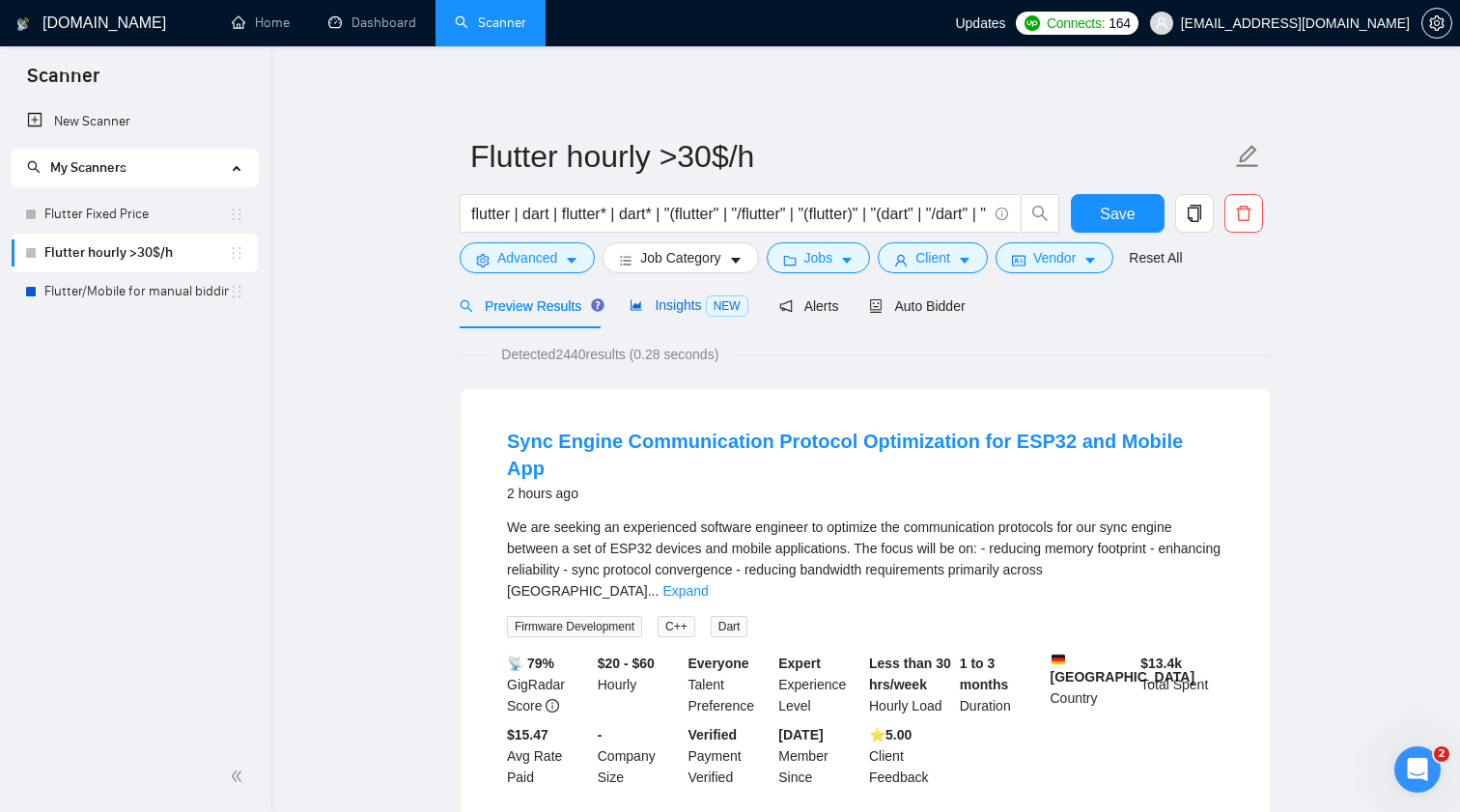
click at [655, 308] on span "Insights NEW" at bounding box center [688, 305] width 117 height 16
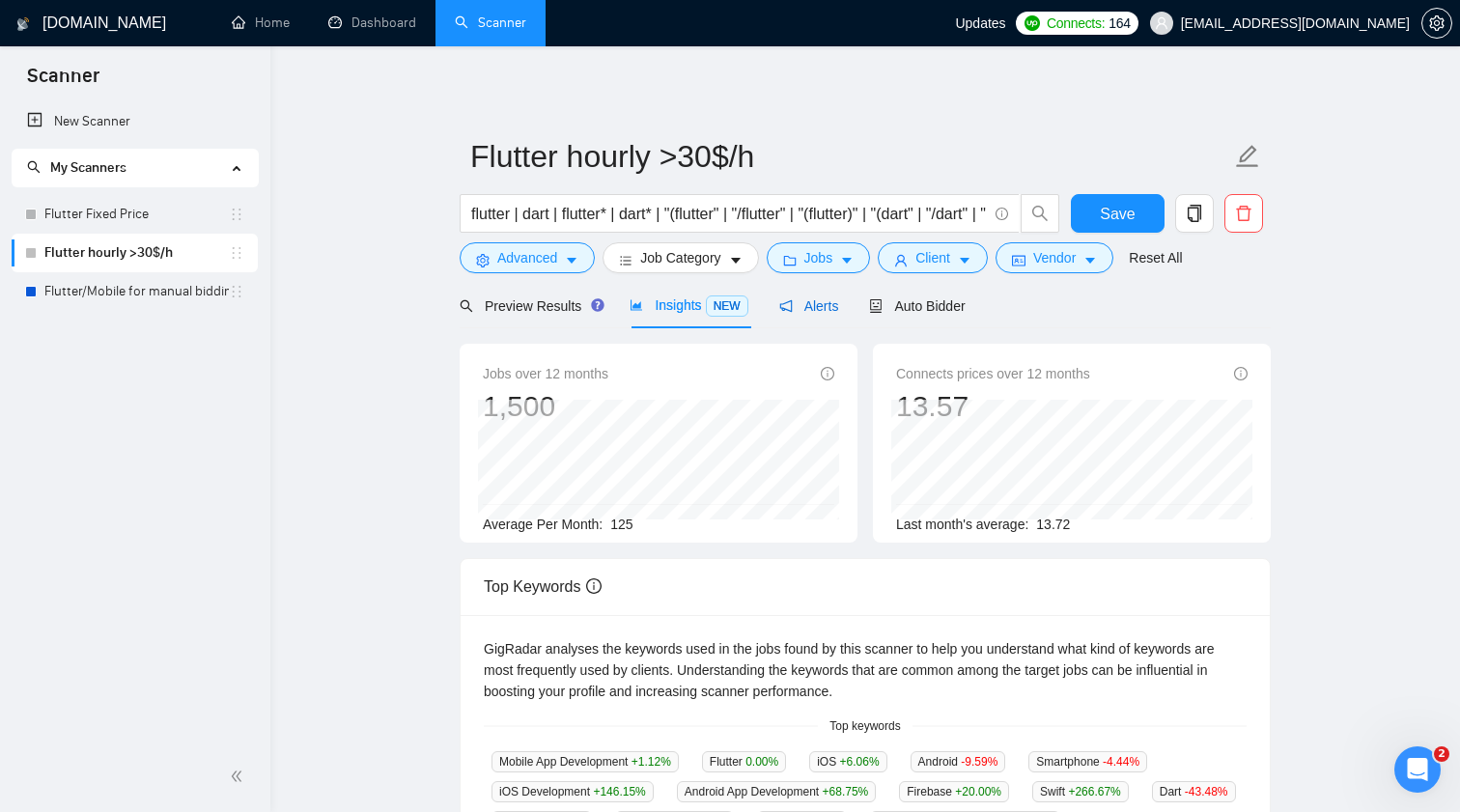
click at [813, 303] on span "Alerts" at bounding box center [809, 306] width 60 height 16
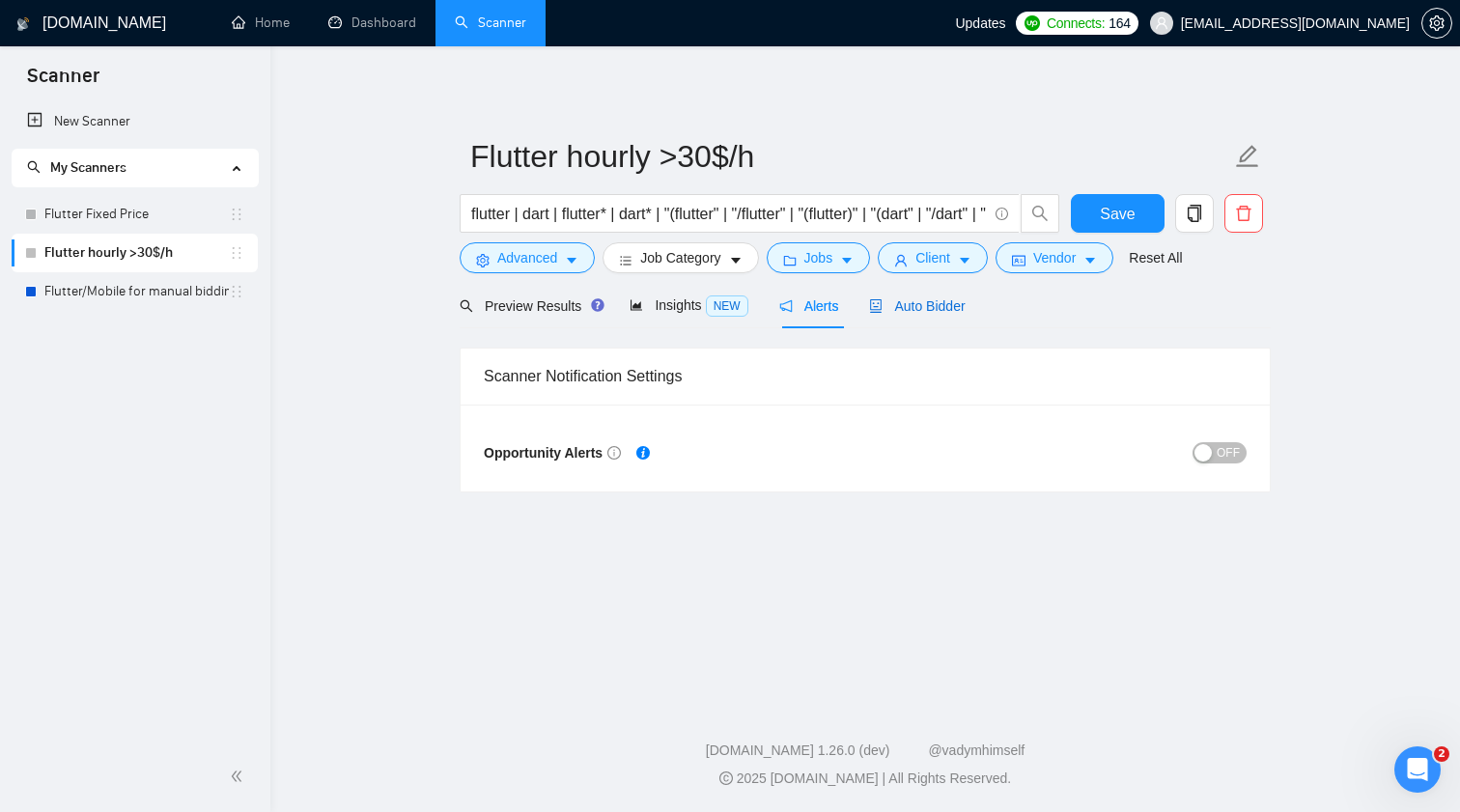
click at [936, 312] on span "Auto Bidder" at bounding box center [917, 306] width 96 height 16
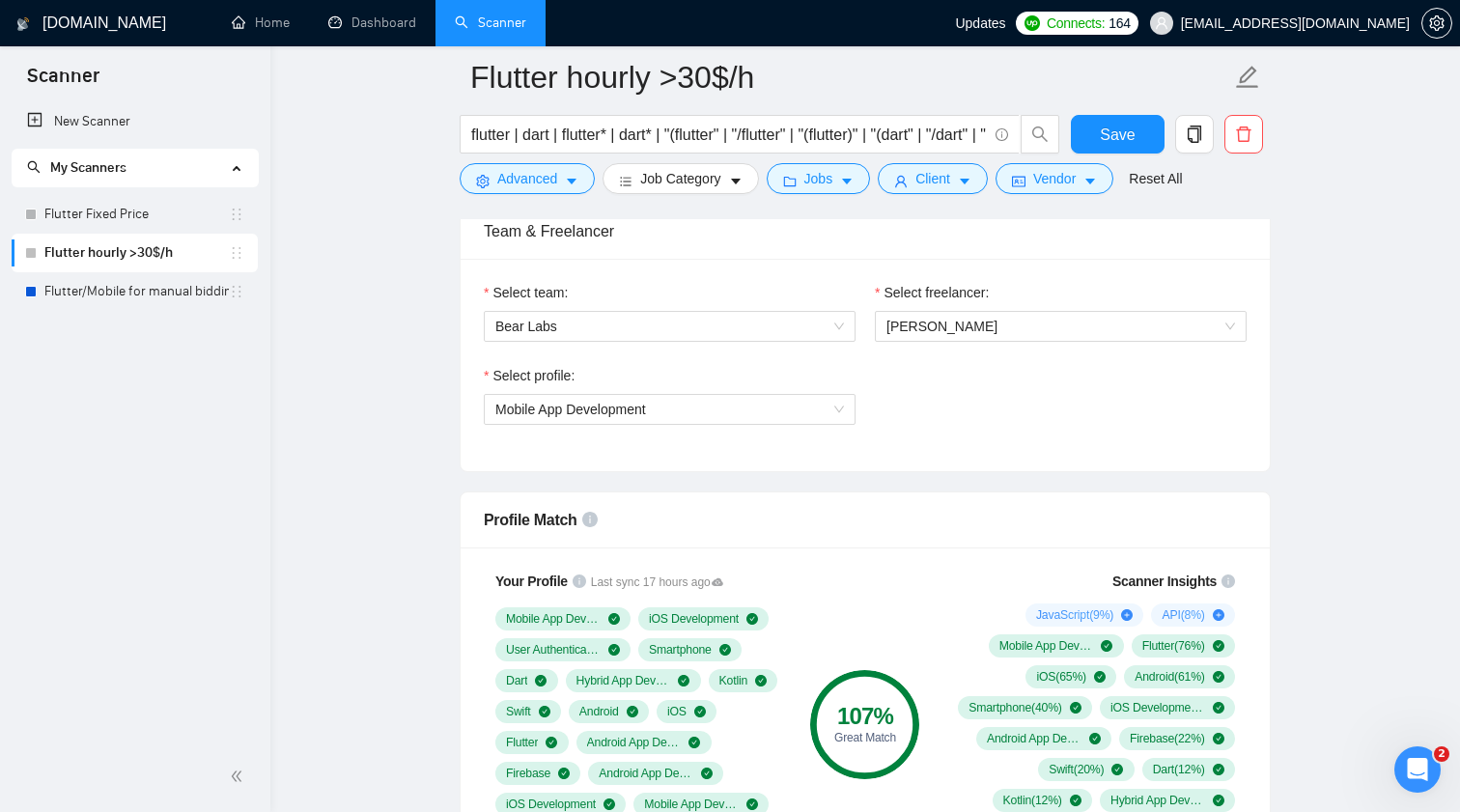
scroll to position [997, 0]
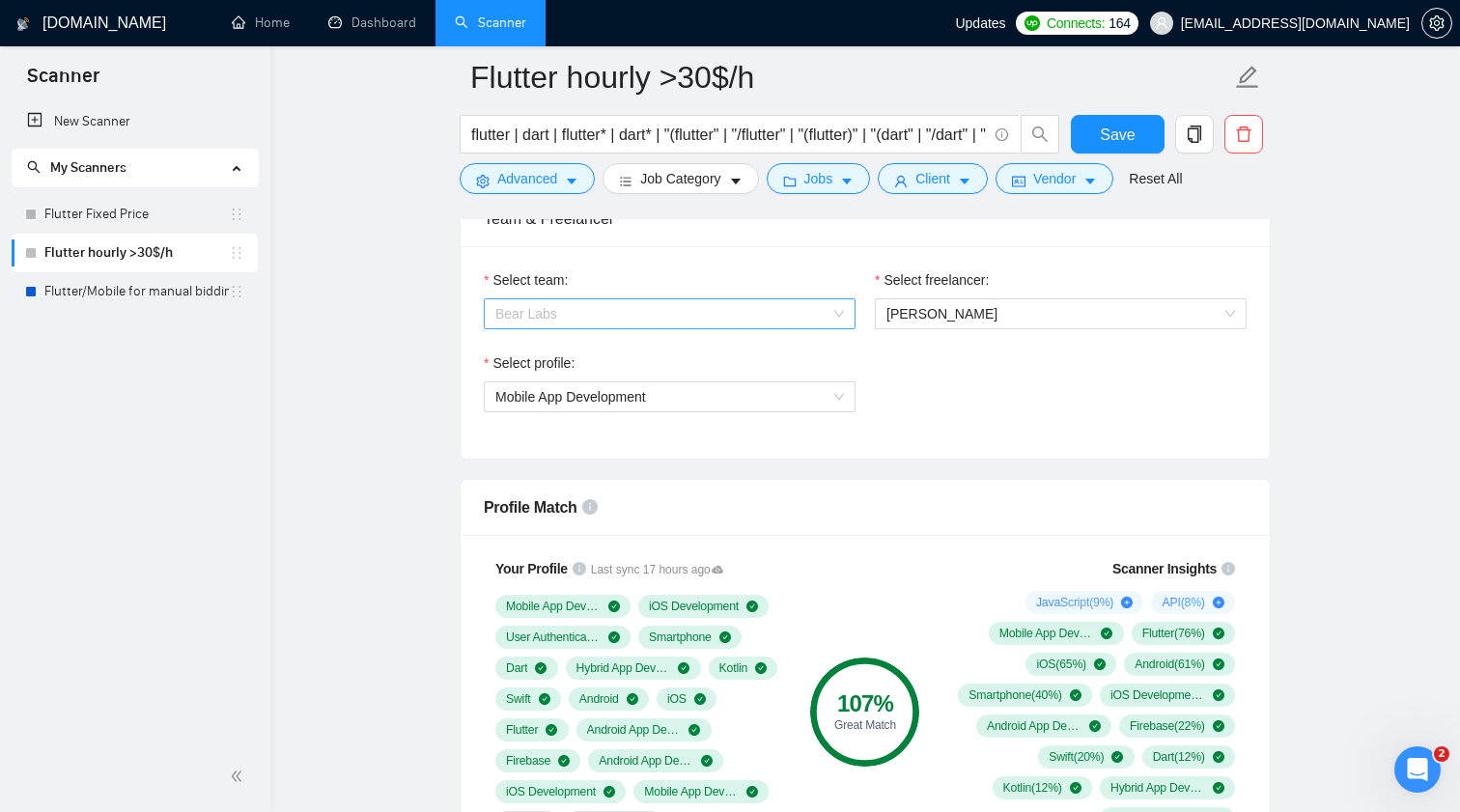
click at [804, 309] on span "Bear Labs" at bounding box center [670, 313] width 348 height 29
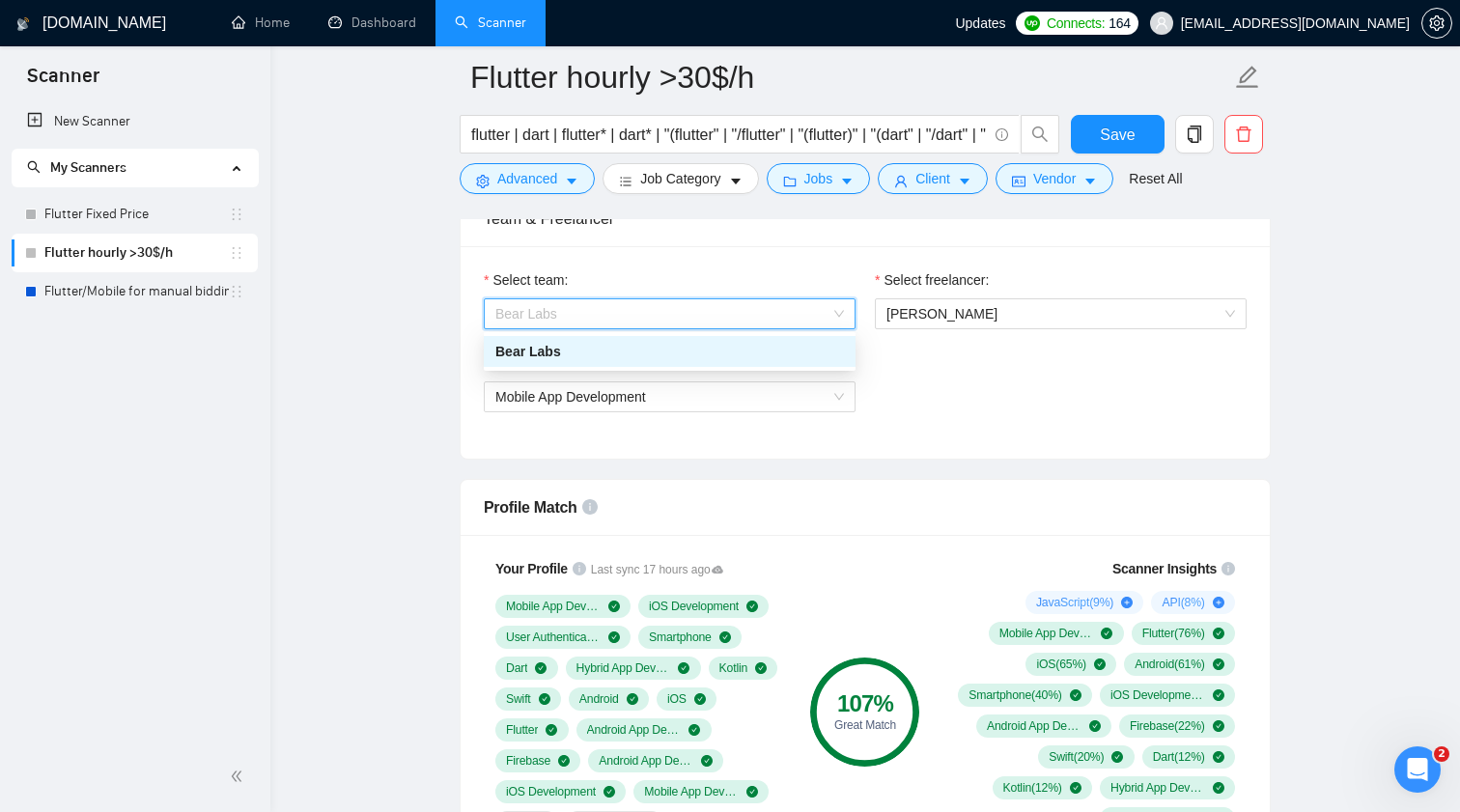
click at [804, 309] on span "Bear Labs" at bounding box center [670, 313] width 348 height 29
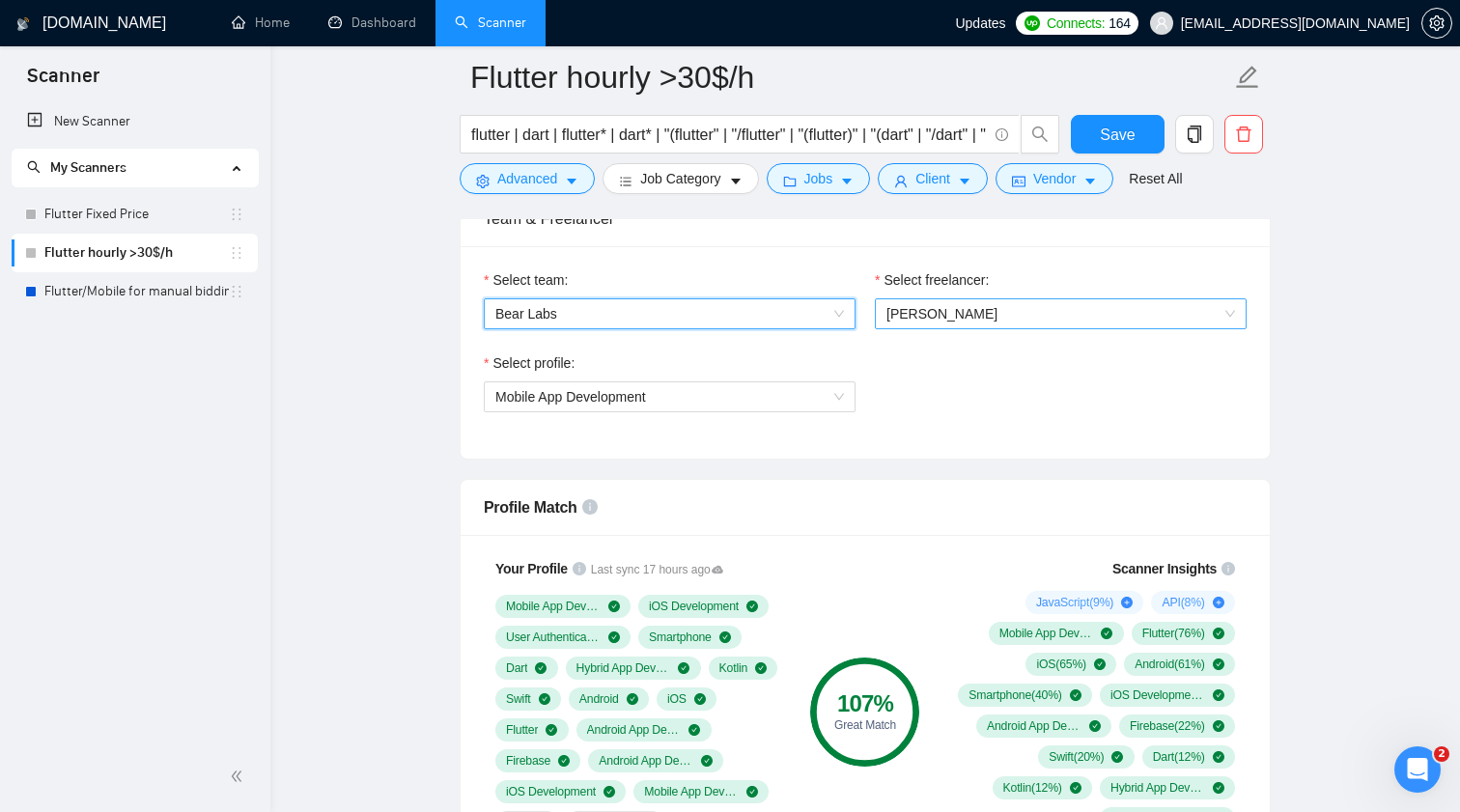
click at [974, 309] on span "[PERSON_NAME]" at bounding box center [941, 314] width 111 height 16
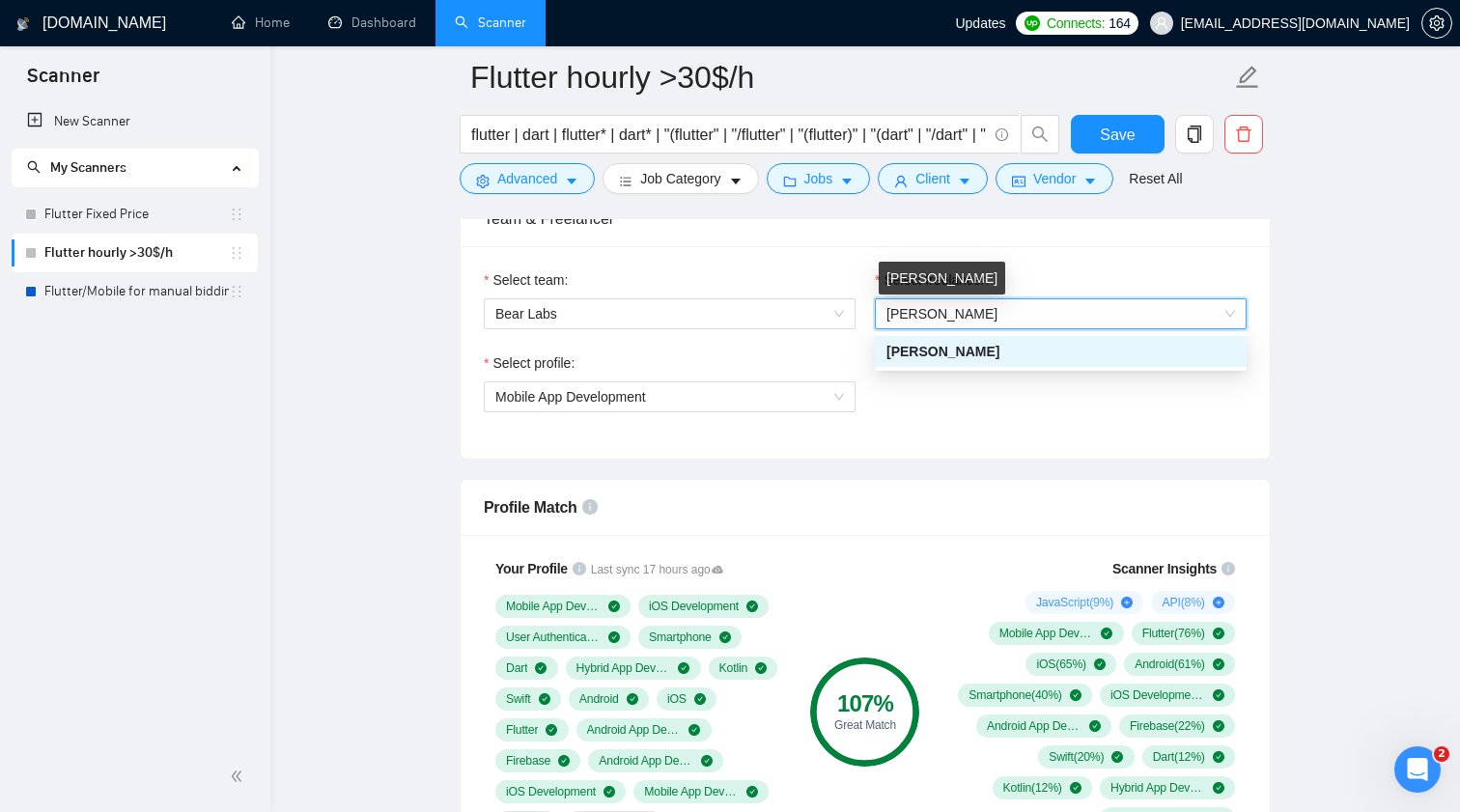
click at [972, 308] on span "[PERSON_NAME]" at bounding box center [941, 314] width 111 height 16
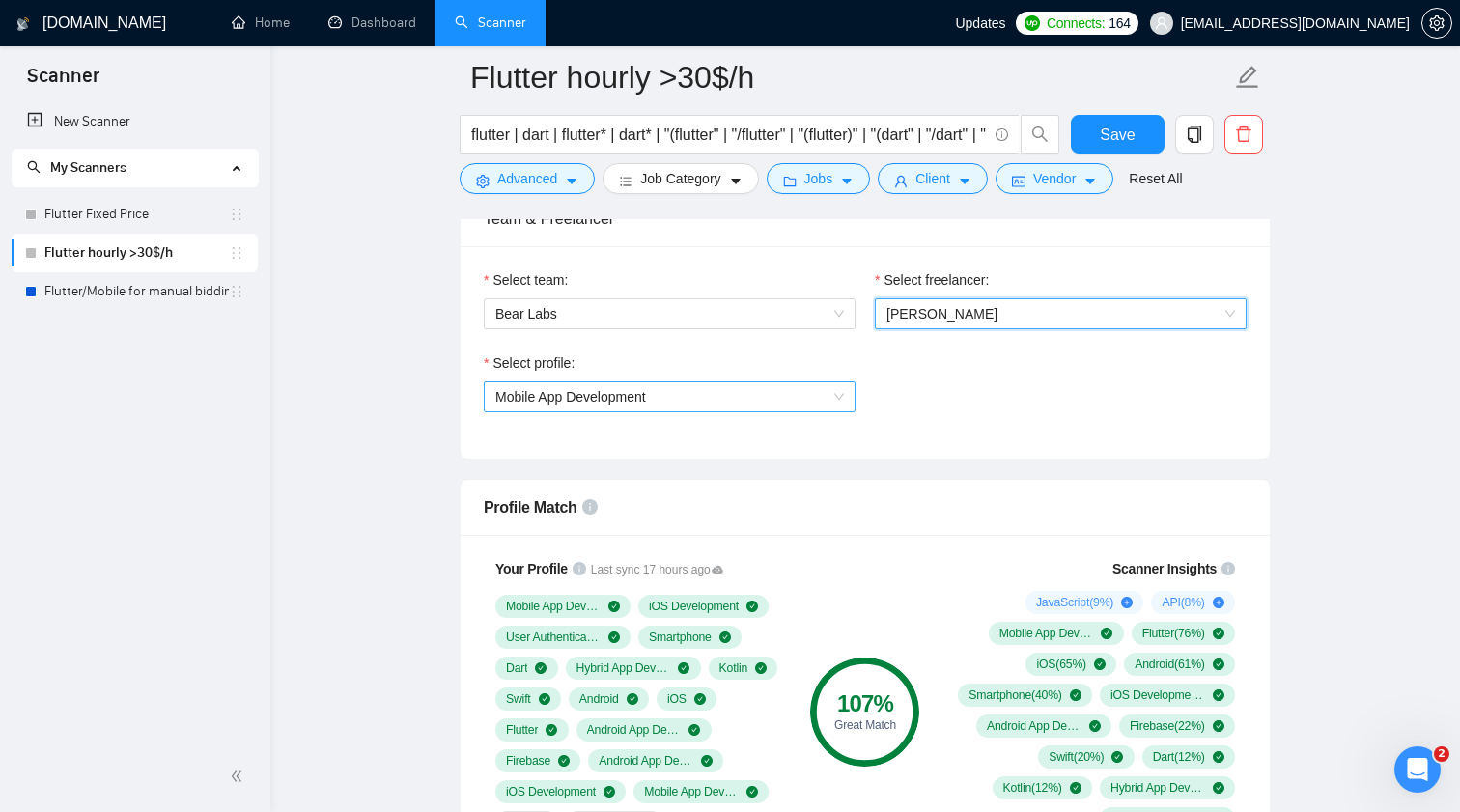
click at [702, 382] on span "Mobile App Development" at bounding box center [670, 396] width 348 height 29
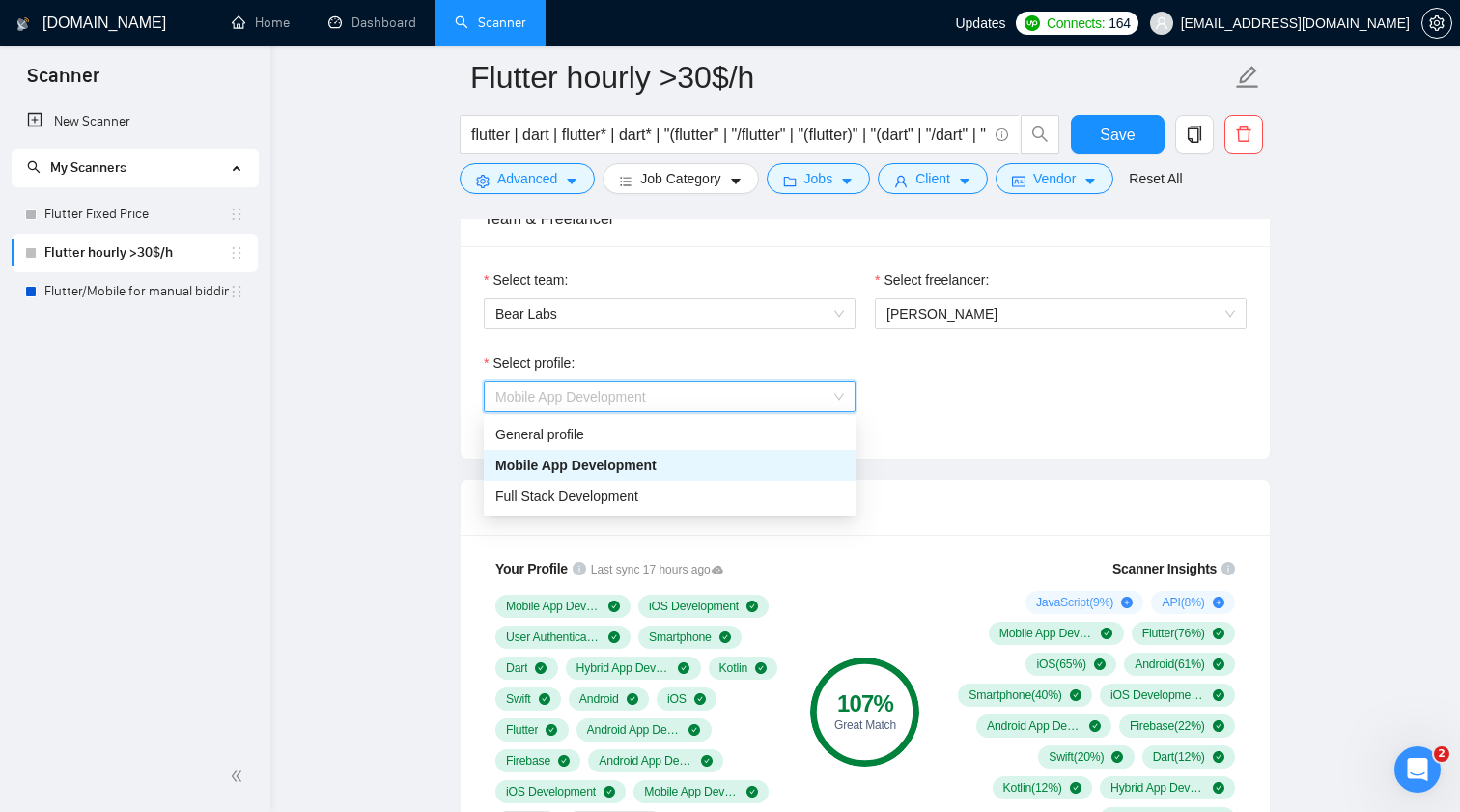
click at [710, 354] on div "Select profile:" at bounding box center [669, 366] width 371 height 29
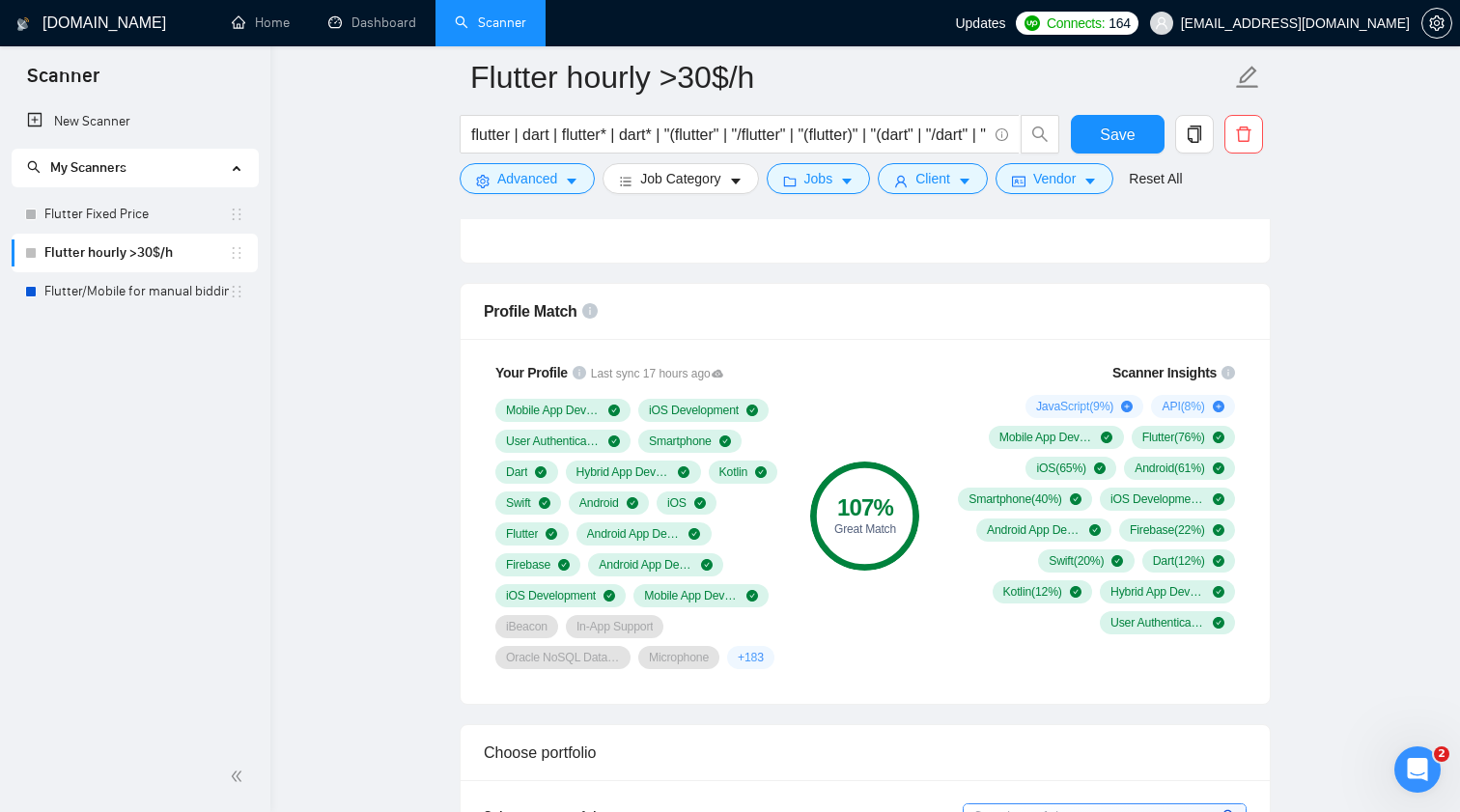
scroll to position [1201, 0]
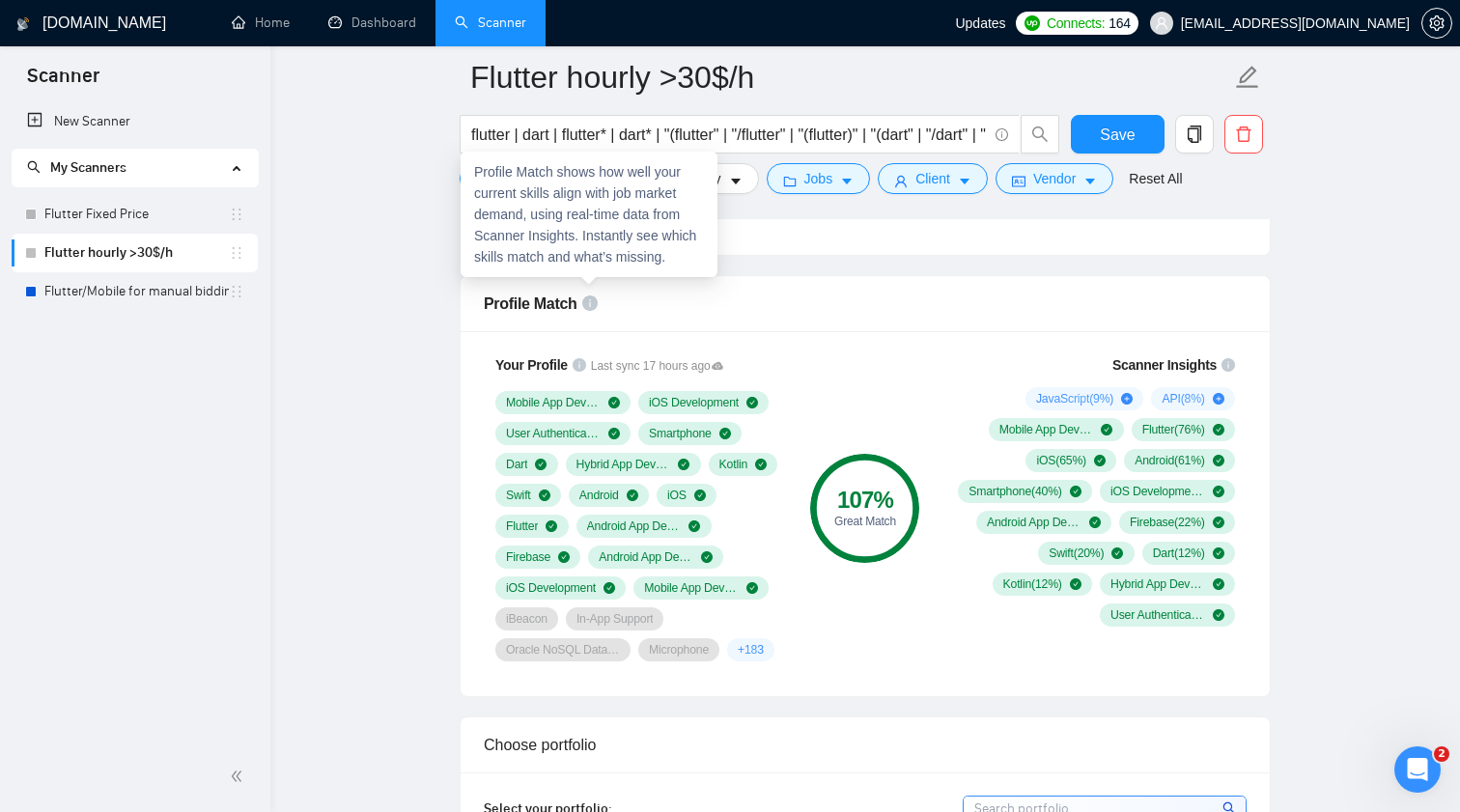
click at [588, 303] on icon "info-circle" at bounding box center [590, 304] width 16 height 16
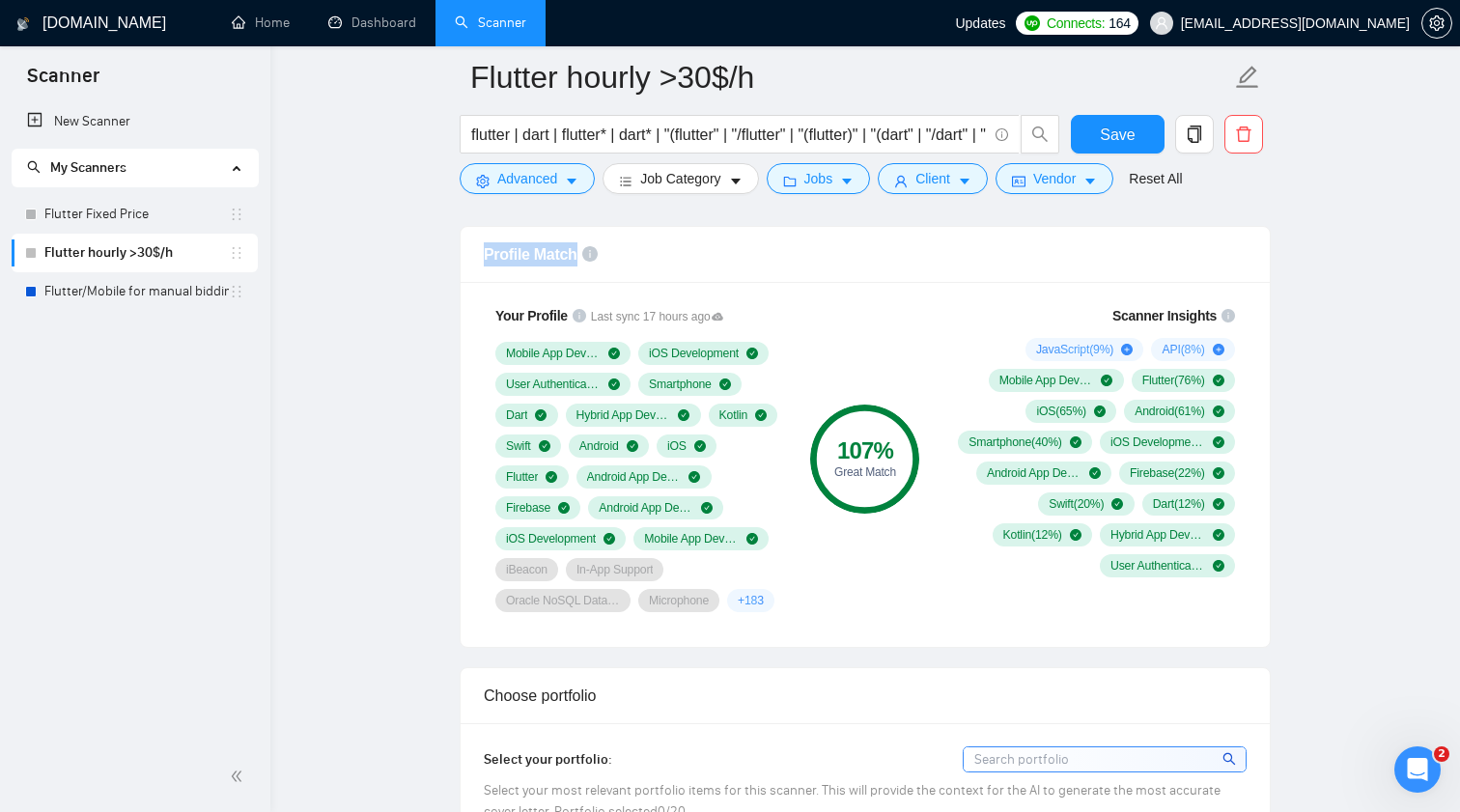
scroll to position [1267, 0]
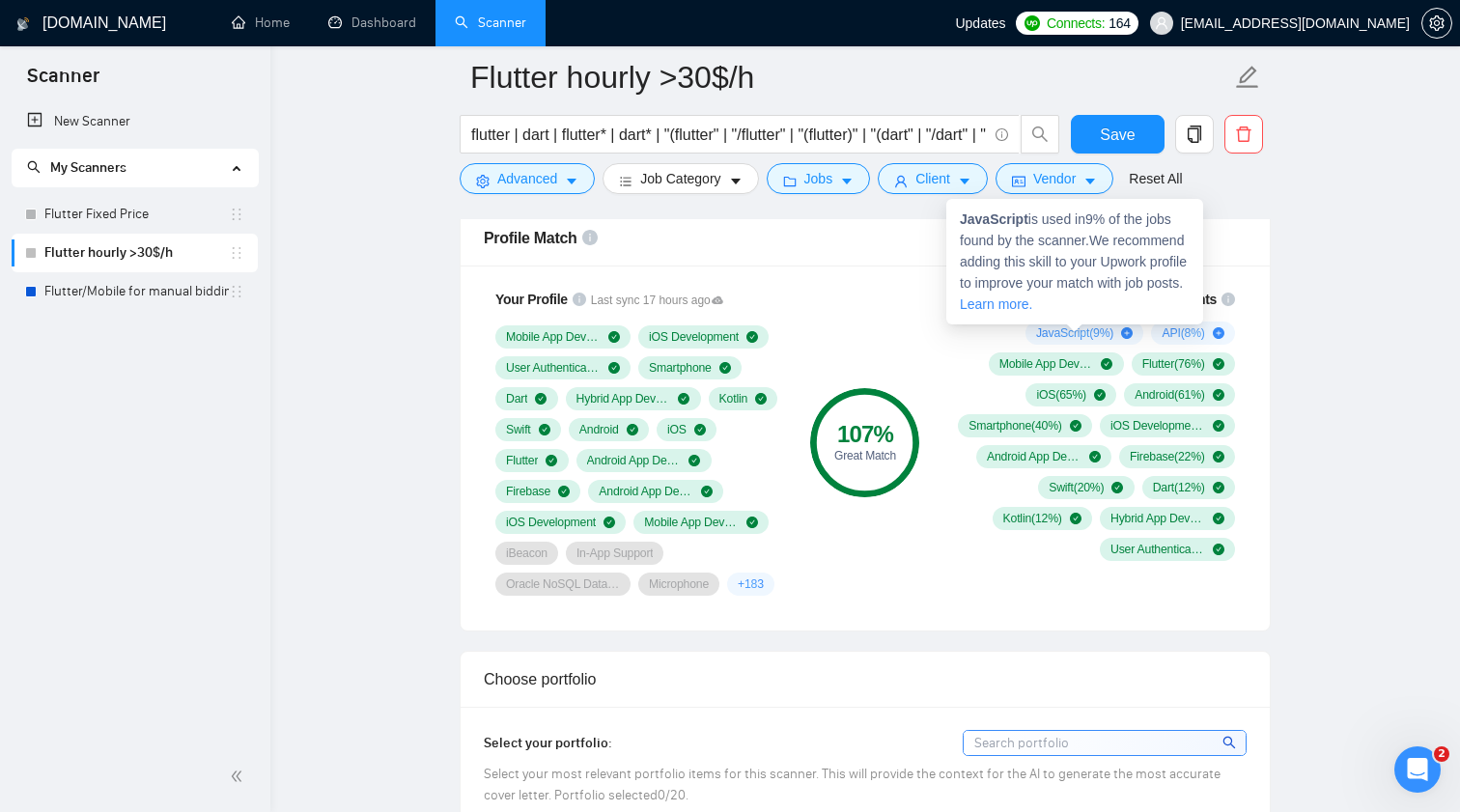
click at [1059, 328] on span "JavaScript ( 9 %)" at bounding box center [1075, 333] width 78 height 16
copy span "JavaScript"
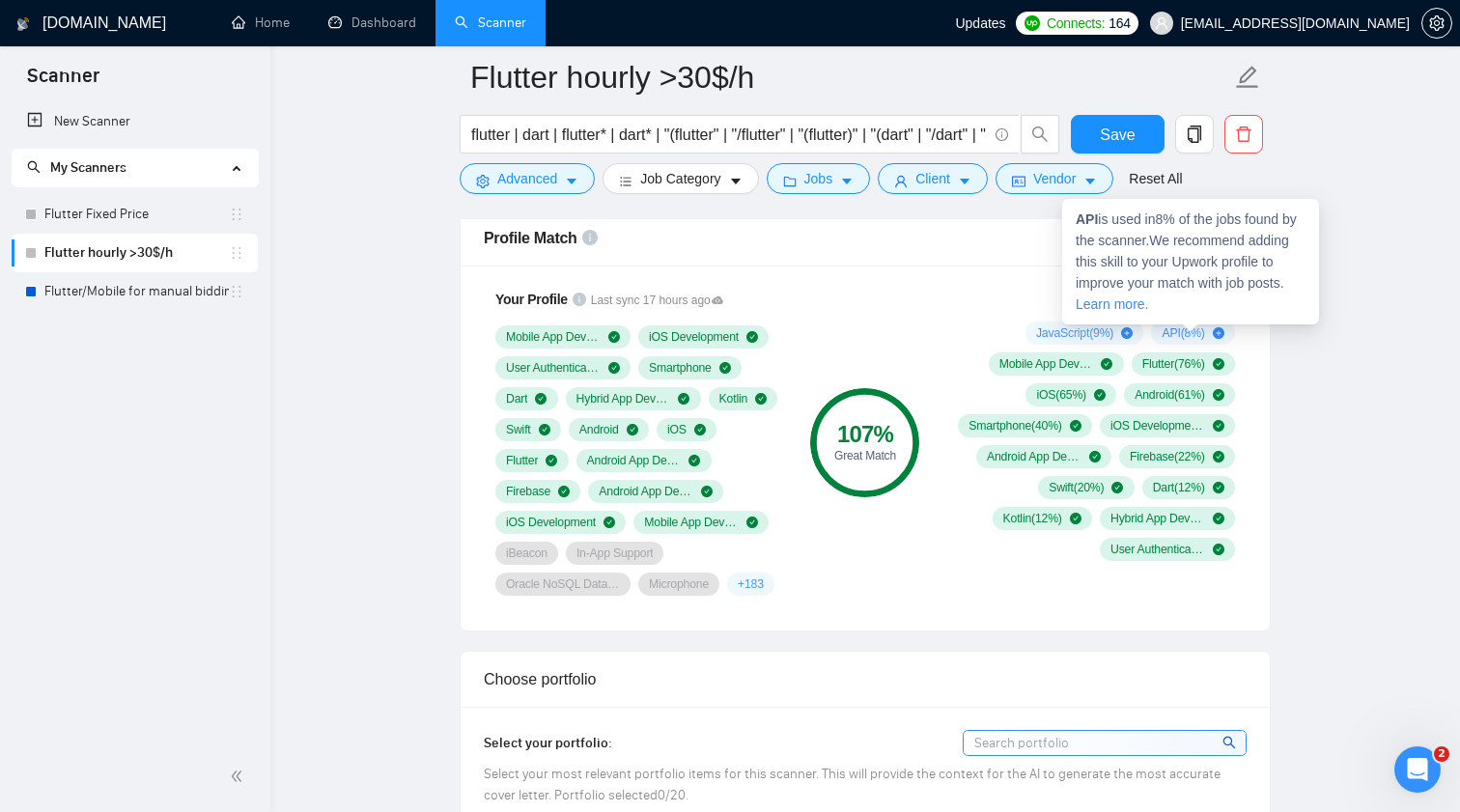
click at [1167, 327] on span "API ( 8 %)" at bounding box center [1182, 333] width 43 height 16
copy span "API"
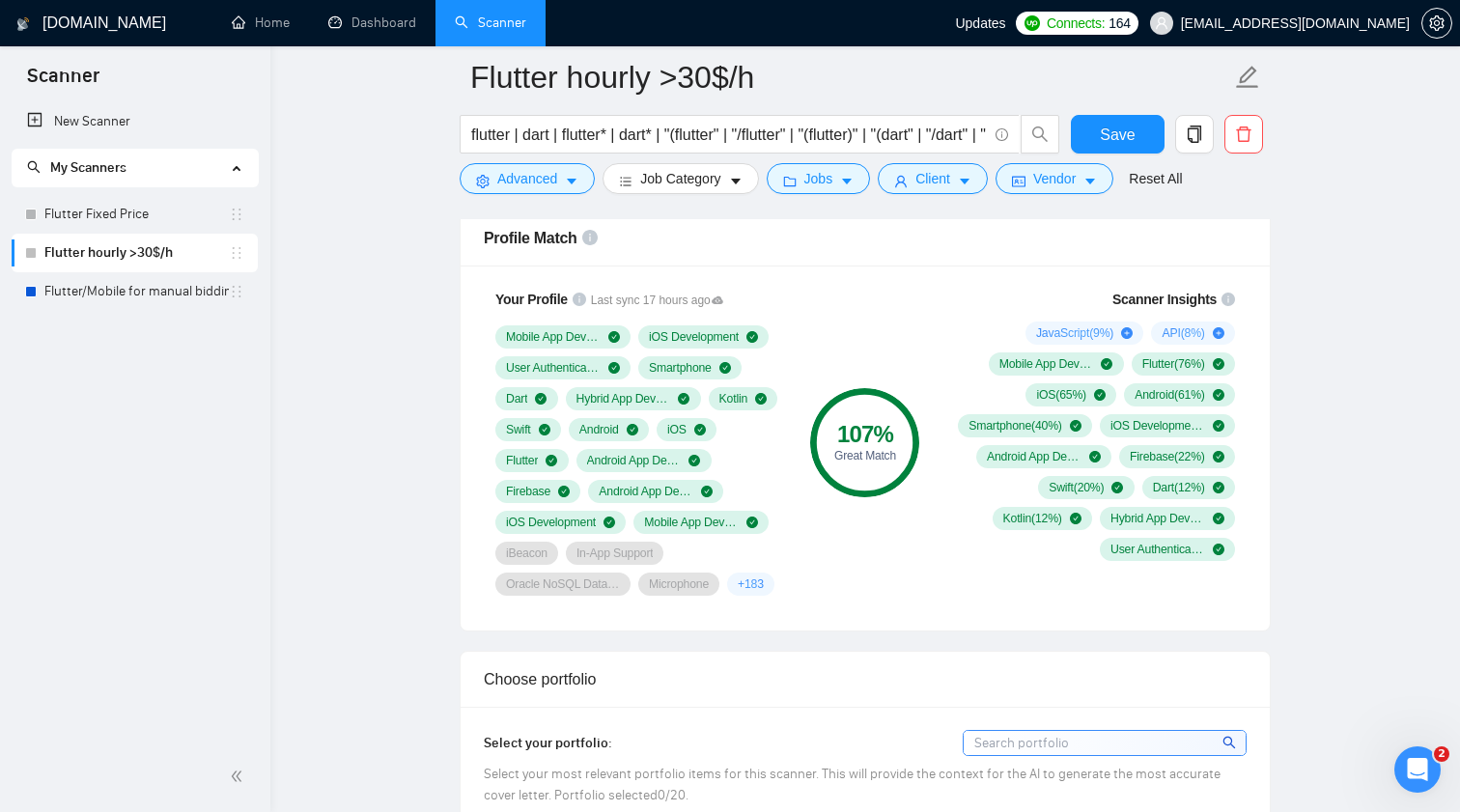
click at [737, 592] on span "+ 183" at bounding box center [750, 584] width 26 height 16
click at [870, 441] on div "107 %" at bounding box center [865, 434] width 109 height 23
click at [868, 494] on circle at bounding box center [865, 442] width 103 height 102
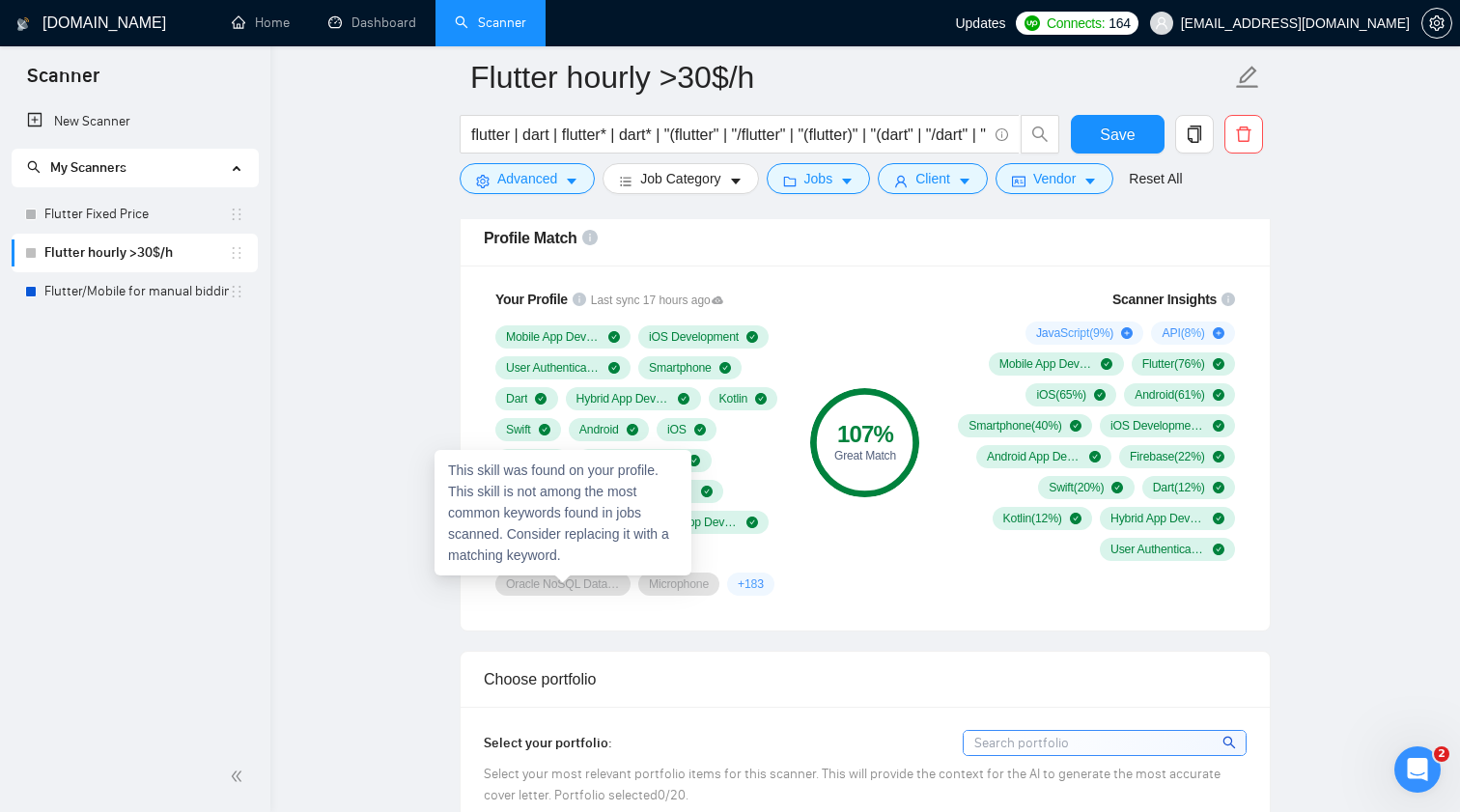
click at [535, 546] on div "This skill was found on your profile. This skill is not among the most common k…" at bounding box center [563, 512] width 257 height 125
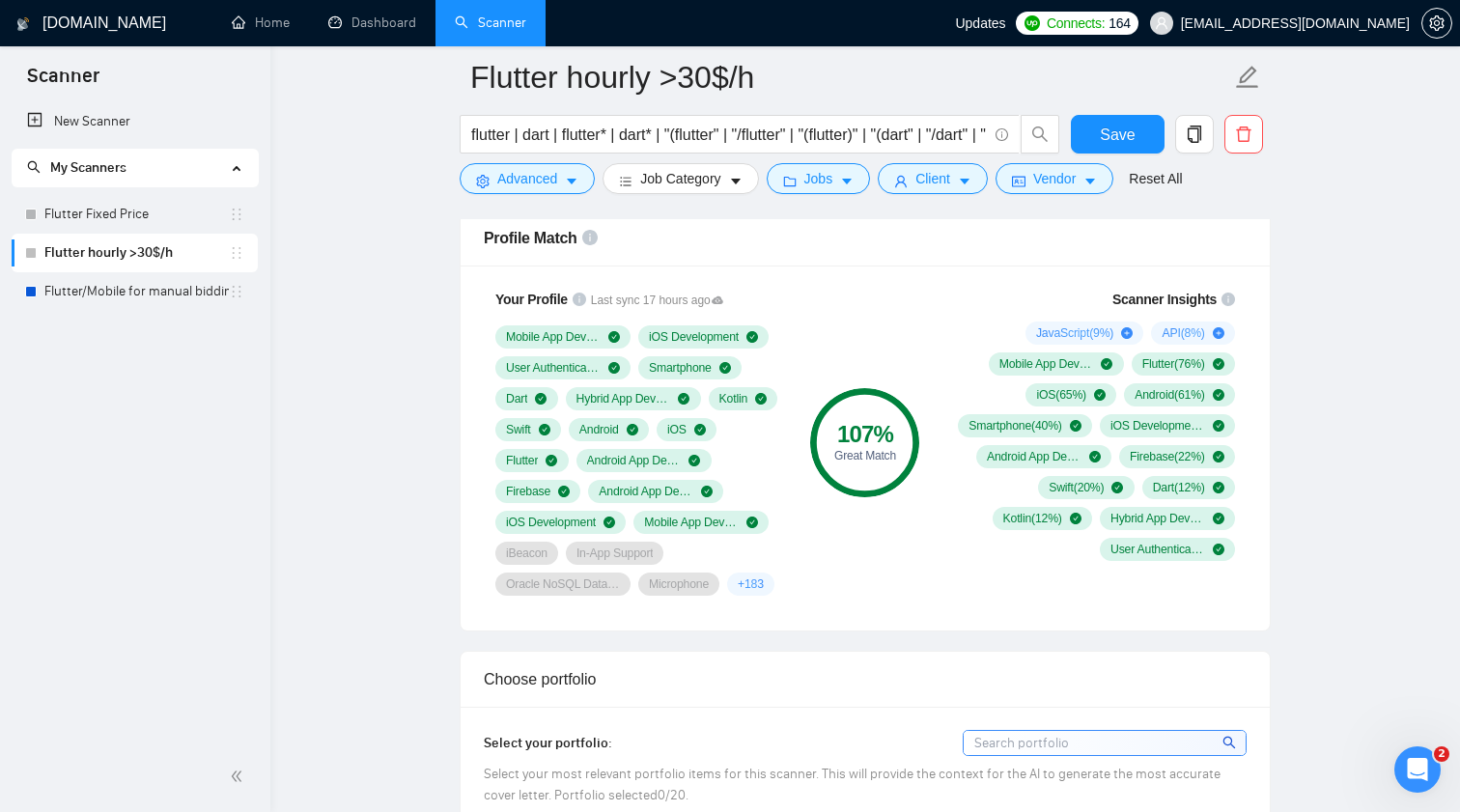
click at [849, 596] on div "107 % Great Match" at bounding box center [865, 442] width 129 height 330
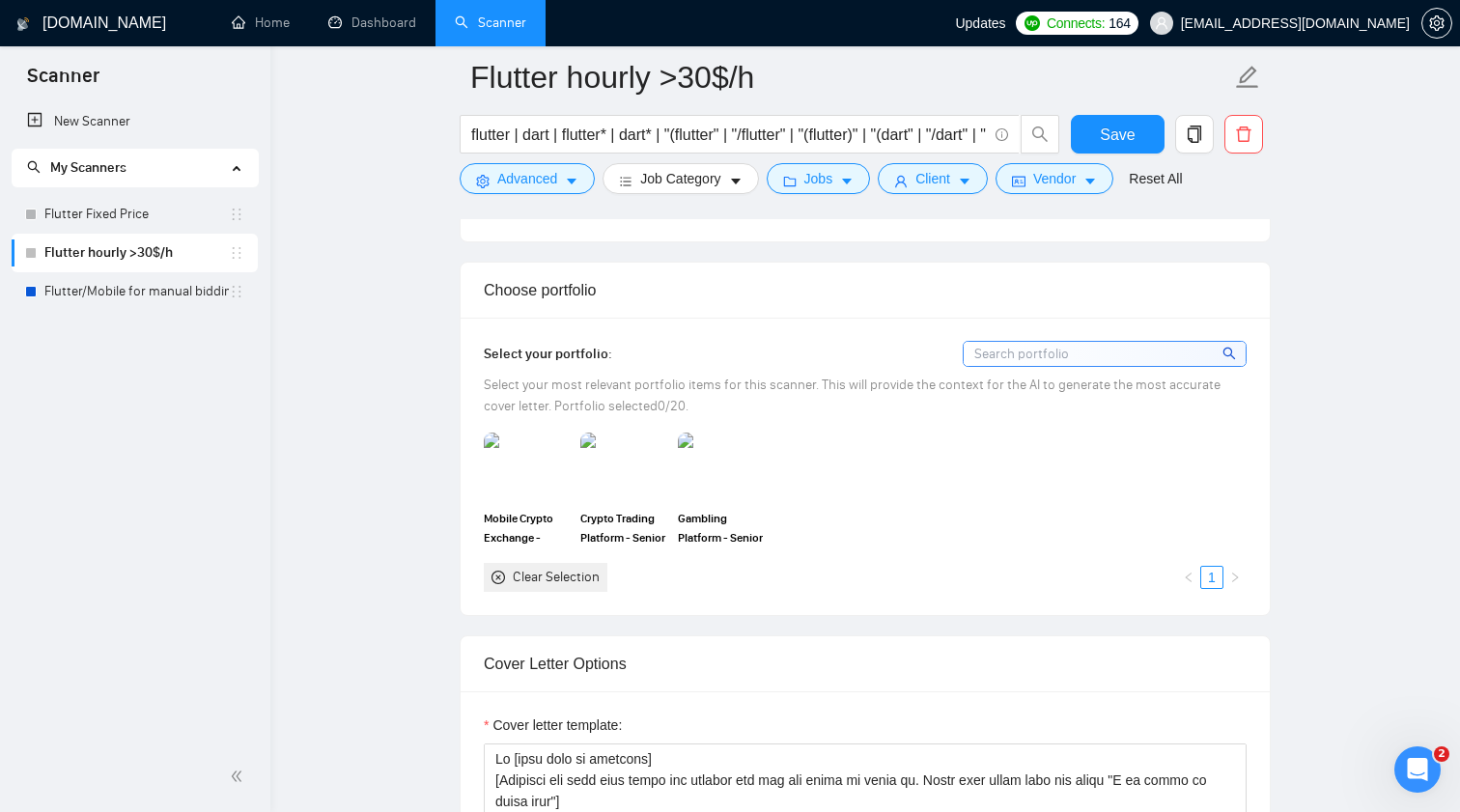
scroll to position [1673, 0]
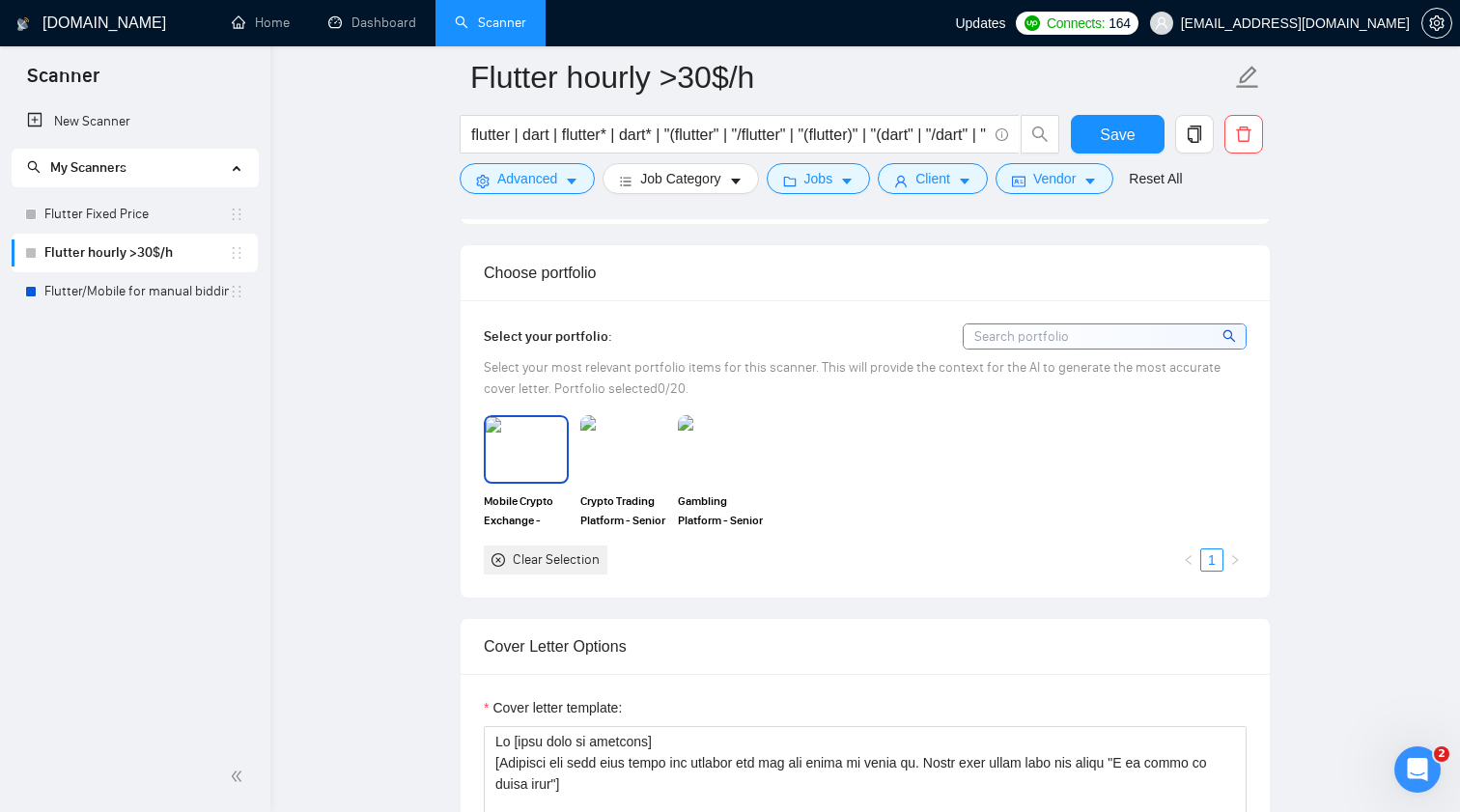
click at [544, 477] on img at bounding box center [525, 449] width 81 height 64
click at [636, 481] on img at bounding box center [622, 449] width 81 height 64
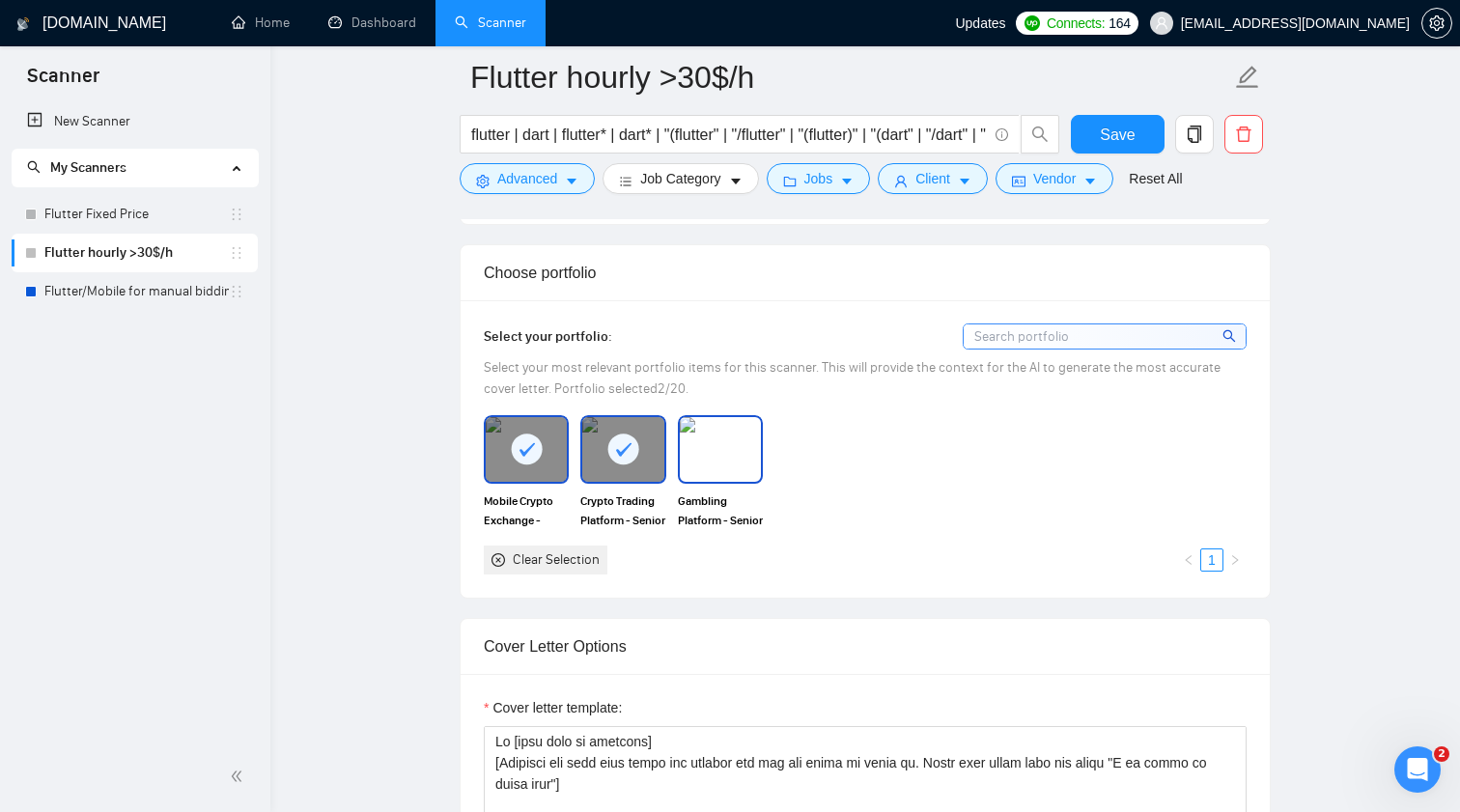
click at [730, 481] on img at bounding box center [720, 449] width 81 height 64
click at [969, 397] on span "Select your most relevant portfolio items for this scanner. This will provide t…" at bounding box center [852, 378] width 736 height 38
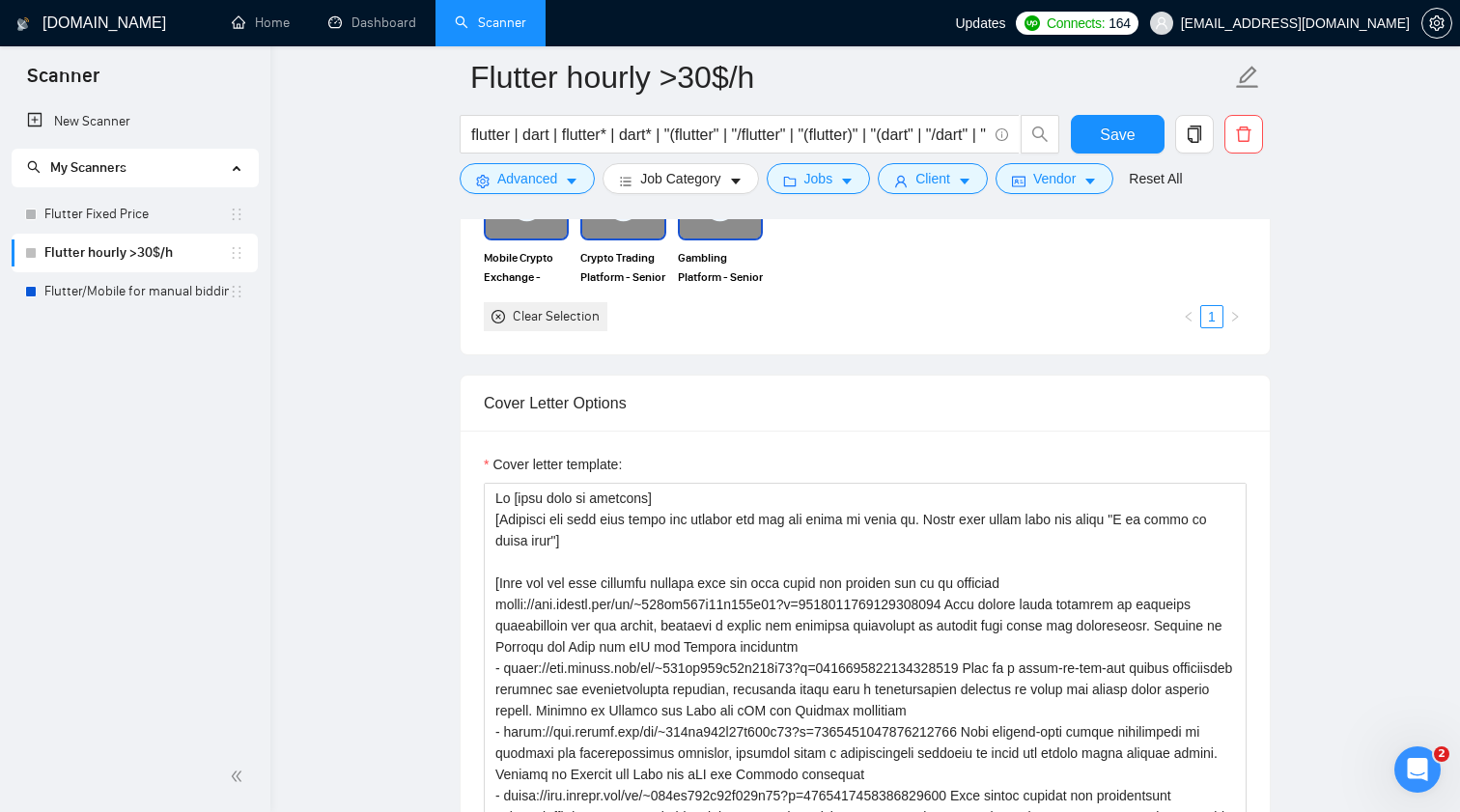
scroll to position [1982, 0]
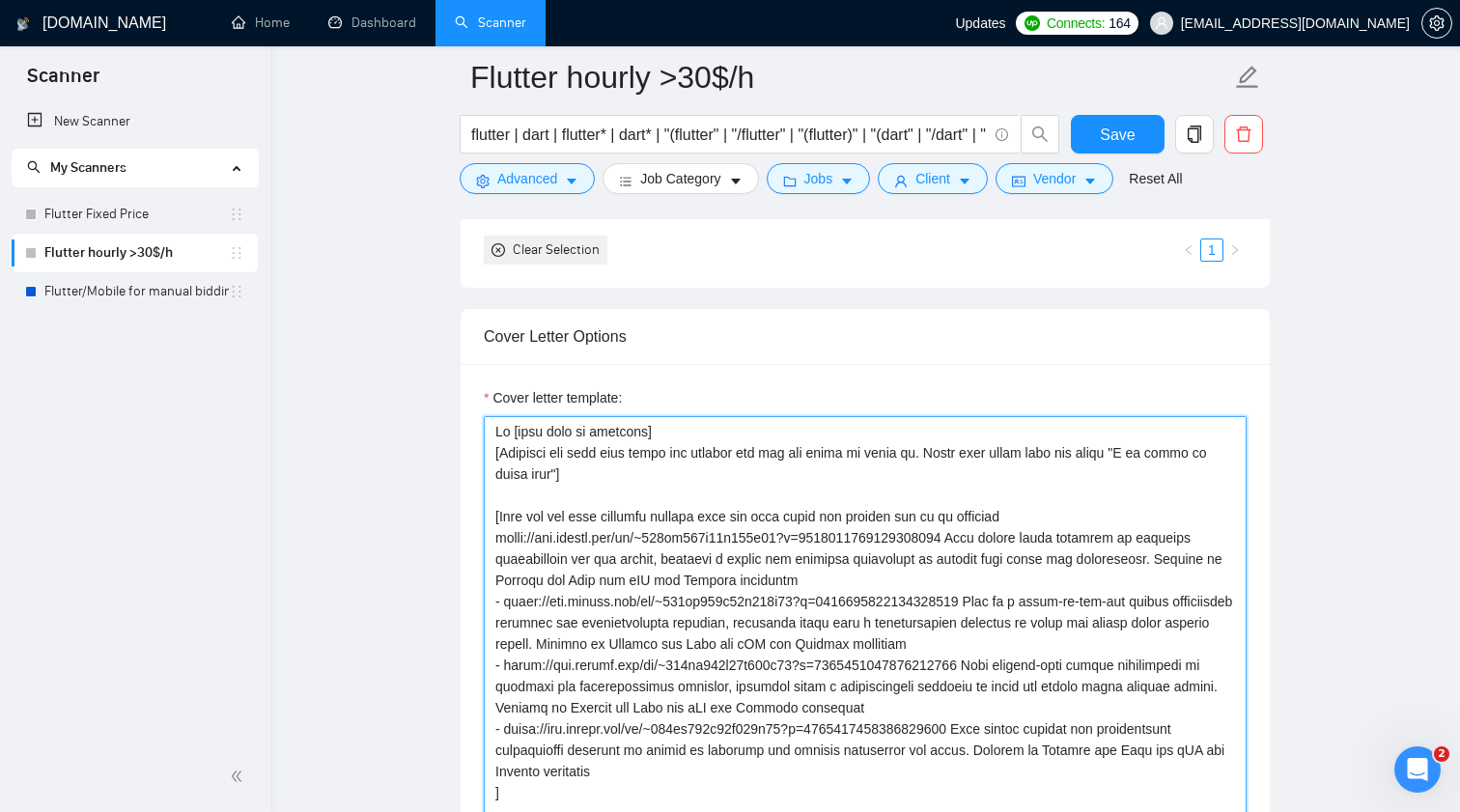
click at [645, 502] on textarea "Cover letter template:" at bounding box center [865, 633] width 762 height 435
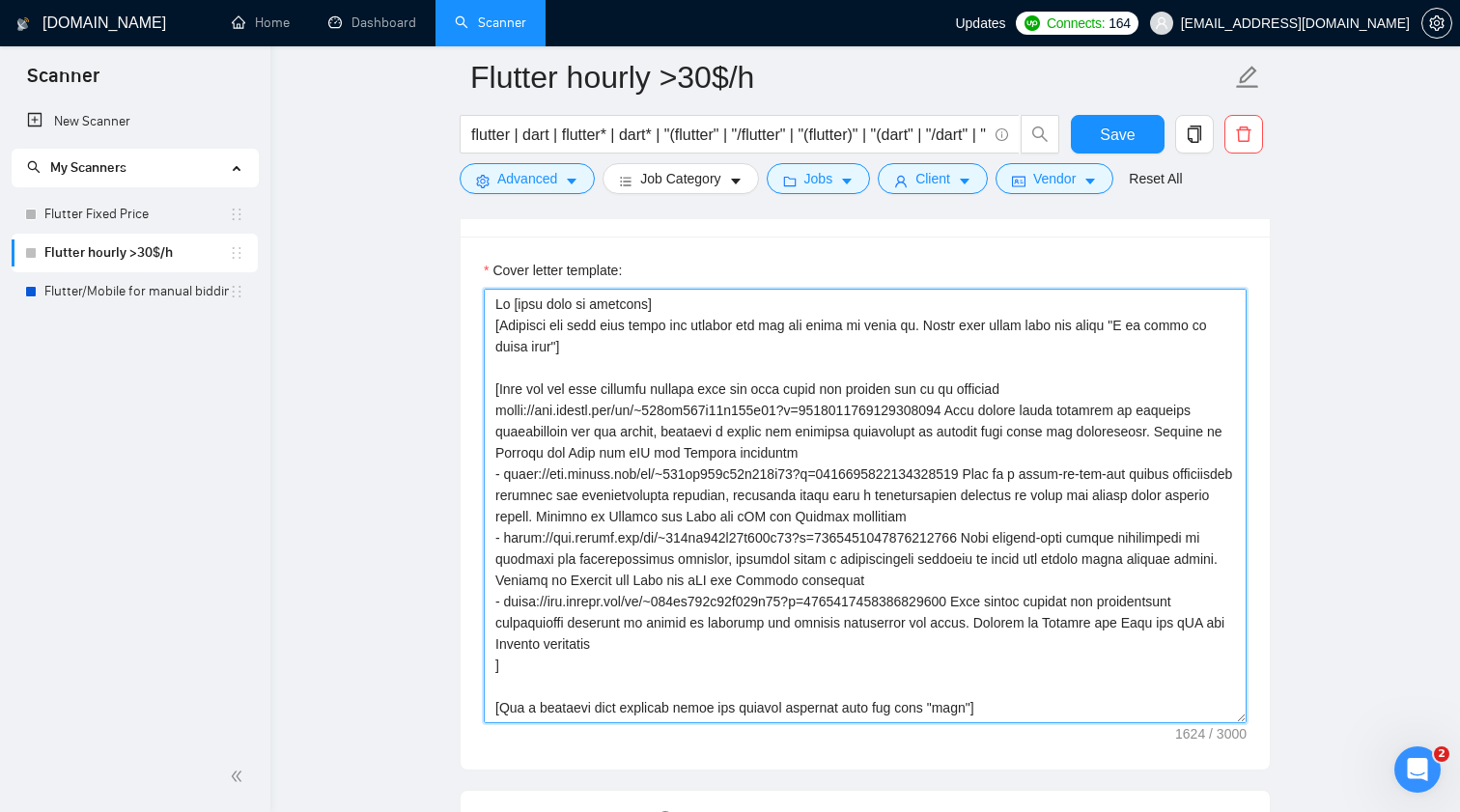
scroll to position [0, 0]
